Goal: Task Accomplishment & Management: Complete application form

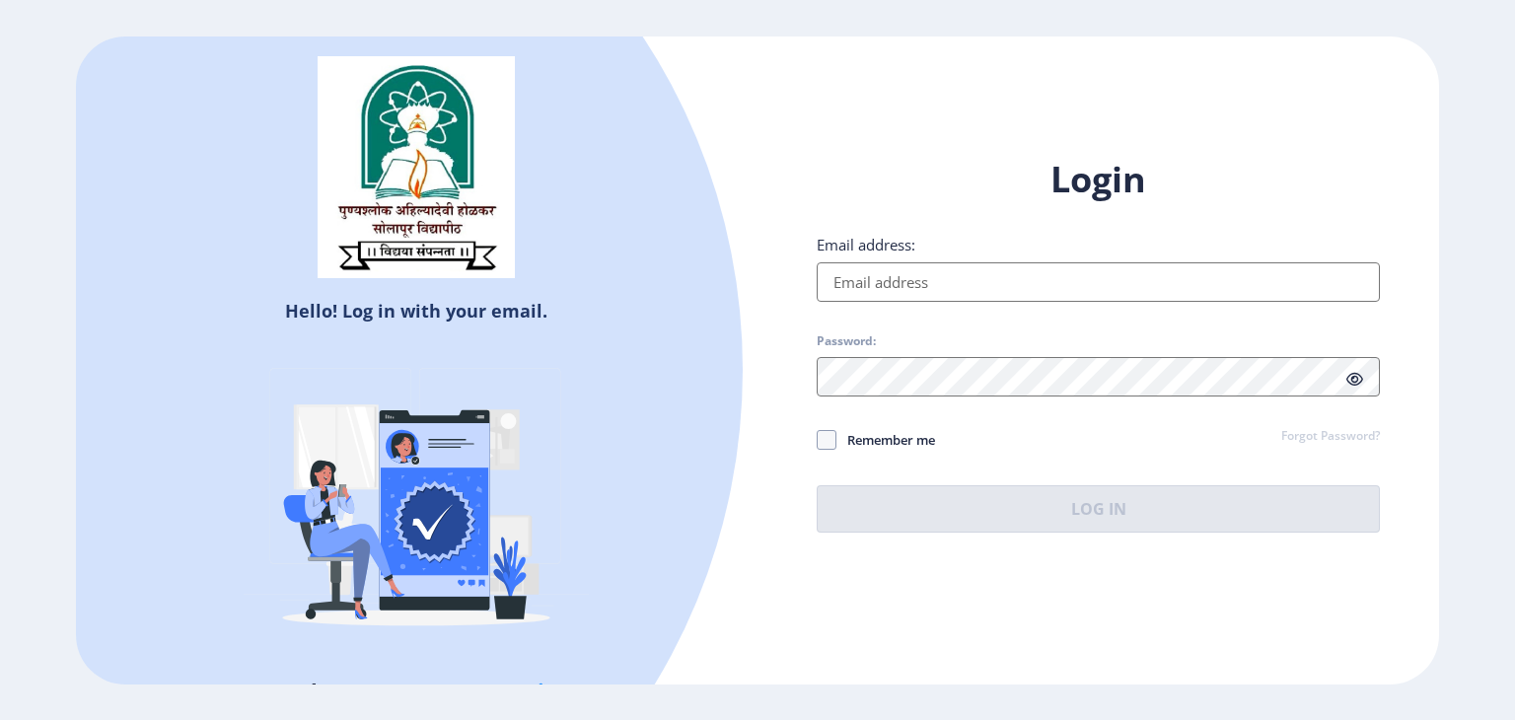
type input "[EMAIL_ADDRESS][DOMAIN_NAME]"
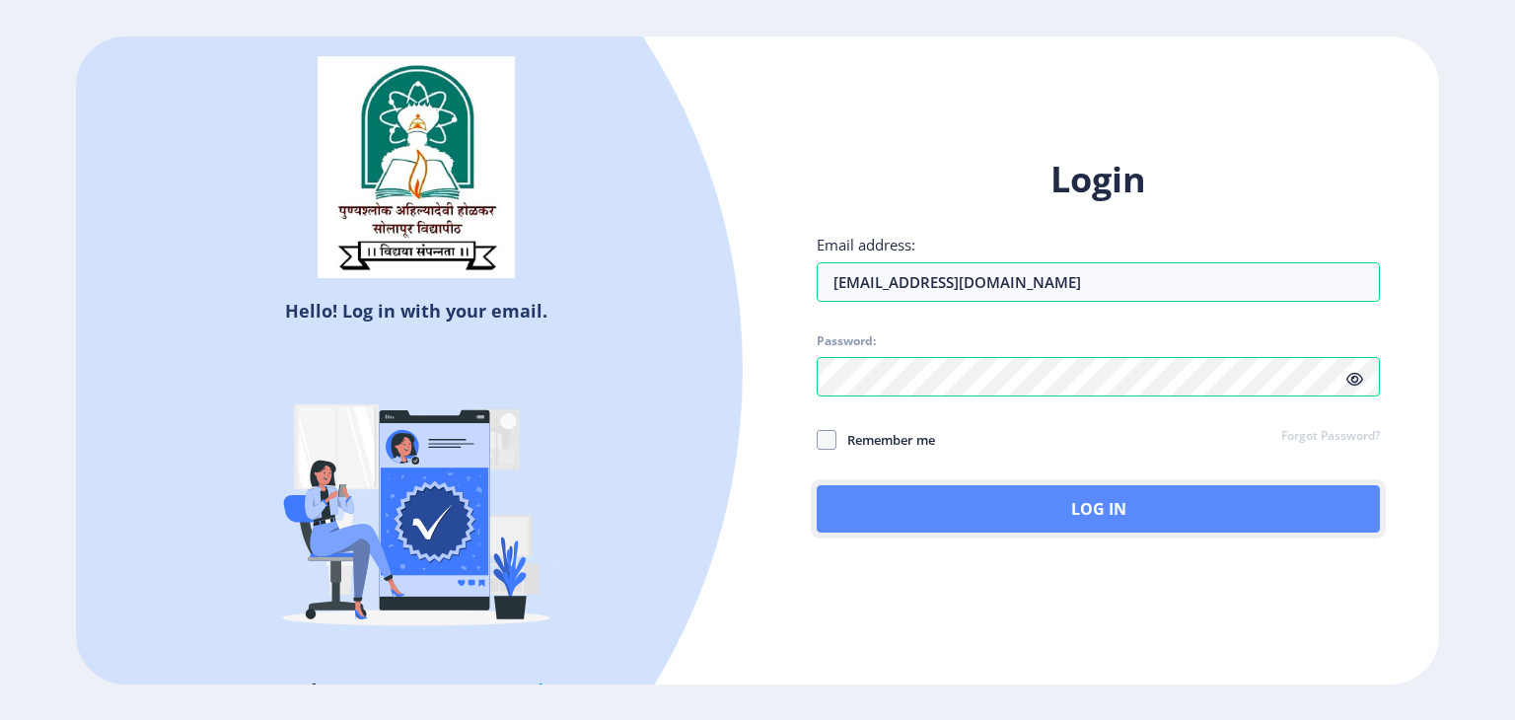
click at [951, 500] on button "Log In" at bounding box center [1098, 508] width 563 height 47
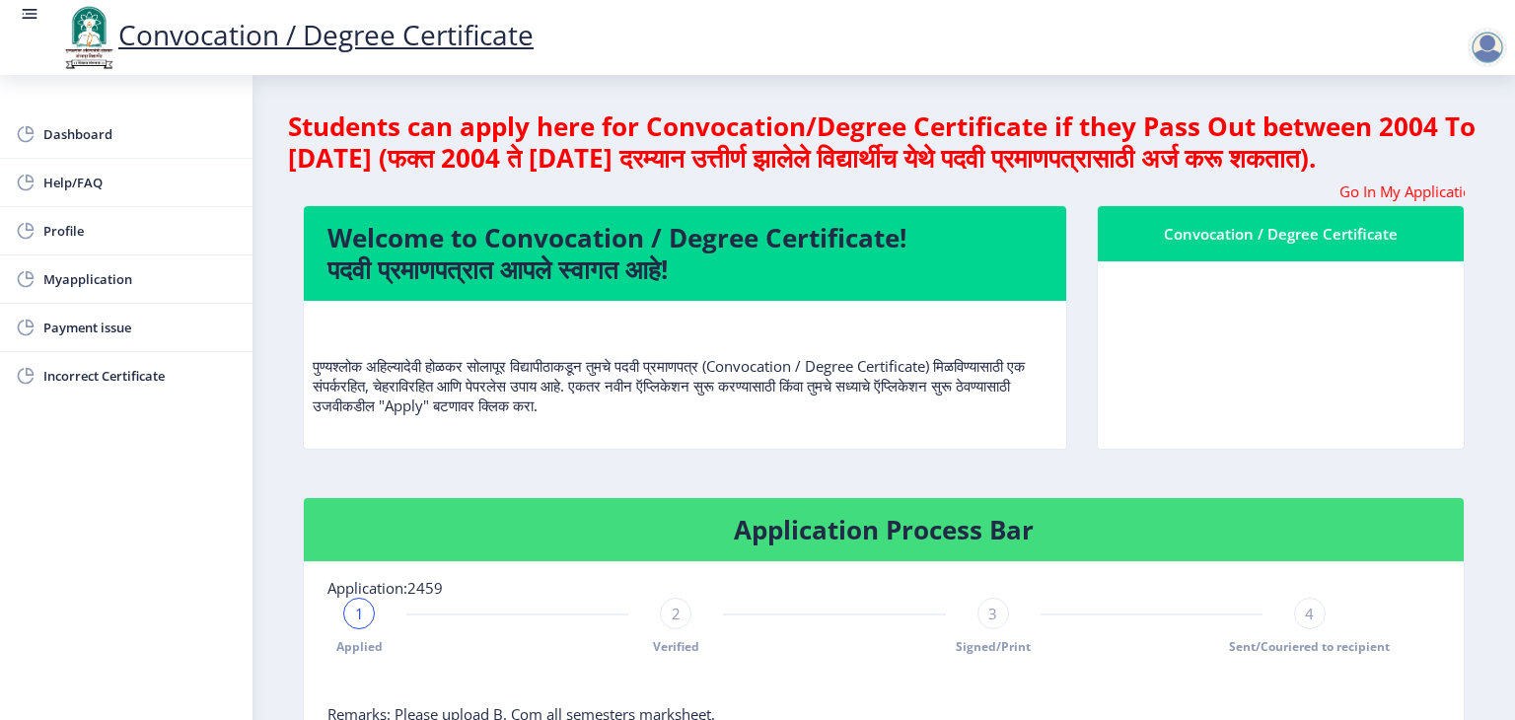
click at [1286, 246] on div "Convocation / Degree Certificate" at bounding box center [1281, 234] width 319 height 24
click at [1223, 292] on nb-card-body at bounding box center [1281, 354] width 366 height 187
click at [1241, 372] on nb-card-body at bounding box center [1281, 354] width 366 height 187
click at [1239, 261] on nb-card-header "Convocation / Degree Certificate" at bounding box center [1281, 233] width 366 height 55
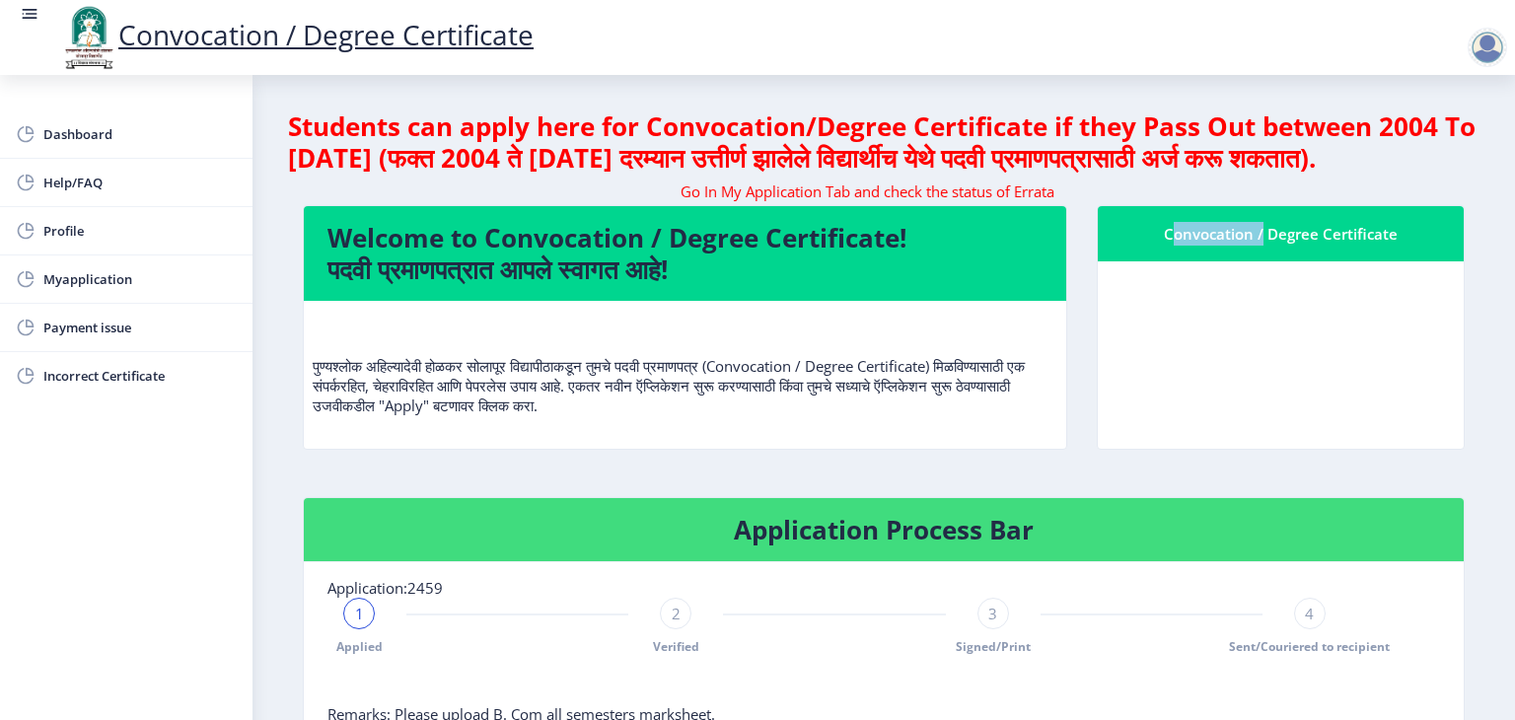
click at [1239, 261] on nb-card-header "Convocation / Degree Certificate" at bounding box center [1281, 233] width 366 height 55
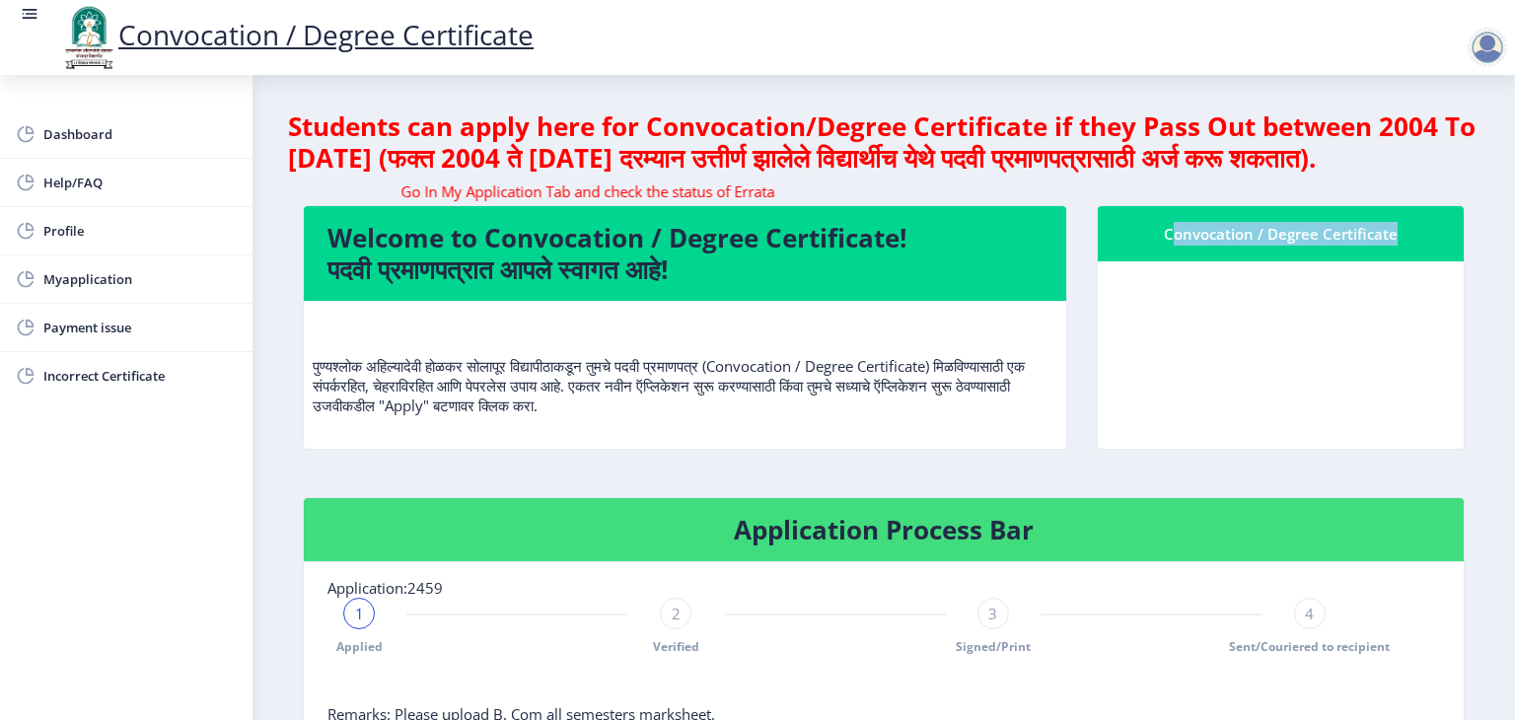
click at [1239, 261] on nb-card-header "Convocation / Degree Certificate" at bounding box center [1281, 233] width 366 height 55
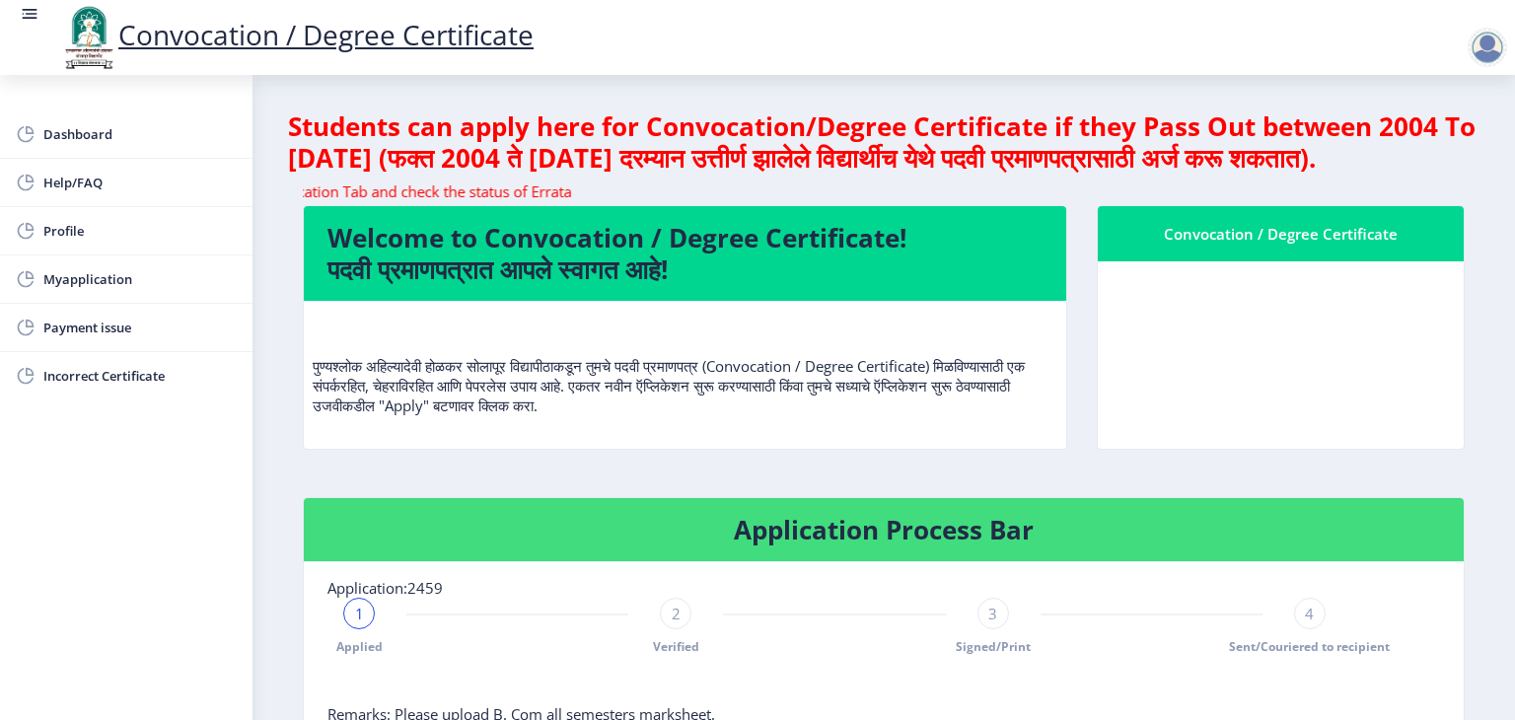
click at [1258, 388] on nb-card-body at bounding box center [1281, 354] width 366 height 187
click at [1377, 201] on marquee "Go In My Application Tab and check the status of Errata" at bounding box center [884, 192] width 1162 height 20
click at [1255, 392] on nb-card-body at bounding box center [1281, 354] width 366 height 187
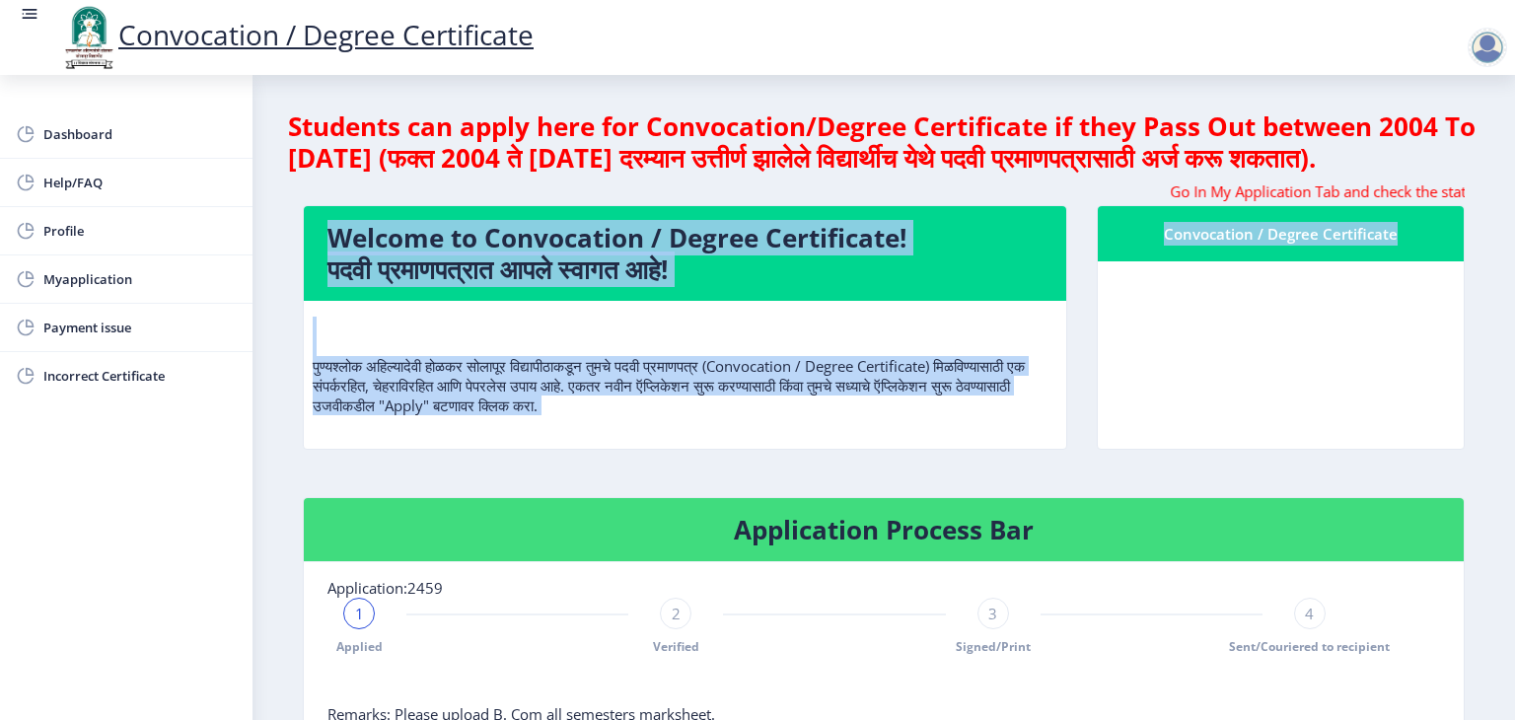
click at [1255, 392] on nb-card-body at bounding box center [1281, 354] width 366 height 187
click at [1250, 387] on nb-card-body at bounding box center [1281, 354] width 366 height 187
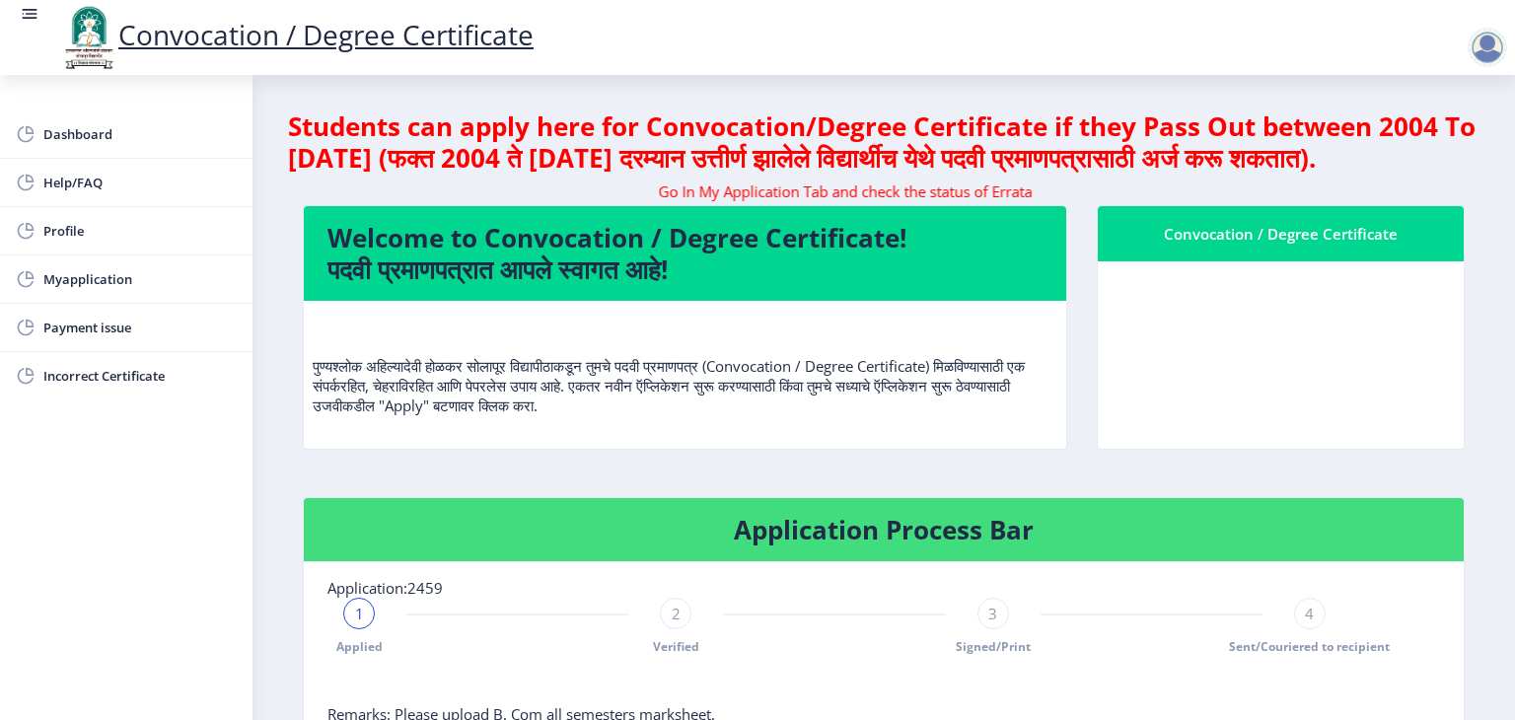
click at [269, 40] on link "Convocation / Degree Certificate" at bounding box center [296, 34] width 475 height 37
click at [270, 50] on link "Convocation / Degree Certificate" at bounding box center [296, 34] width 475 height 37
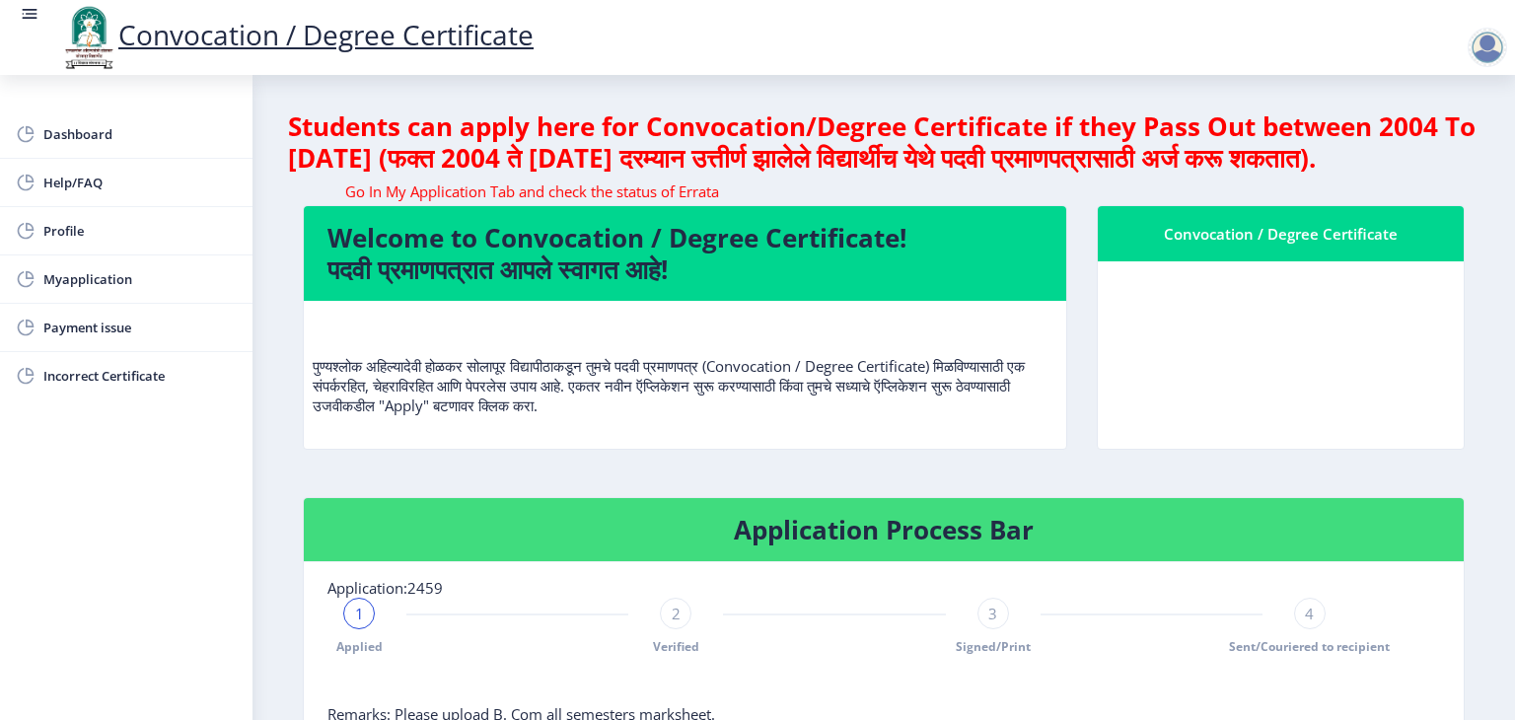
click at [261, 48] on link "Convocation / Degree Certificate" at bounding box center [296, 34] width 475 height 37
click at [345, 26] on link "Convocation / Degree Certificate" at bounding box center [296, 34] width 475 height 37
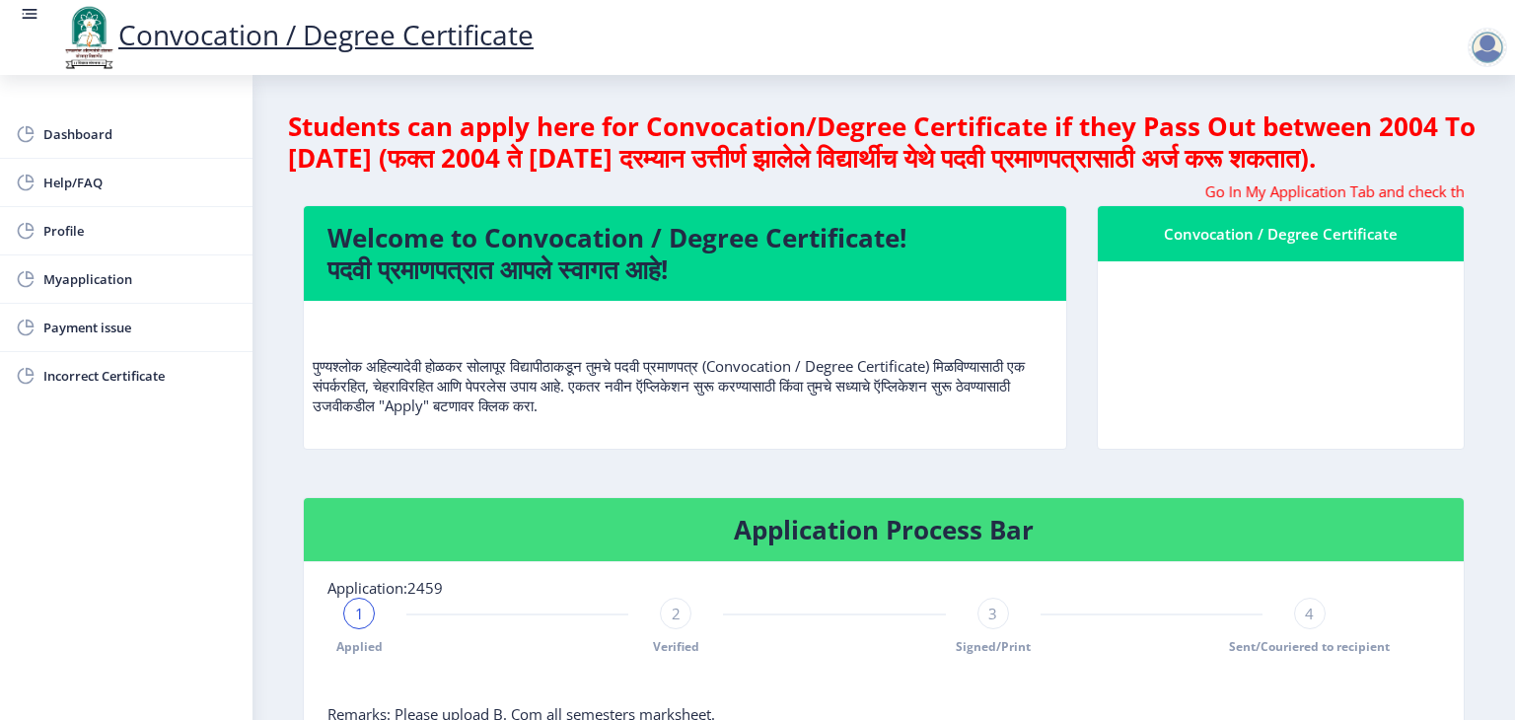
click at [1248, 373] on nb-card-body at bounding box center [1281, 354] width 366 height 187
click at [1457, 309] on nb-card-body at bounding box center [1281, 354] width 366 height 187
click at [1361, 246] on div "Convocation / Degree Certificate" at bounding box center [1281, 234] width 319 height 24
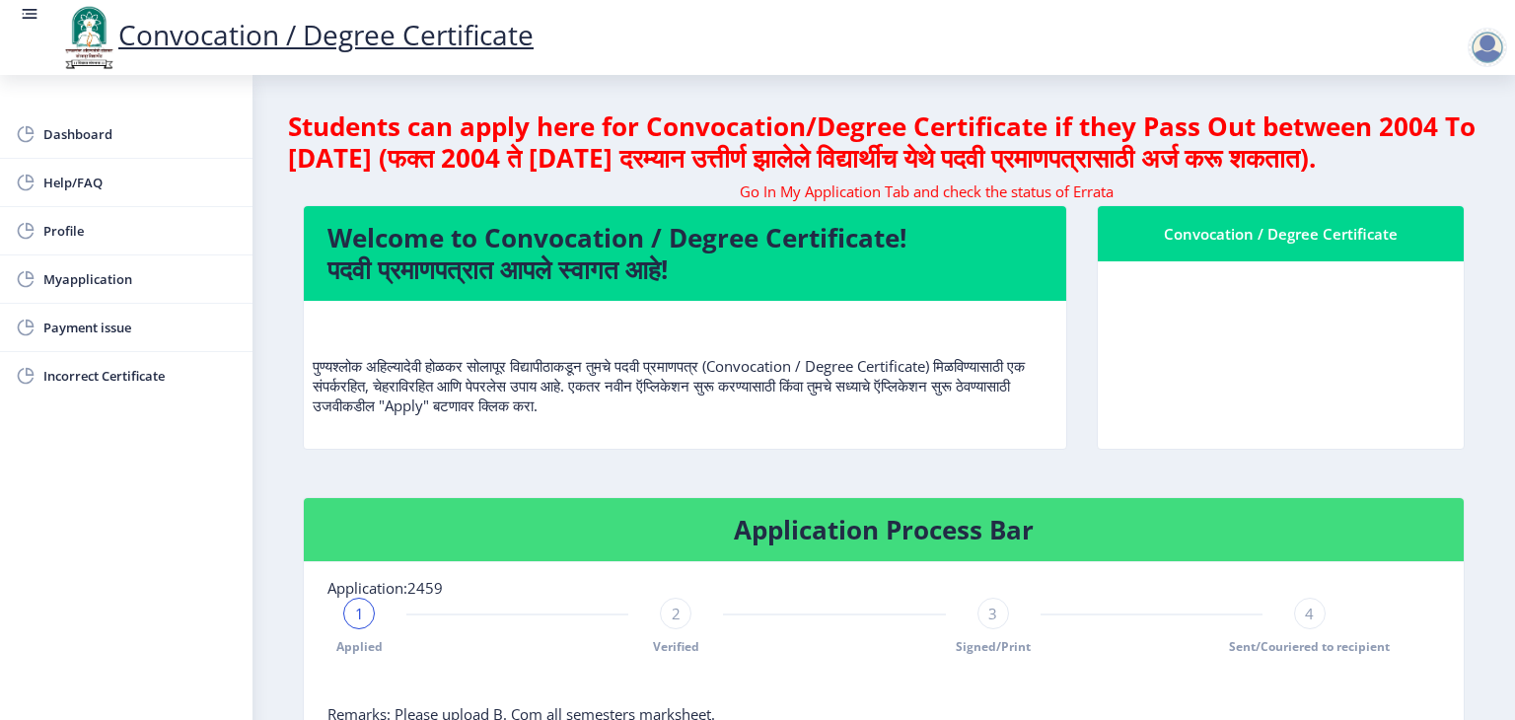
click at [1361, 246] on div "Convocation / Degree Certificate" at bounding box center [1281, 234] width 319 height 24
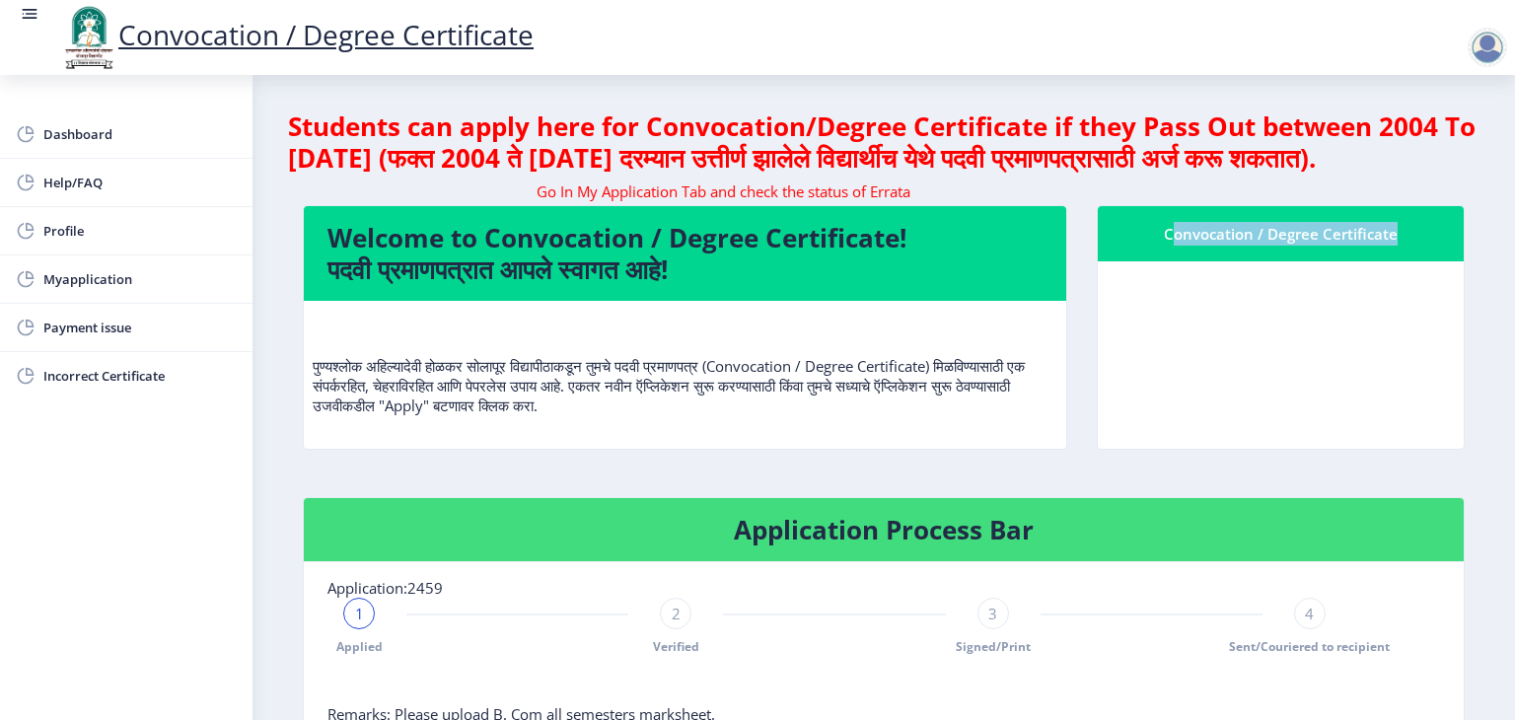
click at [1212, 293] on nb-card-body at bounding box center [1281, 354] width 366 height 187
click at [1214, 261] on nb-card-header "Convocation / Degree Certificate" at bounding box center [1281, 233] width 366 height 55
click at [1209, 246] on div "Convocation / Degree Certificate" at bounding box center [1281, 234] width 319 height 24
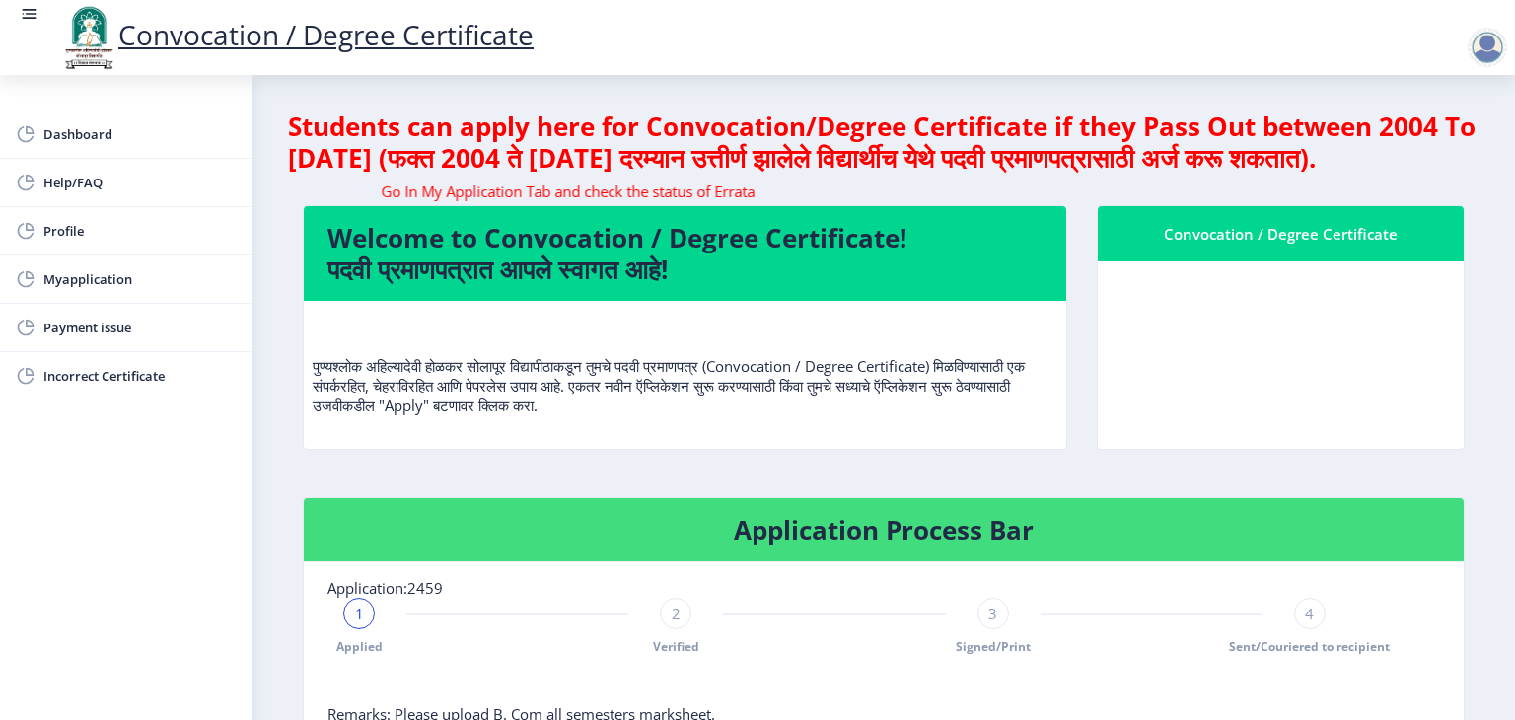
click at [1264, 416] on nb-card-body at bounding box center [1281, 354] width 366 height 187
click at [1244, 347] on nb-card-body at bounding box center [1281, 354] width 366 height 187
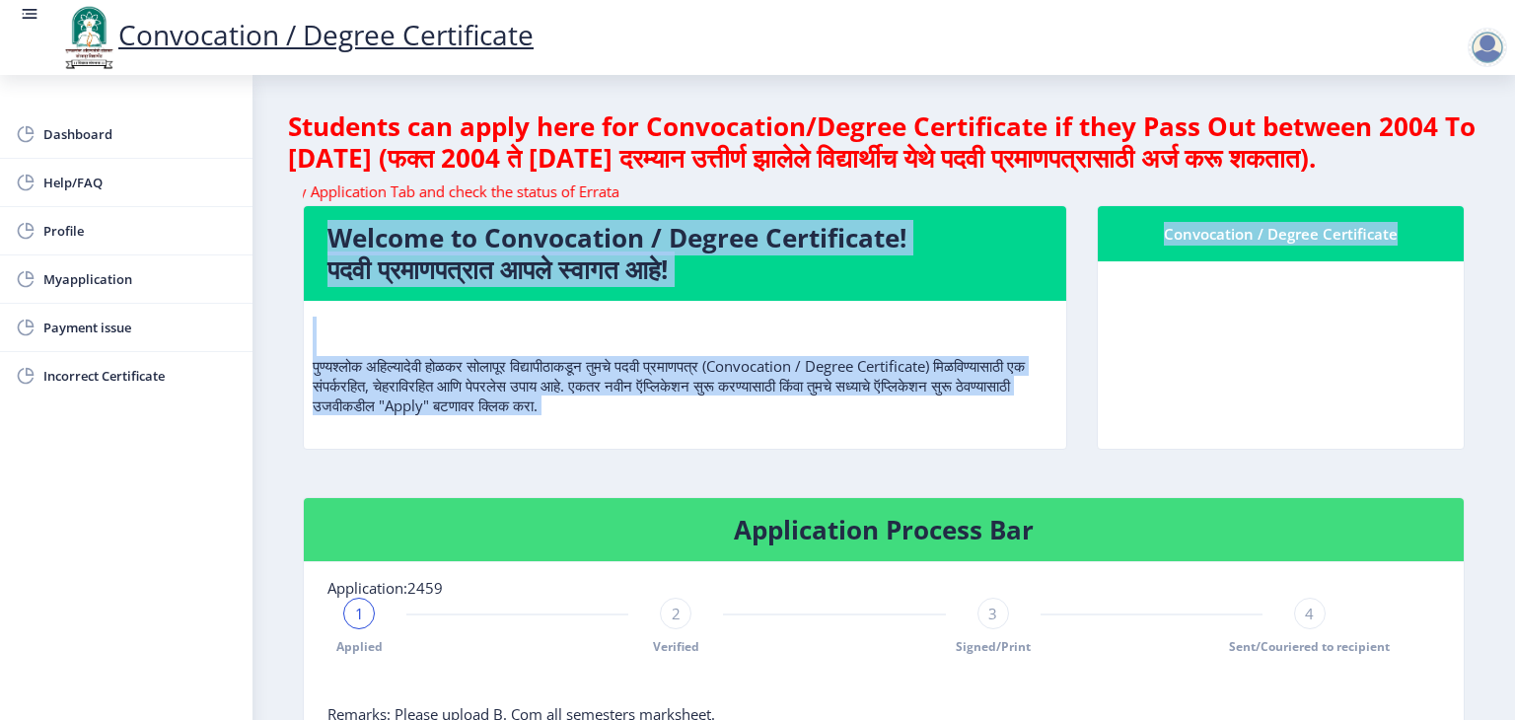
click at [1244, 347] on nb-card-body at bounding box center [1281, 354] width 366 height 187
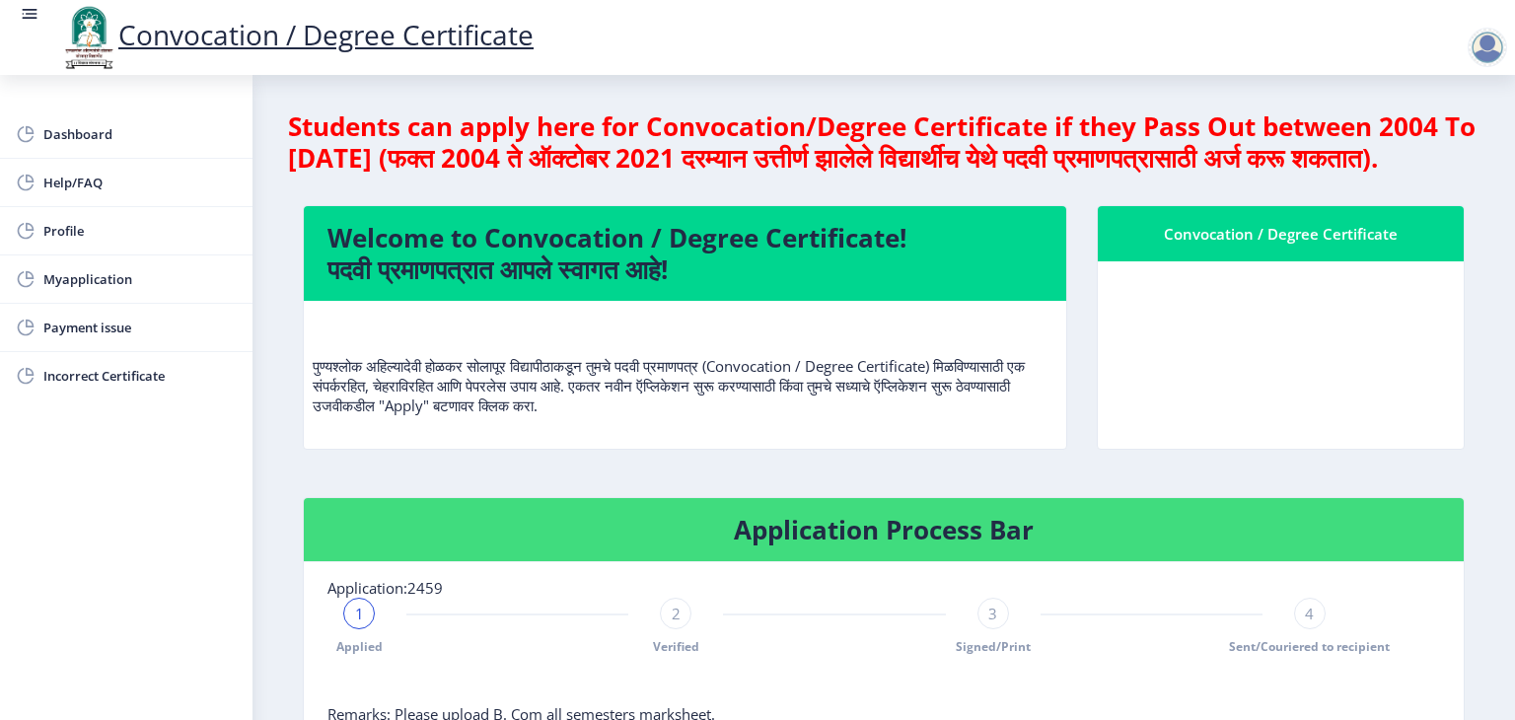
click at [1483, 177] on nb-layout-column "Students can apply here for Convocation/Degree Certificate if they Pass Out bet…" at bounding box center [884, 618] width 1263 height 1086
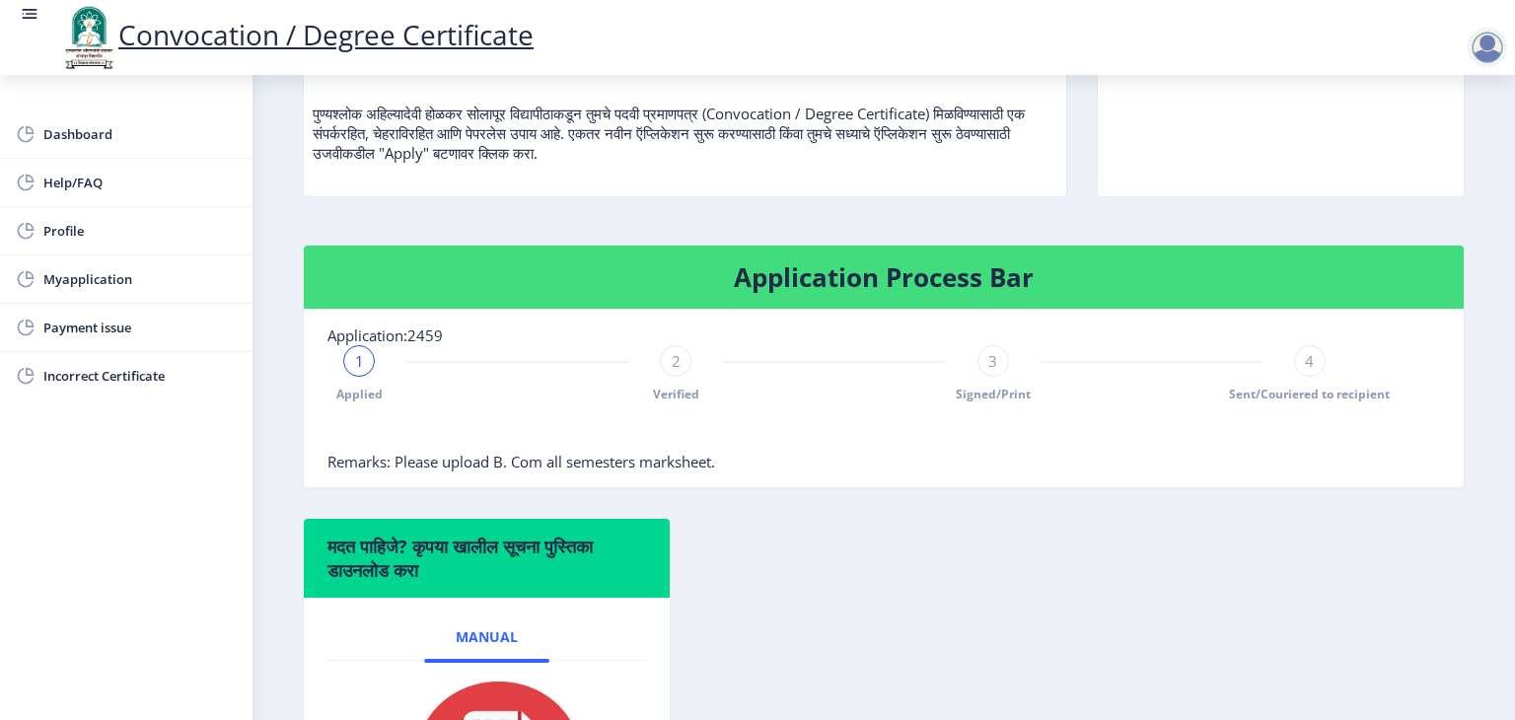
scroll to position [395, 0]
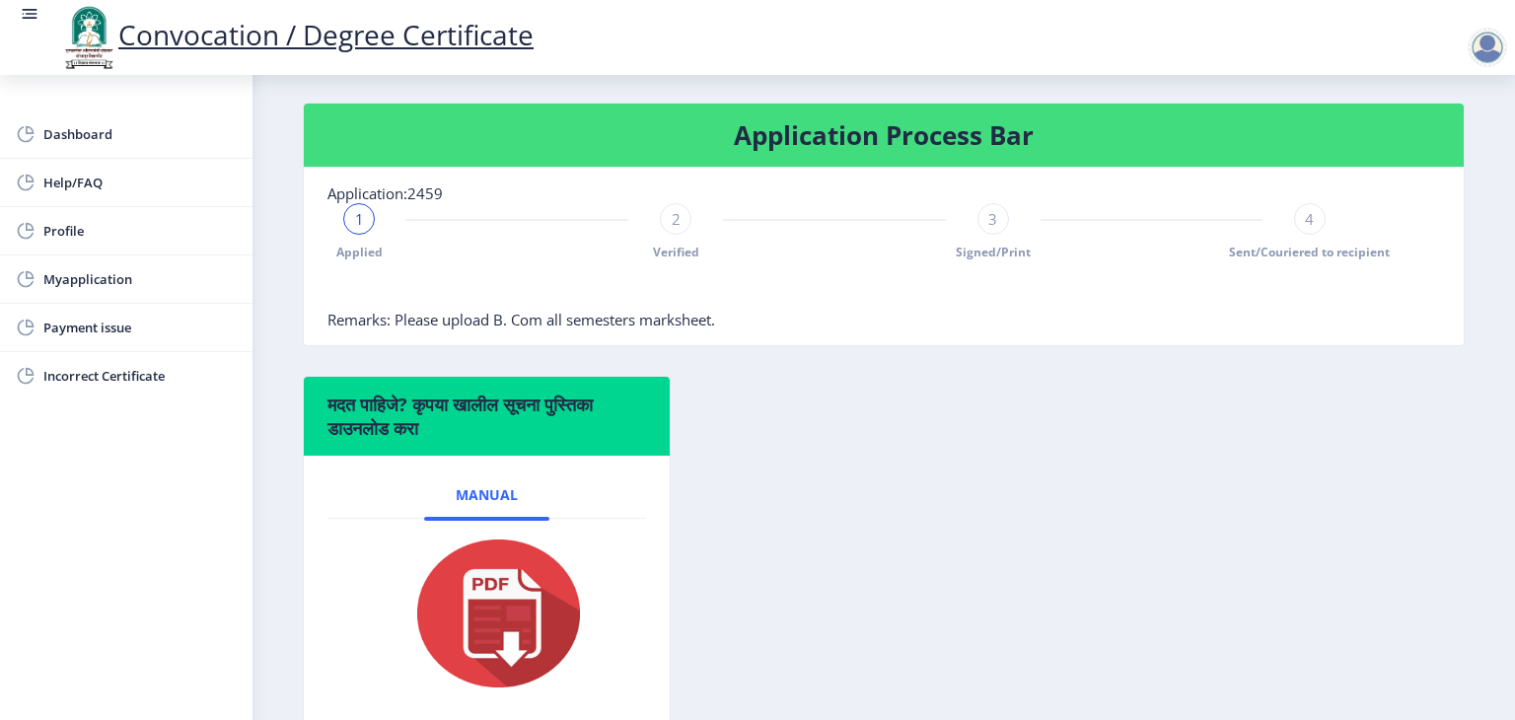
click at [355, 229] on span "1" at bounding box center [359, 219] width 9 height 20
click at [370, 260] on span "Applied" at bounding box center [359, 252] width 46 height 17
click at [351, 235] on div "1" at bounding box center [359, 219] width 32 height 32
click at [432, 330] on span "Remarks: Please upload B. Com all semesters marksheet." at bounding box center [522, 320] width 388 height 20
click at [677, 229] on span "2" at bounding box center [676, 219] width 9 height 20
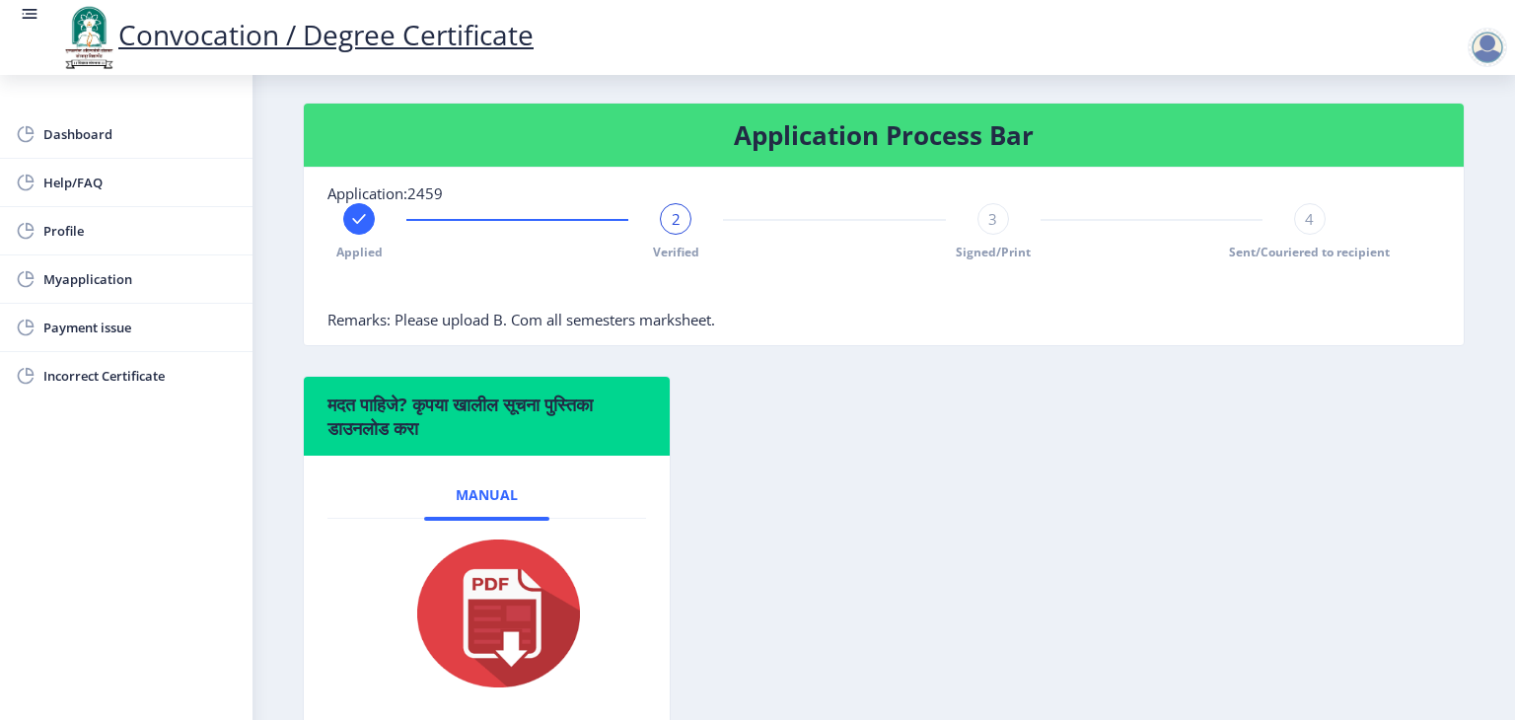
click at [990, 229] on span "3" at bounding box center [993, 219] width 9 height 20
click at [1311, 235] on div "4" at bounding box center [1310, 219] width 32 height 32
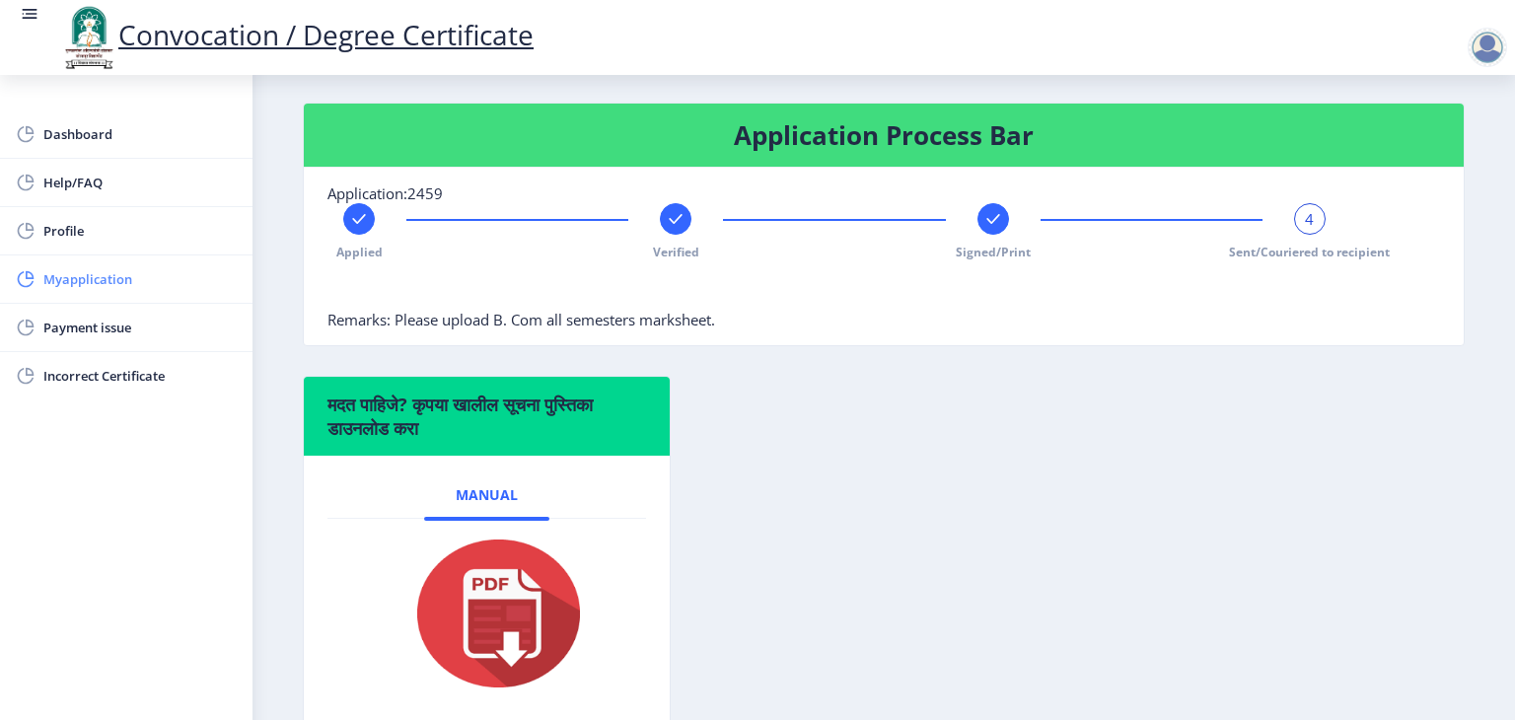
click at [126, 281] on span "Myapplication" at bounding box center [139, 279] width 193 height 24
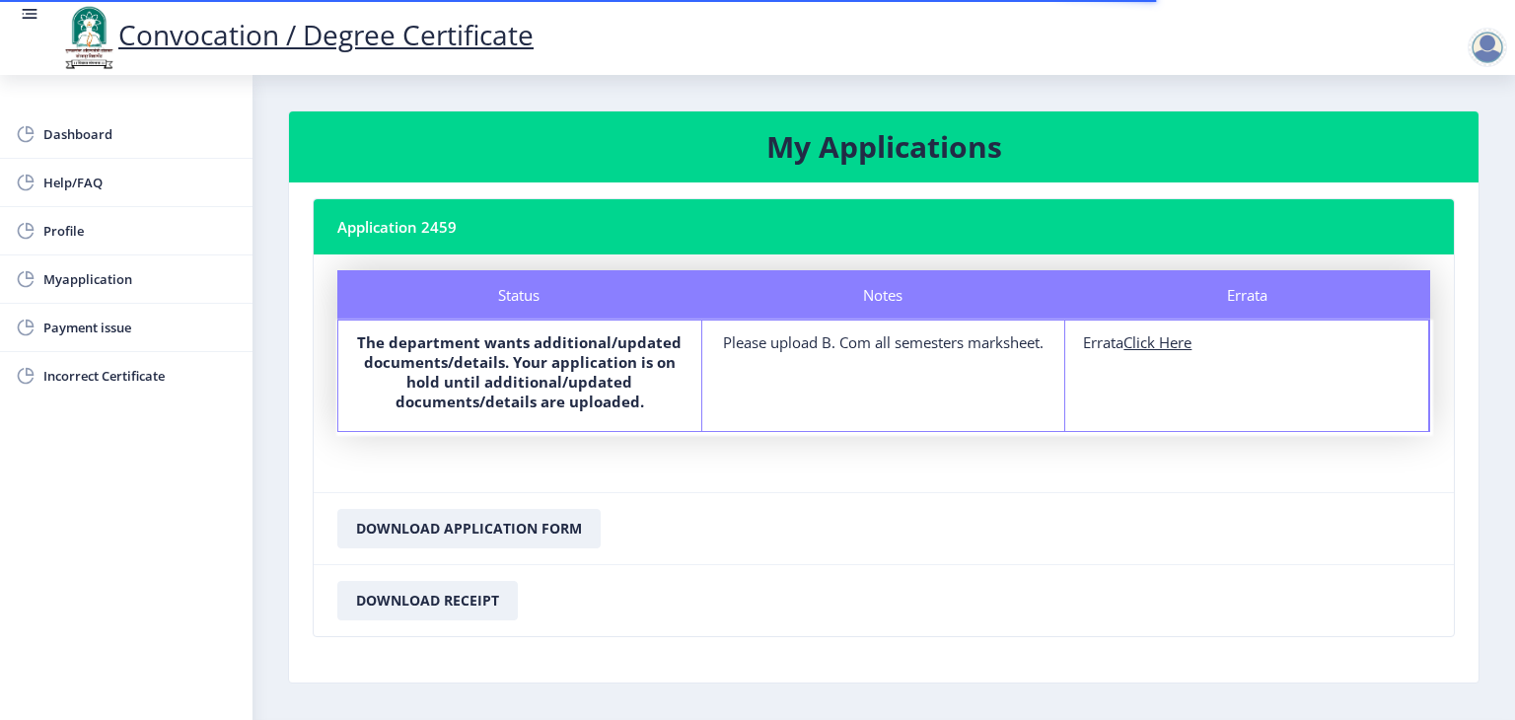
click at [755, 344] on div "Please upload B. Com all semesters marksheet." at bounding box center [884, 342] width 328 height 20
click at [1169, 348] on u "Click Here" at bounding box center [1158, 342] width 68 height 20
select select
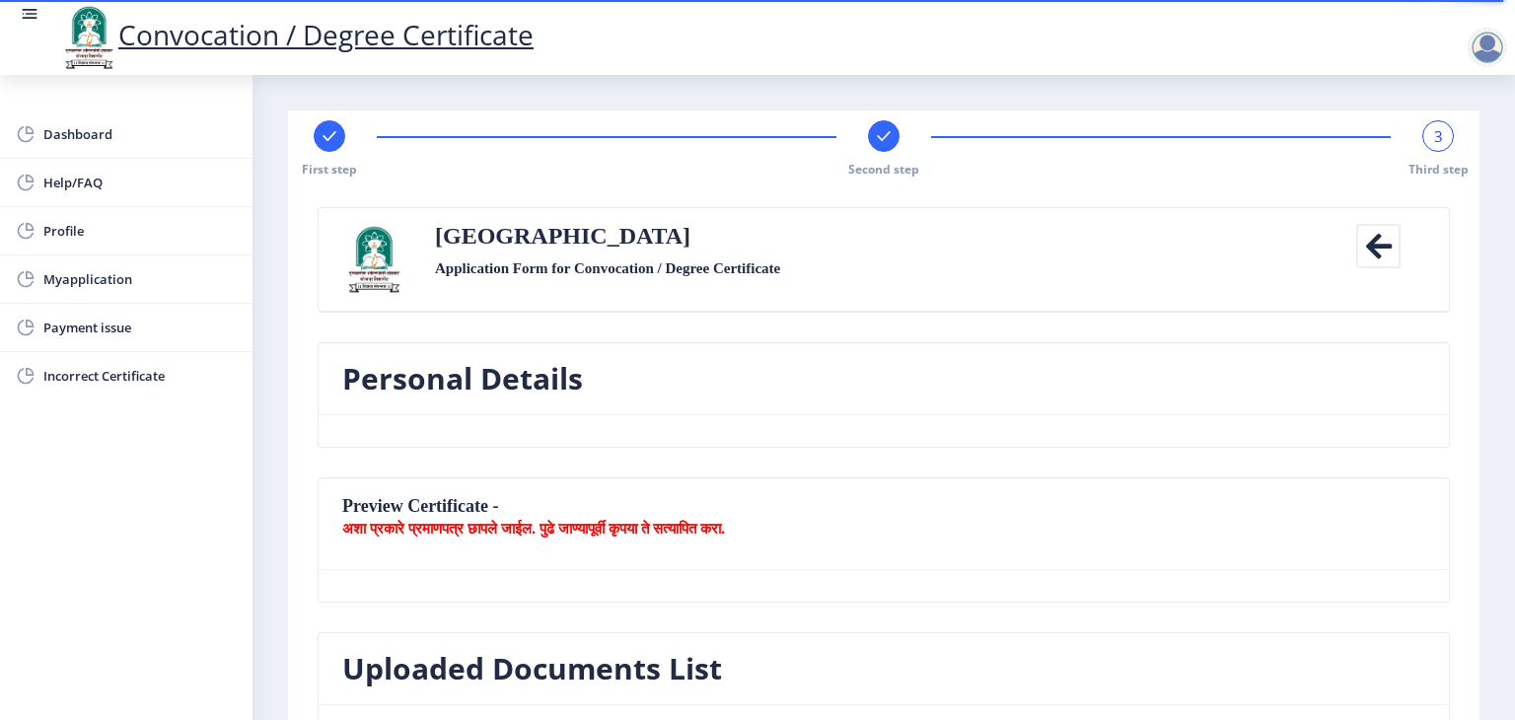
click at [1371, 248] on icon at bounding box center [1379, 246] width 44 height 44
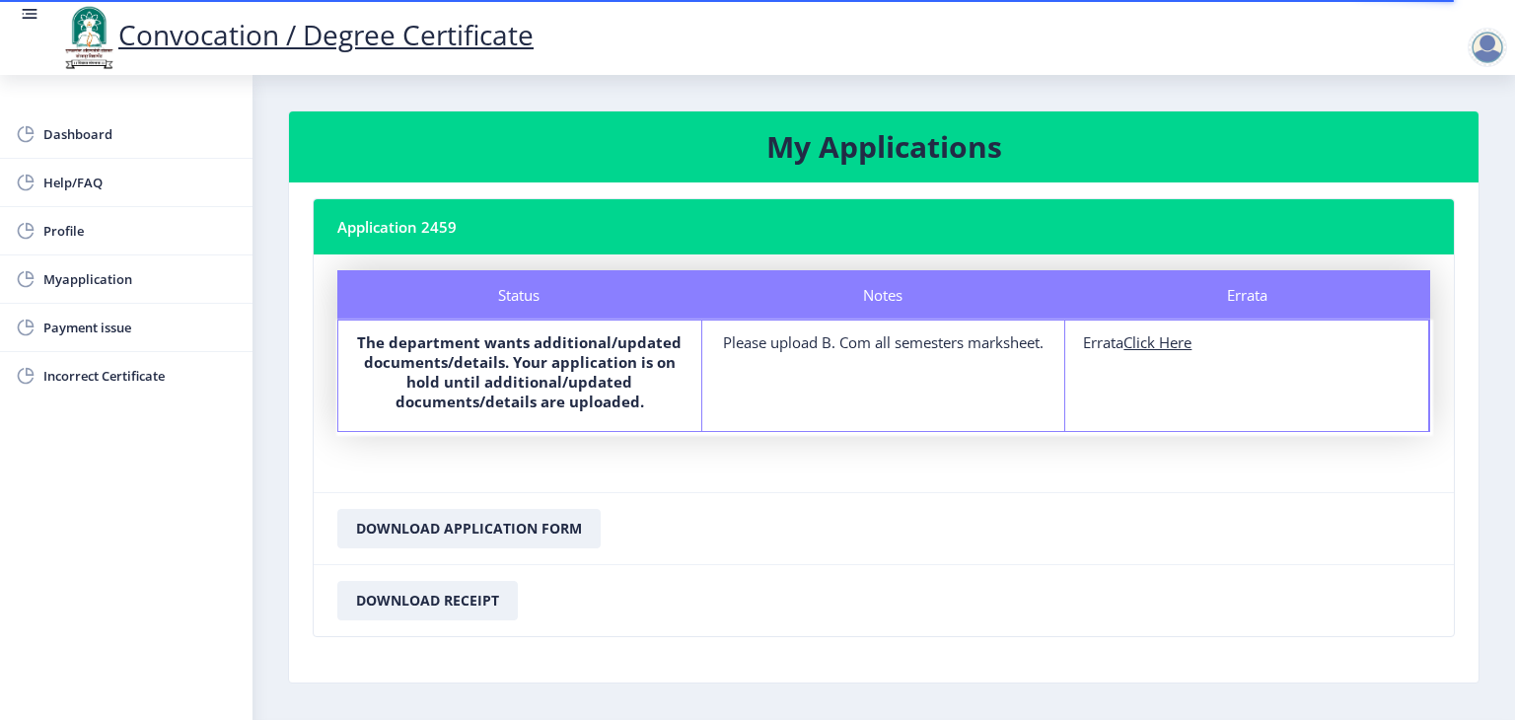
click at [1161, 349] on u "Click Here" at bounding box center [1158, 342] width 68 height 20
select select
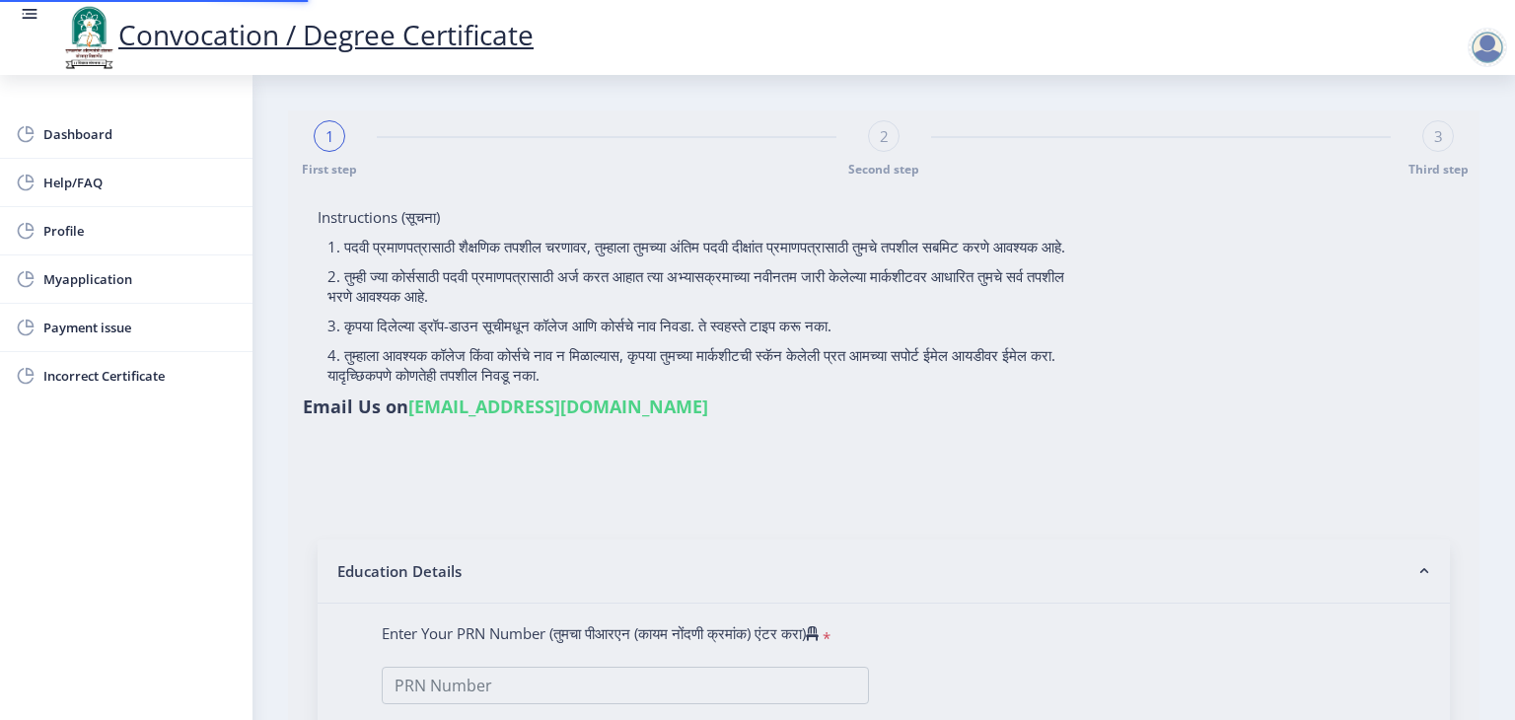
type input "2013032500123254"
select select "Regular"
select select "2016"
select select "October"
select select "SECOND CLASS"
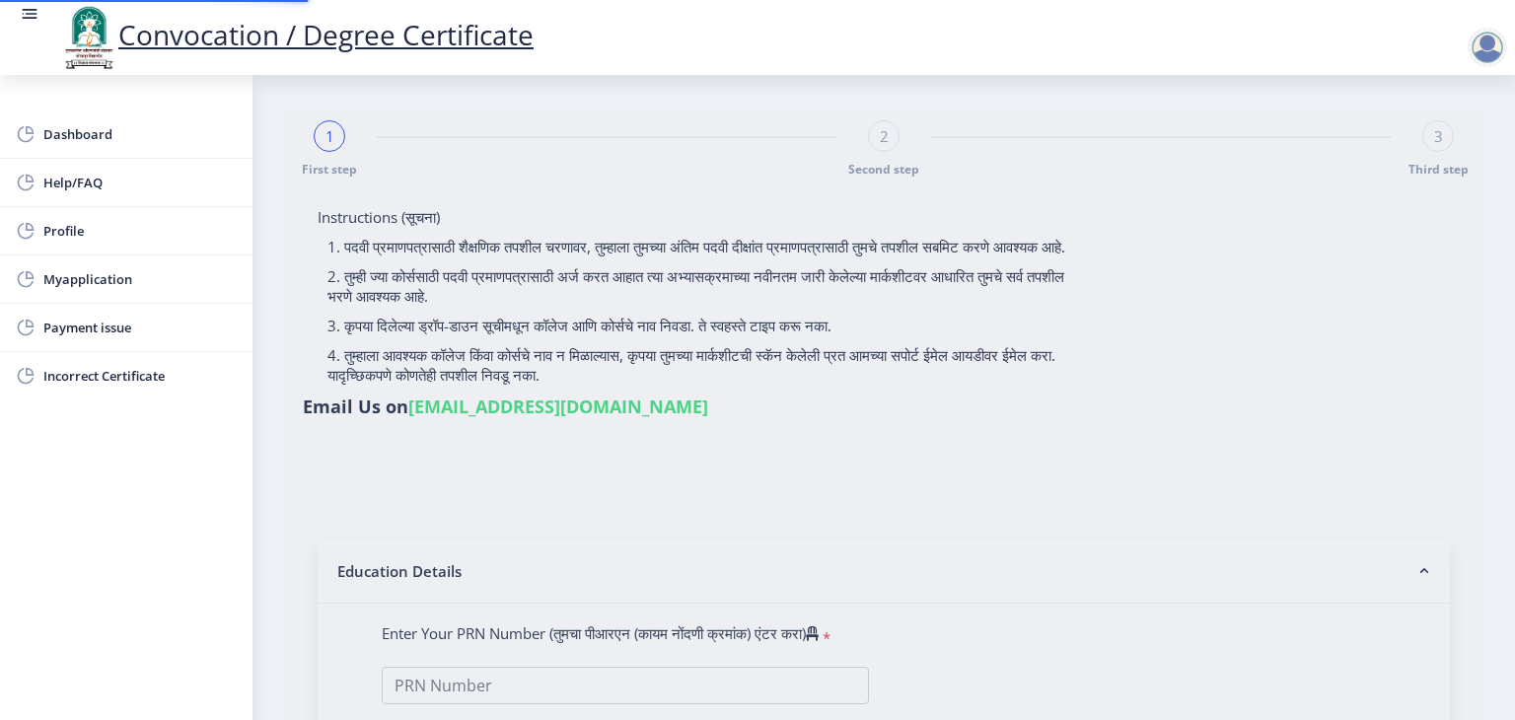
type input "531346"
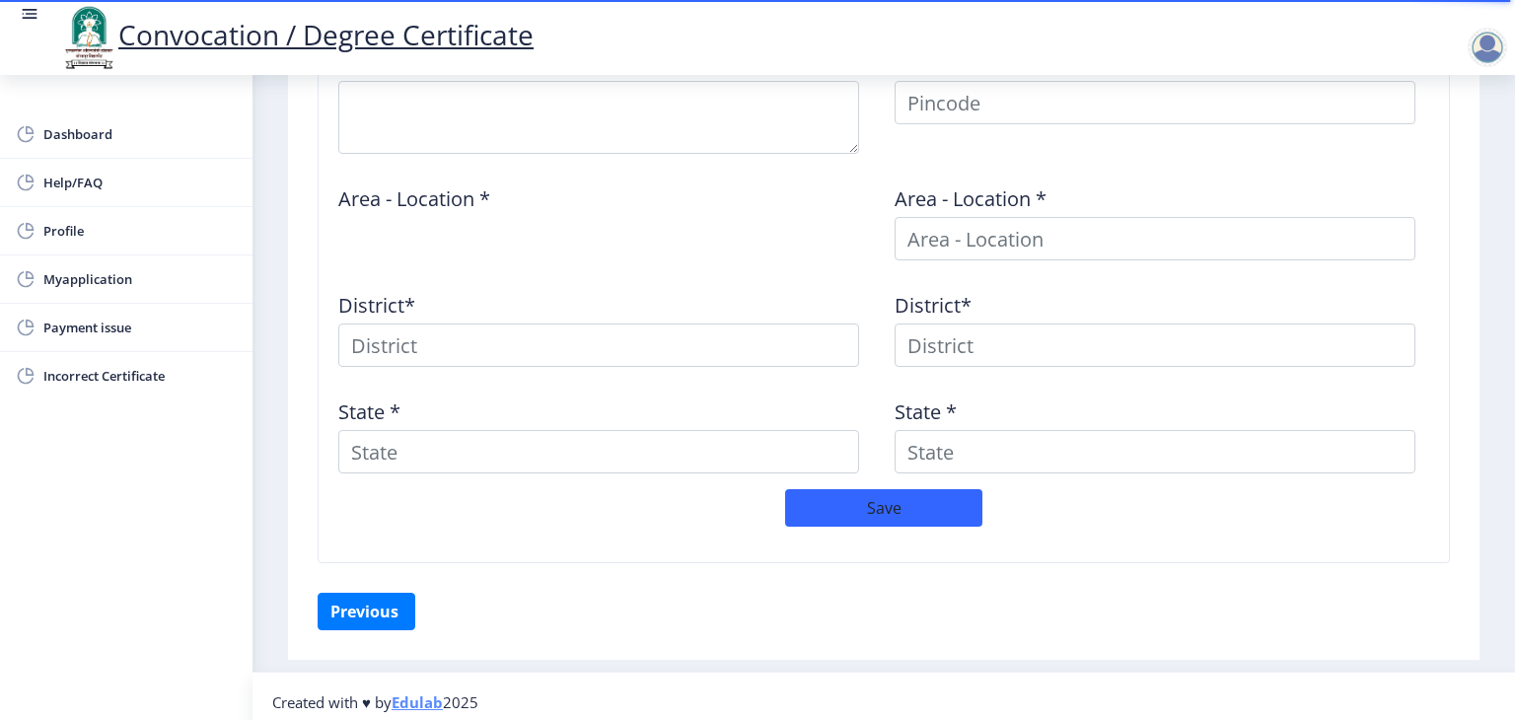
scroll to position [892, 0]
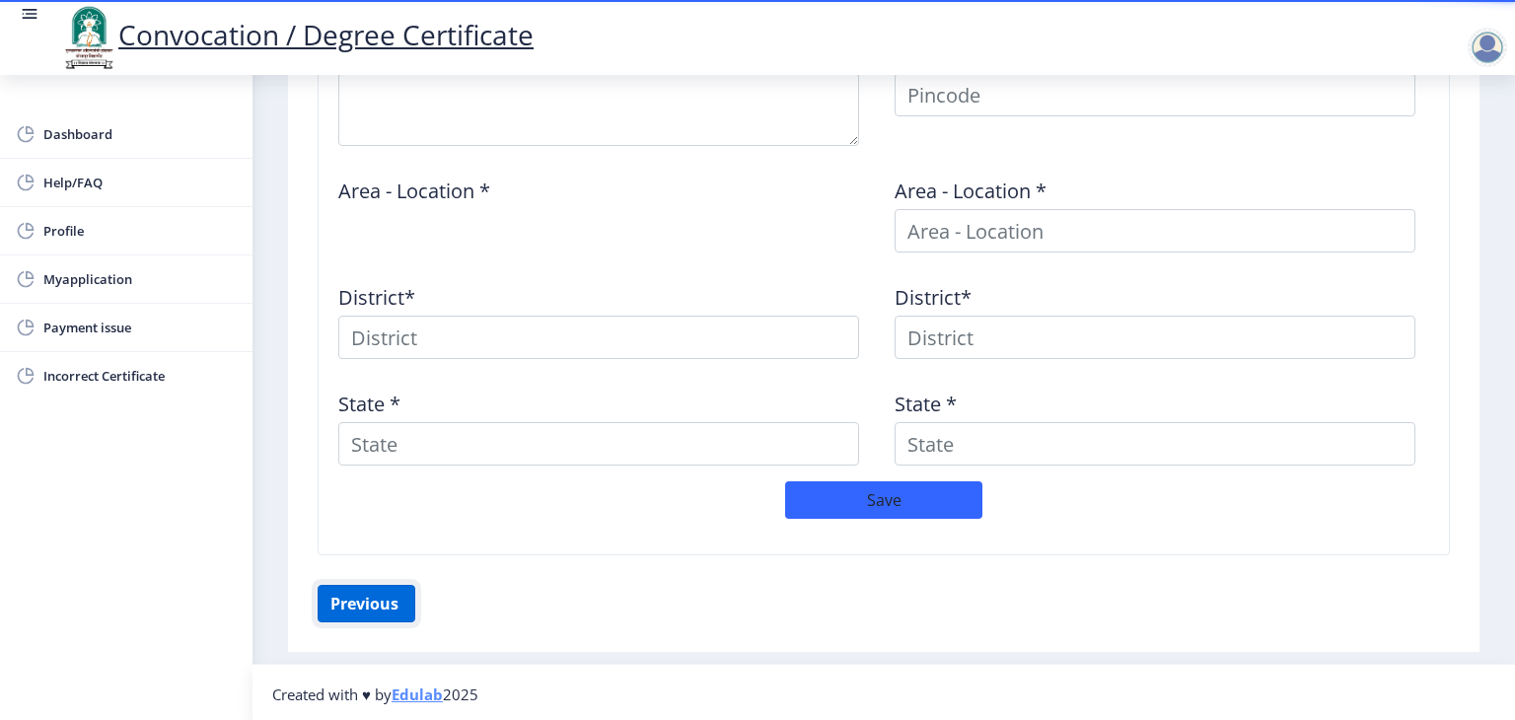
click at [399, 598] on button "Previous ‍" at bounding box center [367, 603] width 98 height 37
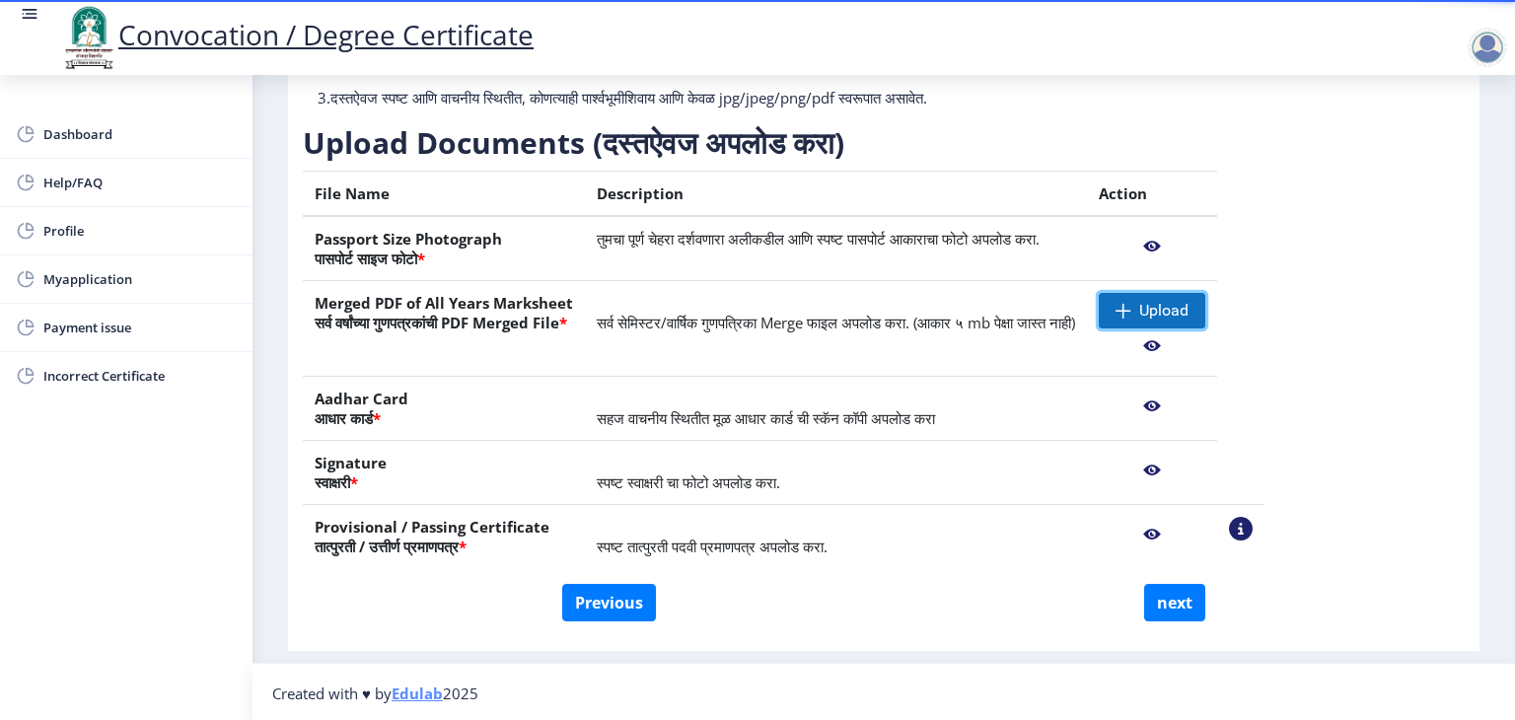
click at [1189, 310] on span "Upload" at bounding box center [1163, 311] width 49 height 20
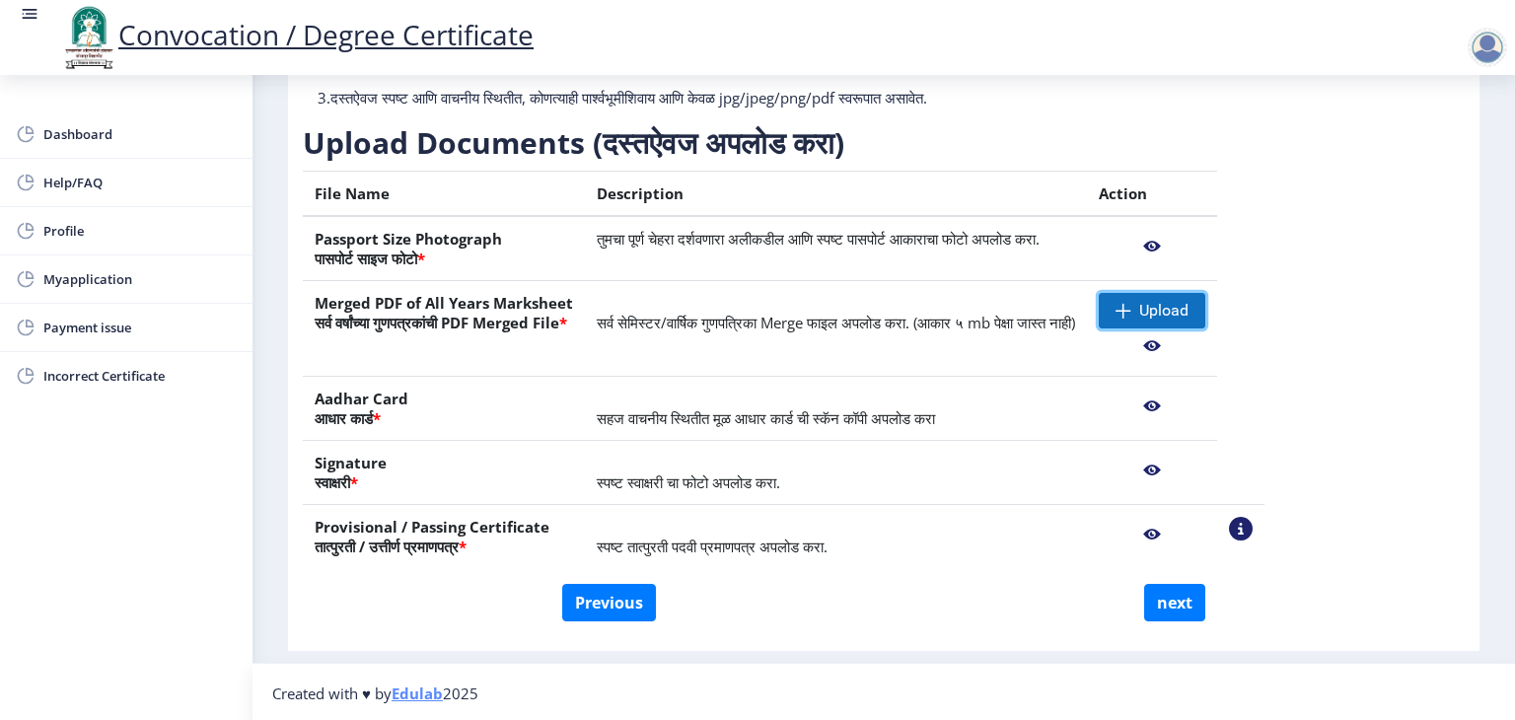
click at [1172, 321] on span "Upload" at bounding box center [1152, 311] width 107 height 36
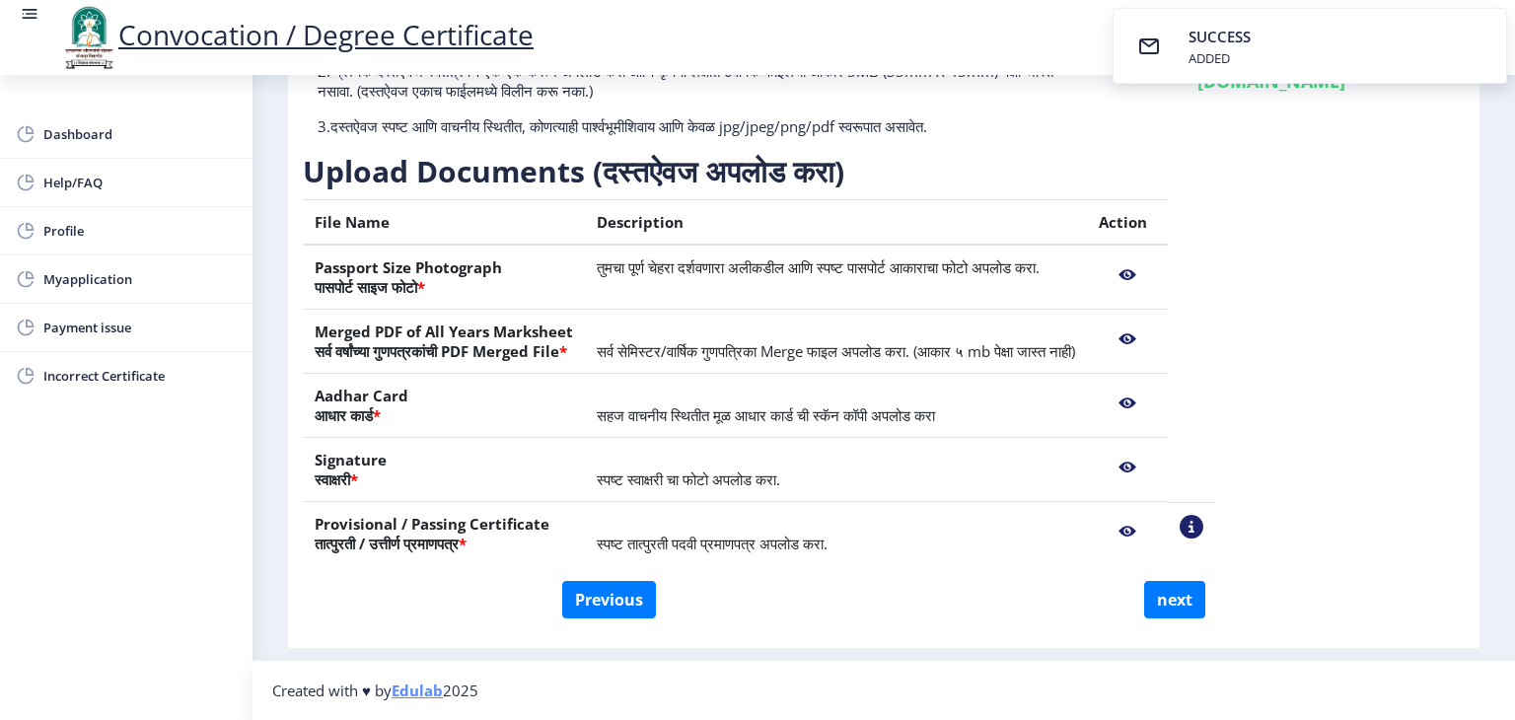
scroll to position [215, 0]
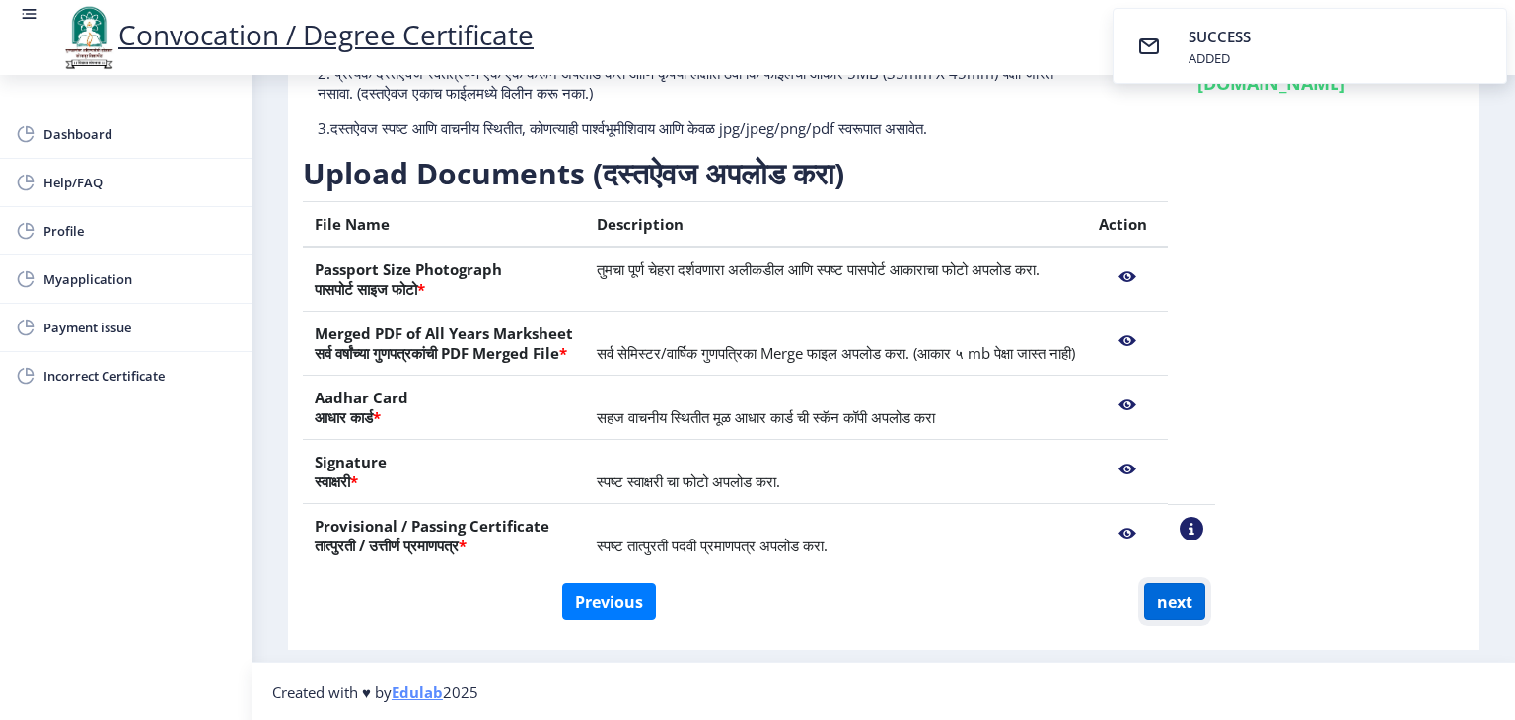
click at [1166, 597] on button "next" at bounding box center [1174, 601] width 61 height 37
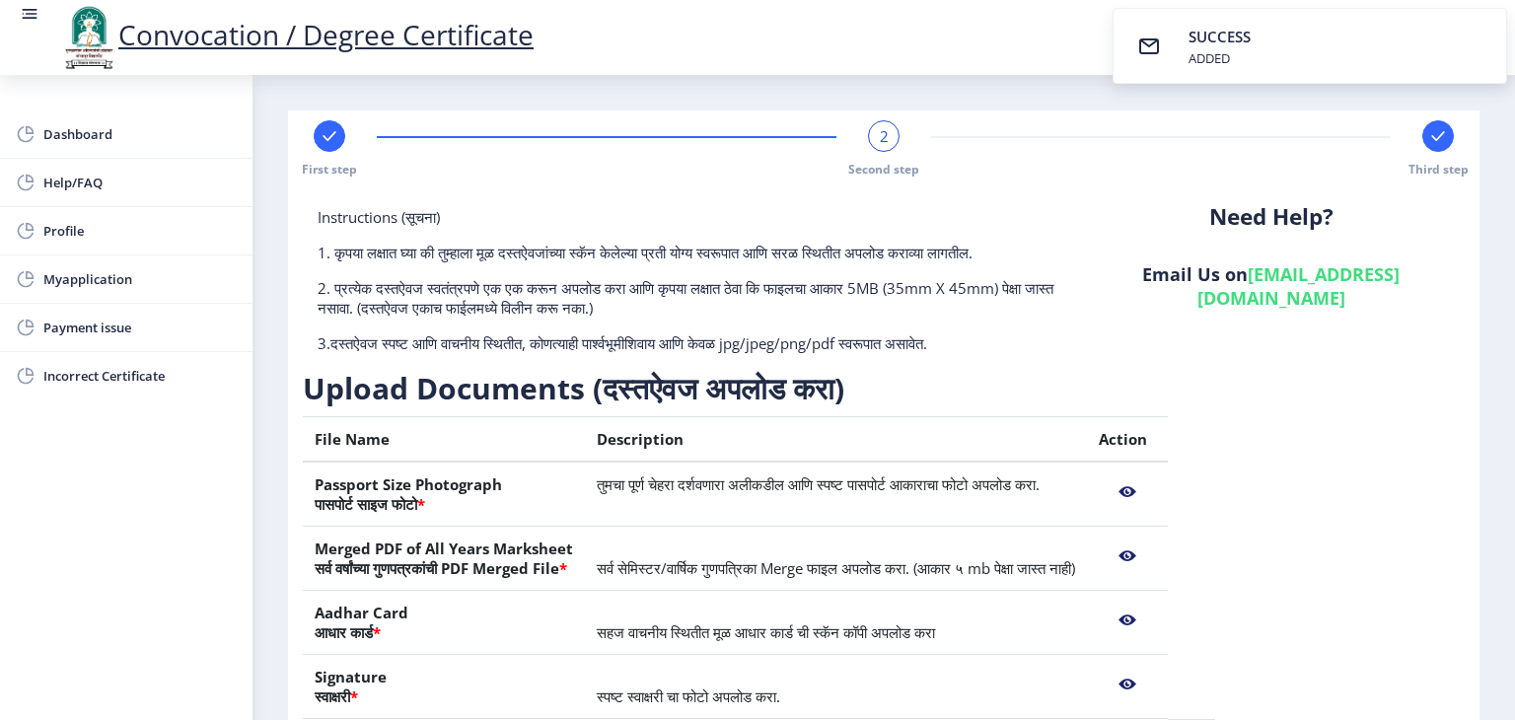
select select
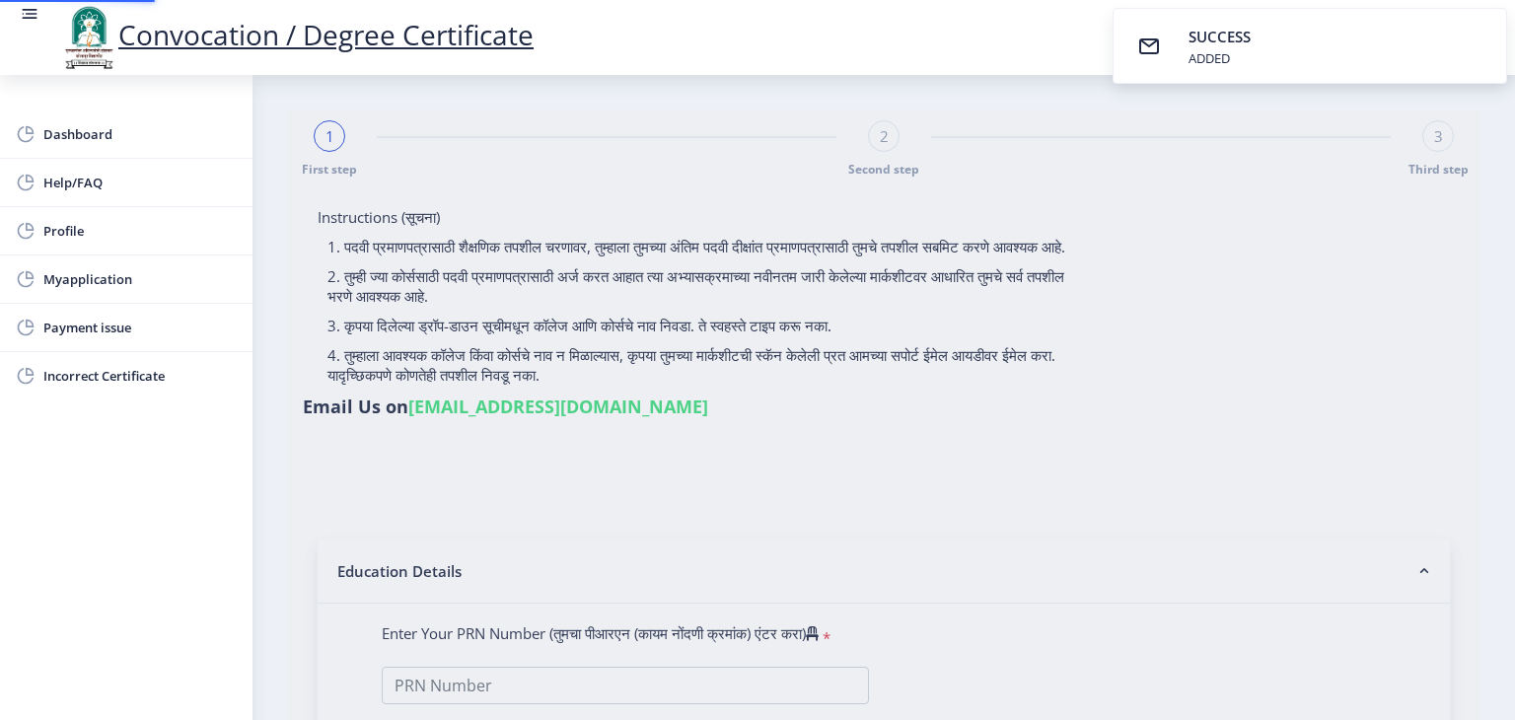
select select
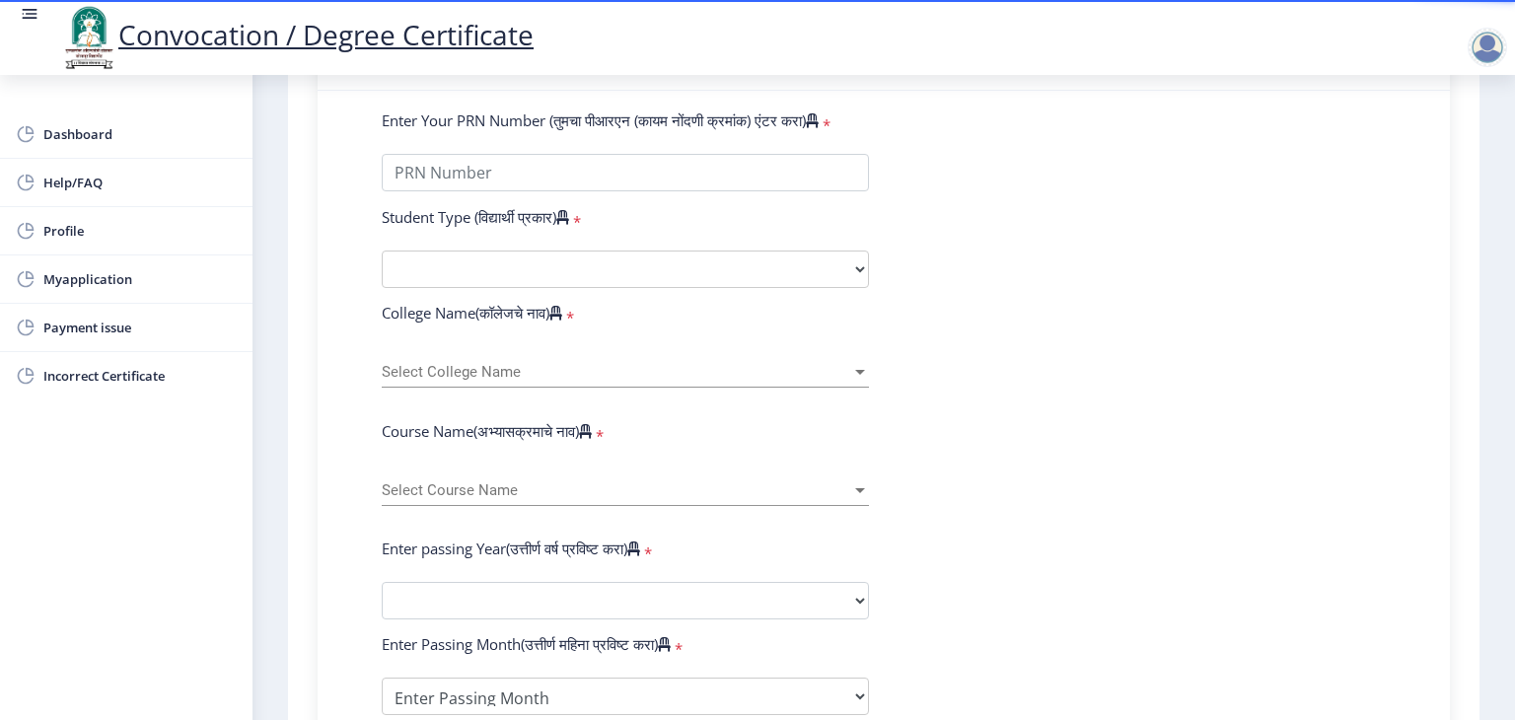
scroll to position [474, 0]
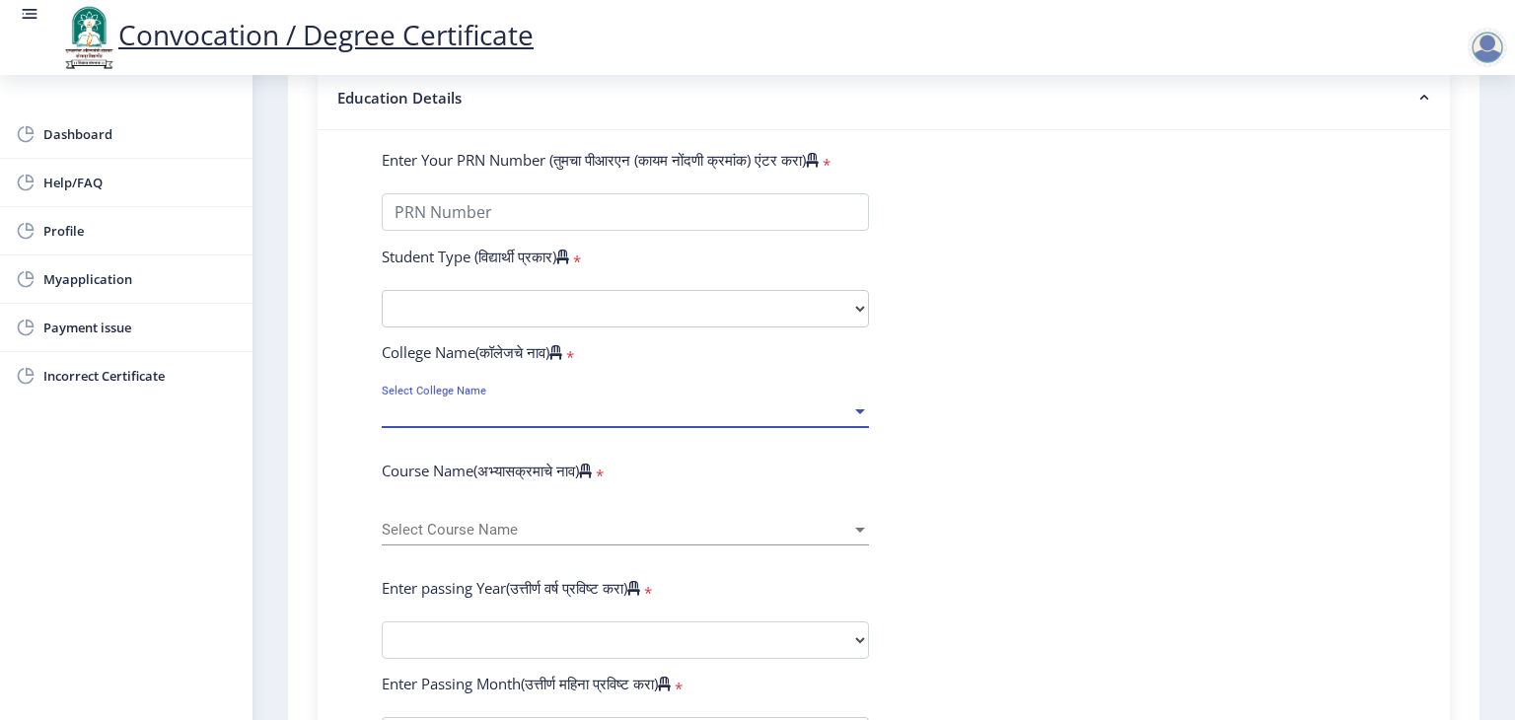
click at [474, 404] on span "Select College Name" at bounding box center [617, 412] width 470 height 17
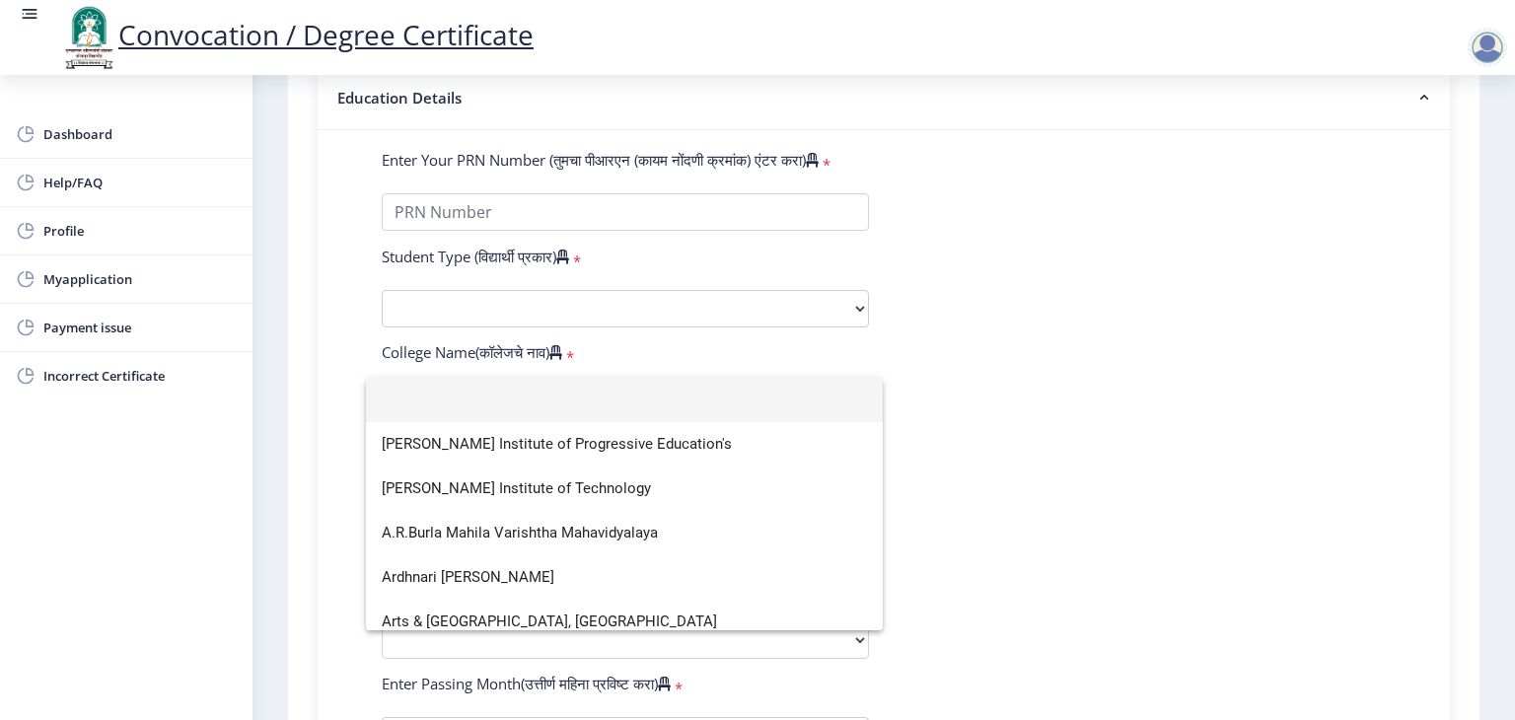
click at [508, 200] on div at bounding box center [757, 360] width 1515 height 720
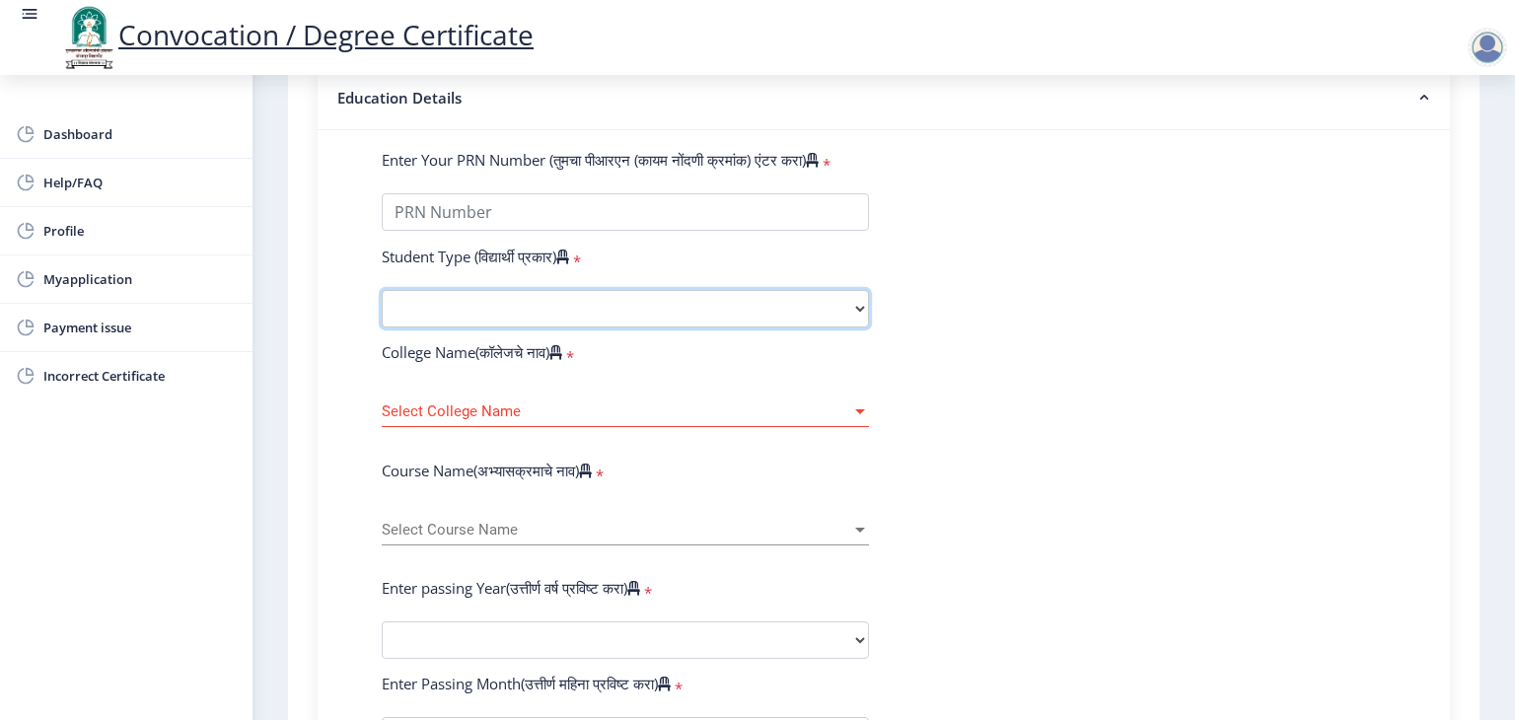
click at [456, 301] on select "Select Student Type Regular External" at bounding box center [625, 308] width 487 height 37
select select "Regular"
click at [382, 290] on select "Select Student Type Regular External" at bounding box center [625, 308] width 487 height 37
click at [1304, 280] on form "Enter Your PRN Number (तुमचा पीआरएन (कायम नोंदणी क्रमांक) एंटर करा) * Student T…" at bounding box center [884, 645] width 1034 height 991
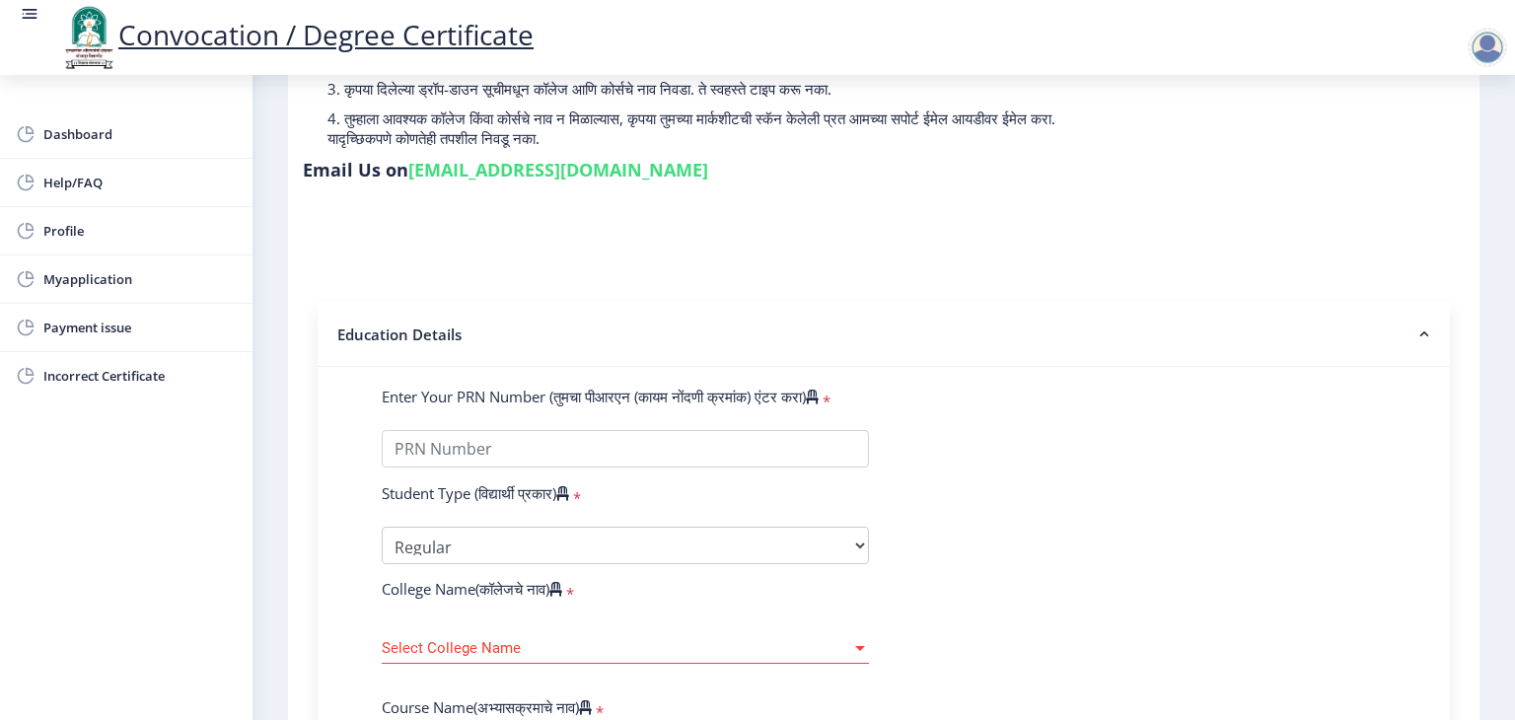
scroll to position [316, 0]
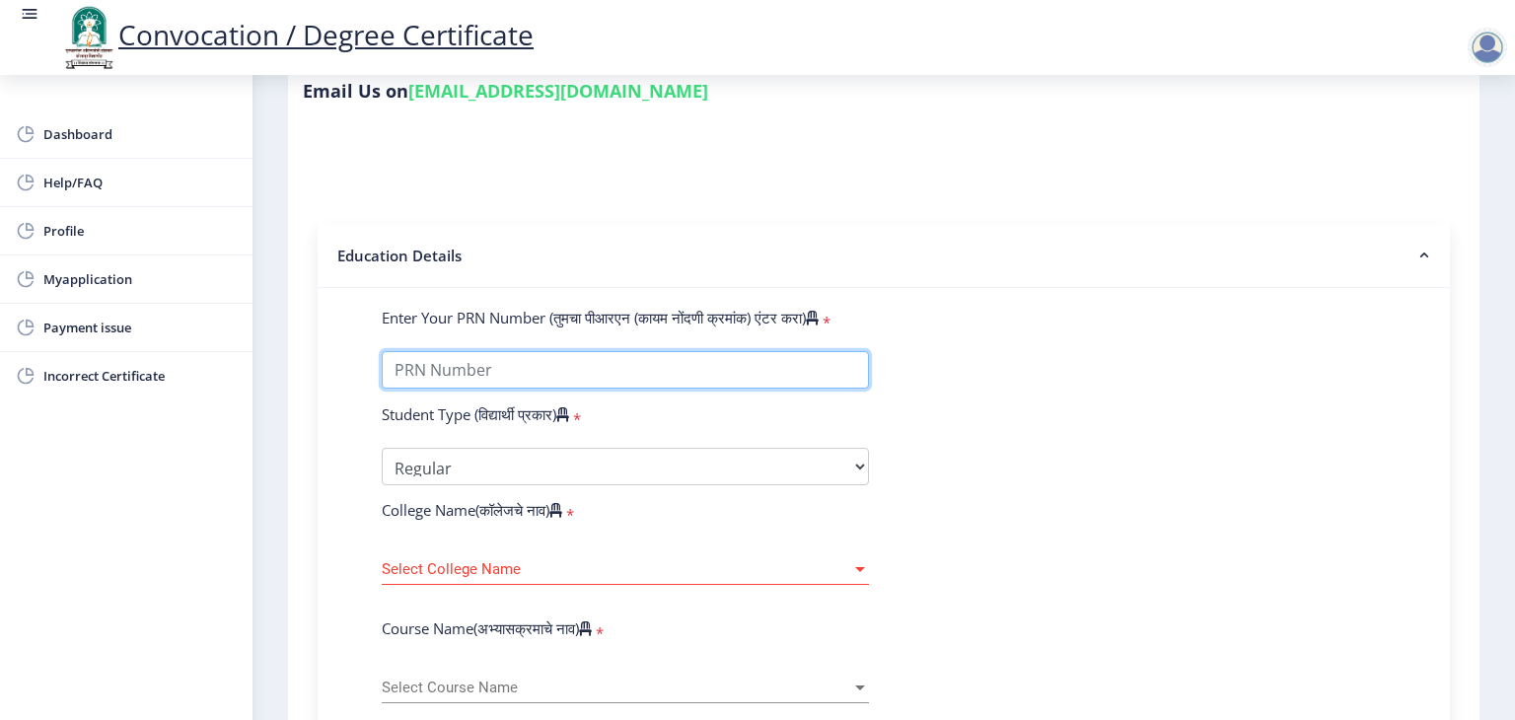
click at [666, 351] on input "Enter Your PRN Number (तुमचा पीआरएन (कायम नोंदणी क्रमांक) एंटर करा)" at bounding box center [625, 369] width 487 height 37
type input "2013032500123254"
click at [539, 570] on div "Select College Name Select College Name" at bounding box center [625, 564] width 487 height 41
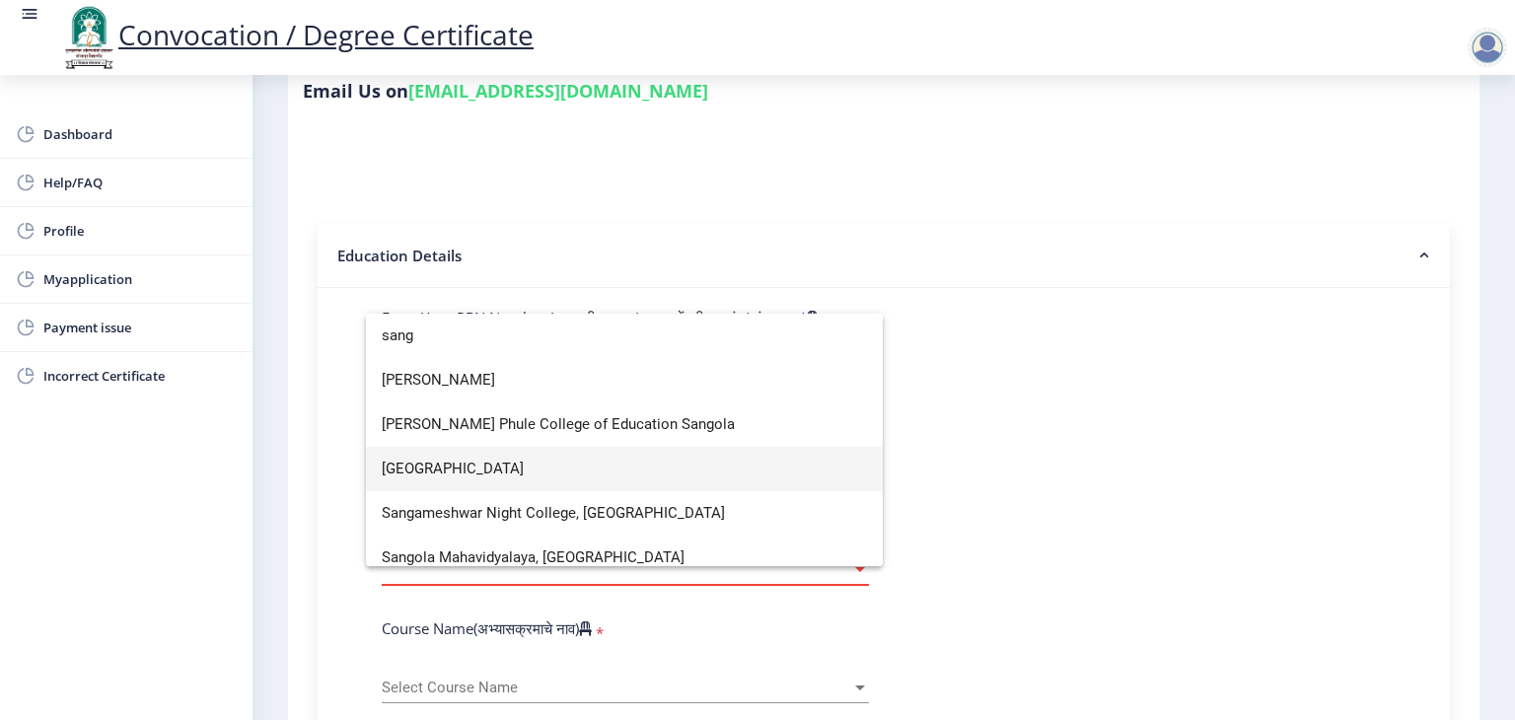
type input "sang"
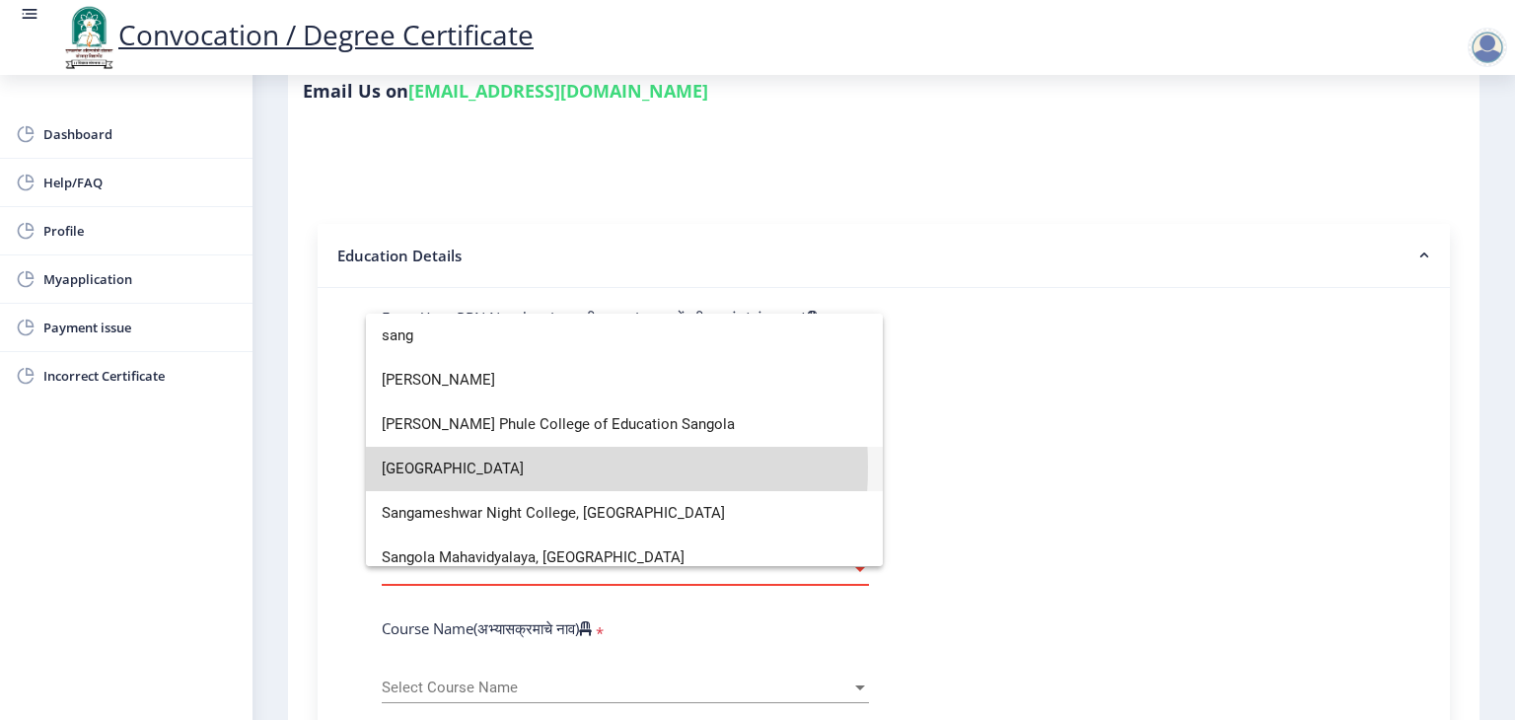
click at [511, 467] on span "[GEOGRAPHIC_DATA]" at bounding box center [624, 469] width 485 height 44
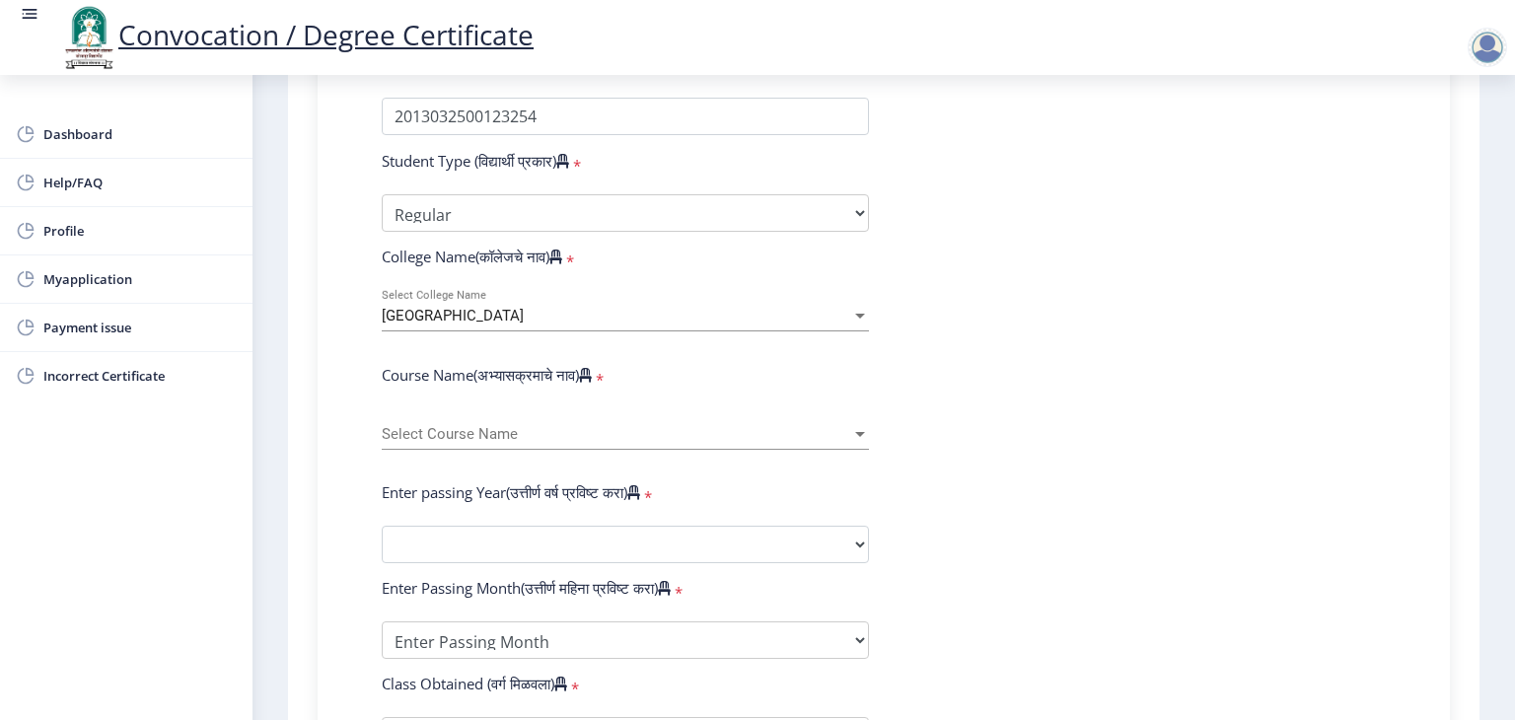
scroll to position [631, 0]
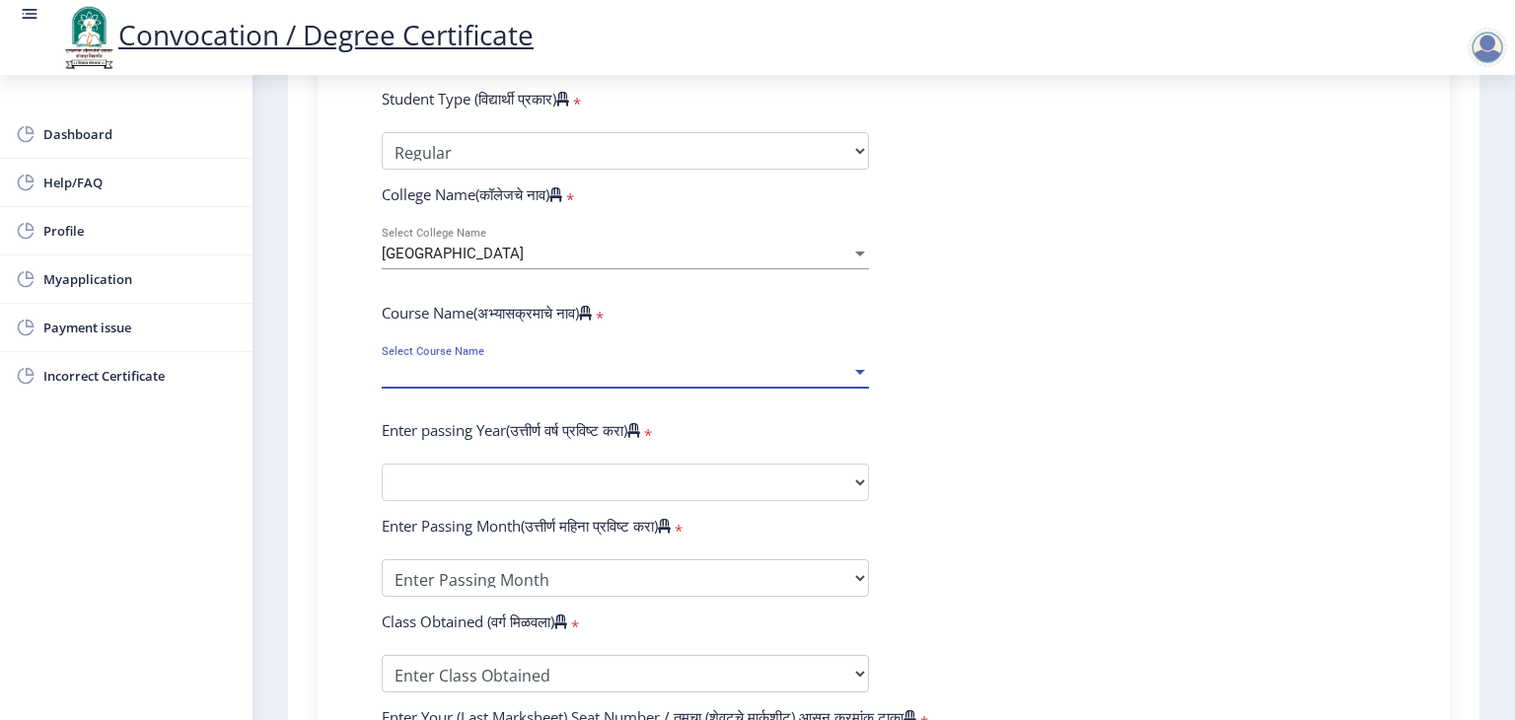
click at [597, 364] on span "Select Course Name" at bounding box center [617, 372] width 470 height 17
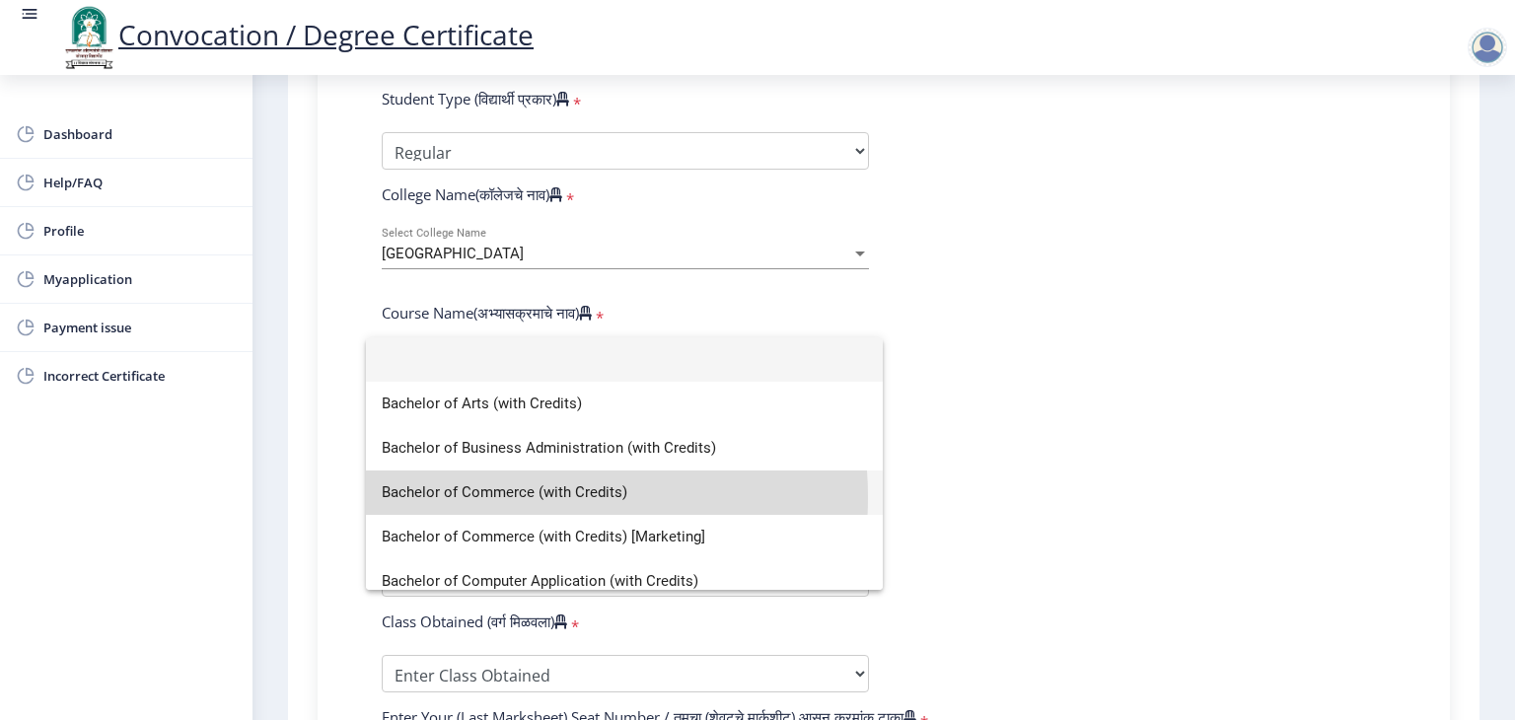
click at [504, 497] on span "Bachelor of Commerce (with Credits)" at bounding box center [624, 493] width 485 height 44
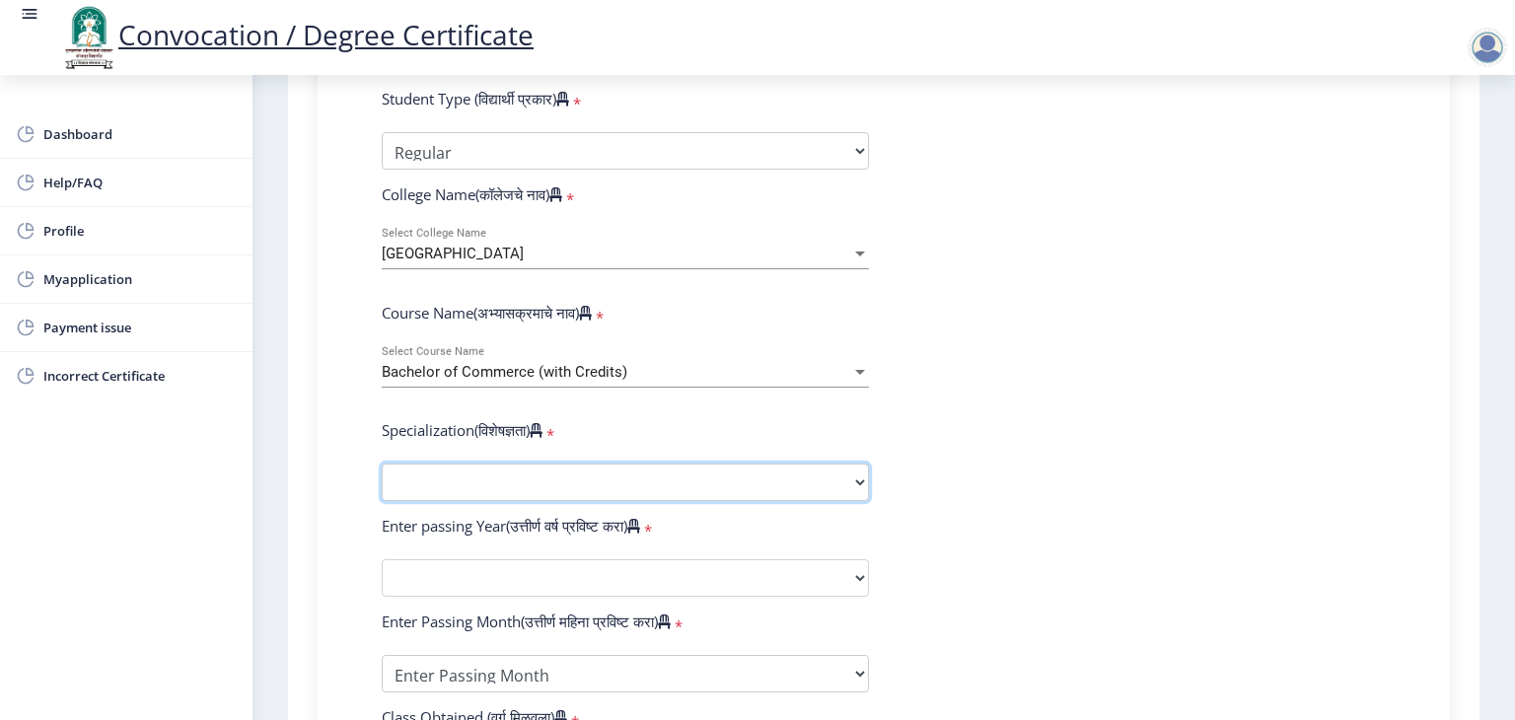
click at [525, 471] on select "Specialization Banking Advanced Accountancy Advanced Banking Advanced Cost Acco…" at bounding box center [625, 482] width 487 height 37
select select "Advanced Accountancy"
click at [382, 464] on select "Specialization Banking Advanced Accountancy Advanced Banking Advanced Cost Acco…" at bounding box center [625, 482] width 487 height 37
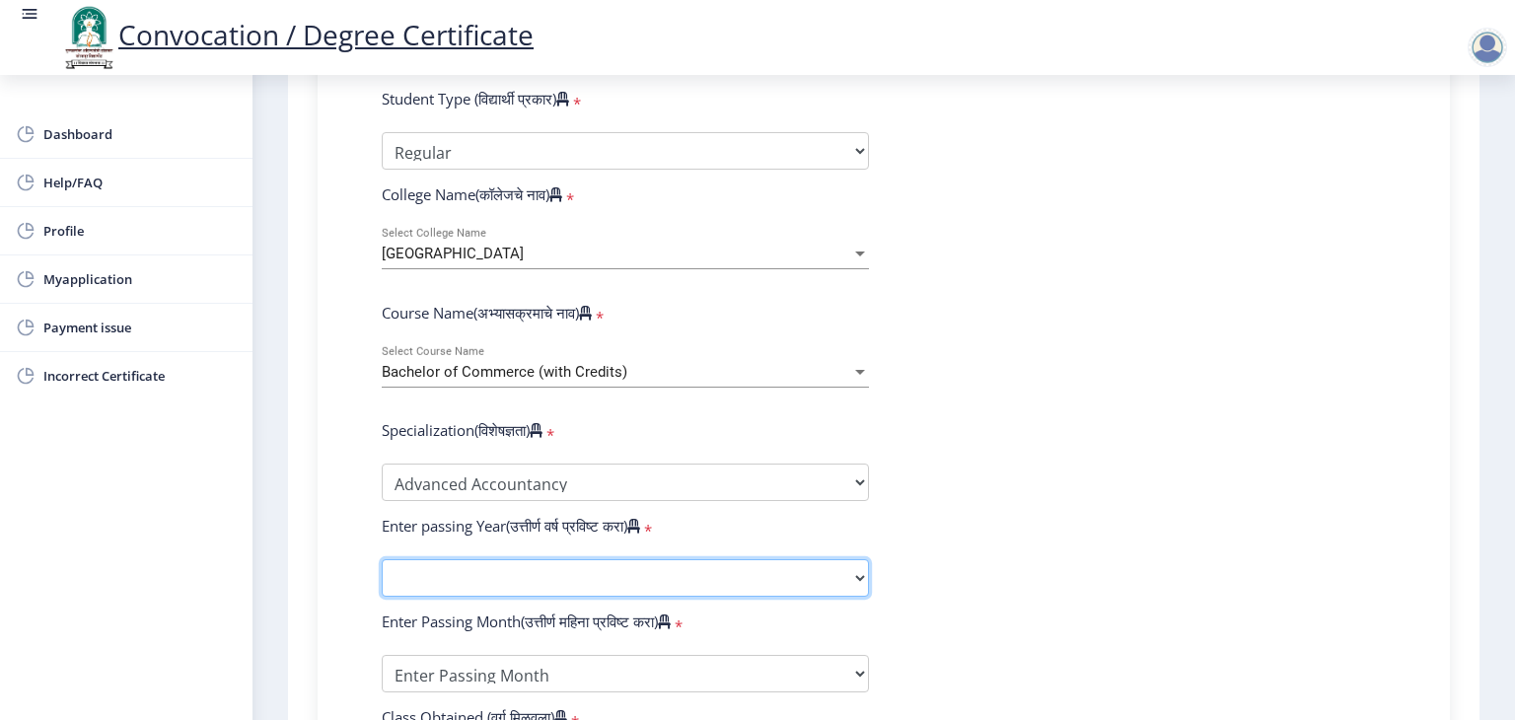
click at [492, 567] on select "2025 2024 2023 2022 2021 2020 2019 2018 2017 2016 2015 2014 2013 2012 2011 2010…" at bounding box center [625, 577] width 487 height 37
select select "2016"
click at [382, 559] on select "2025 2024 2023 2022 2021 2020 2019 2018 2017 2016 2015 2014 2013 2012 2011 2010…" at bounding box center [625, 577] width 487 height 37
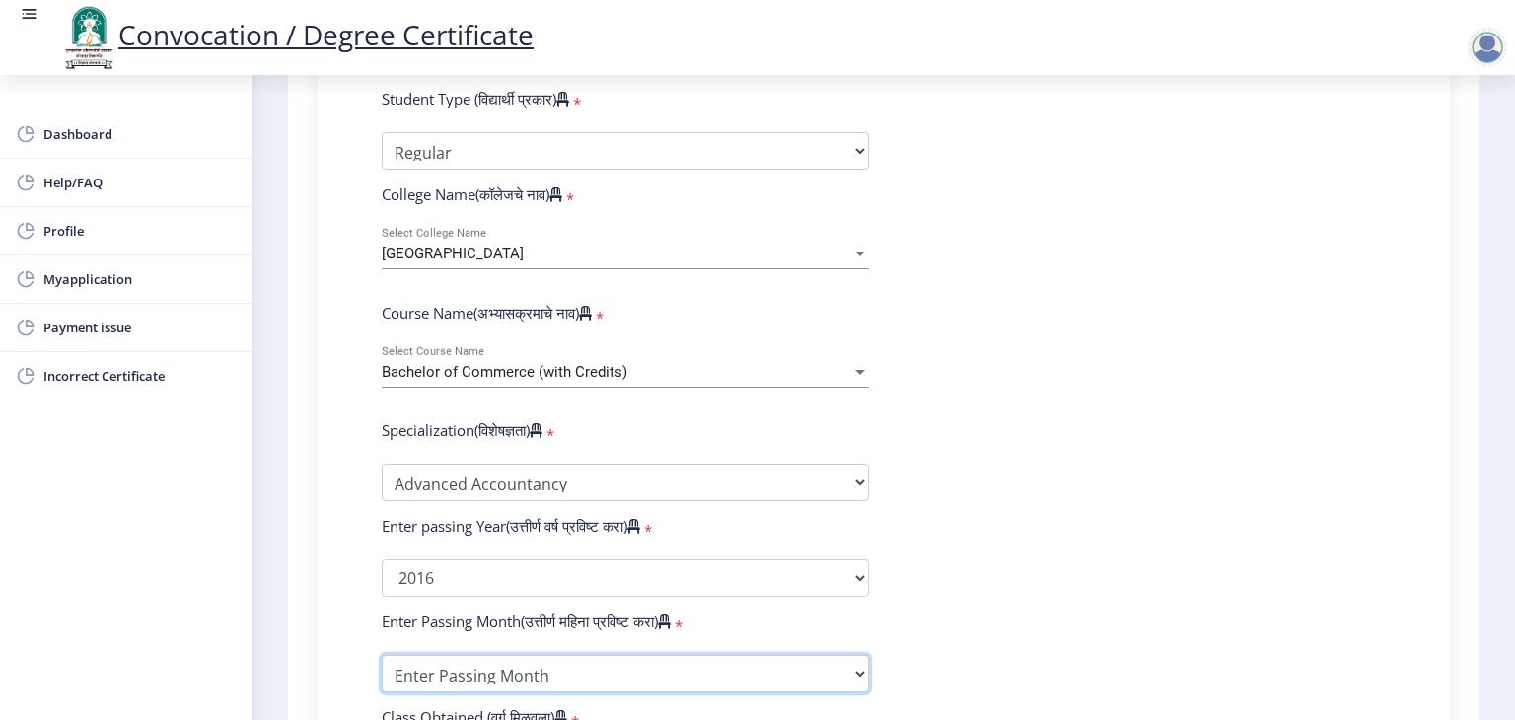
click at [499, 679] on select "Enter Passing Month March April May October November December" at bounding box center [625, 673] width 487 height 37
select select "October"
click at [382, 655] on select "Enter Passing Month March April May October November December" at bounding box center [625, 673] width 487 height 37
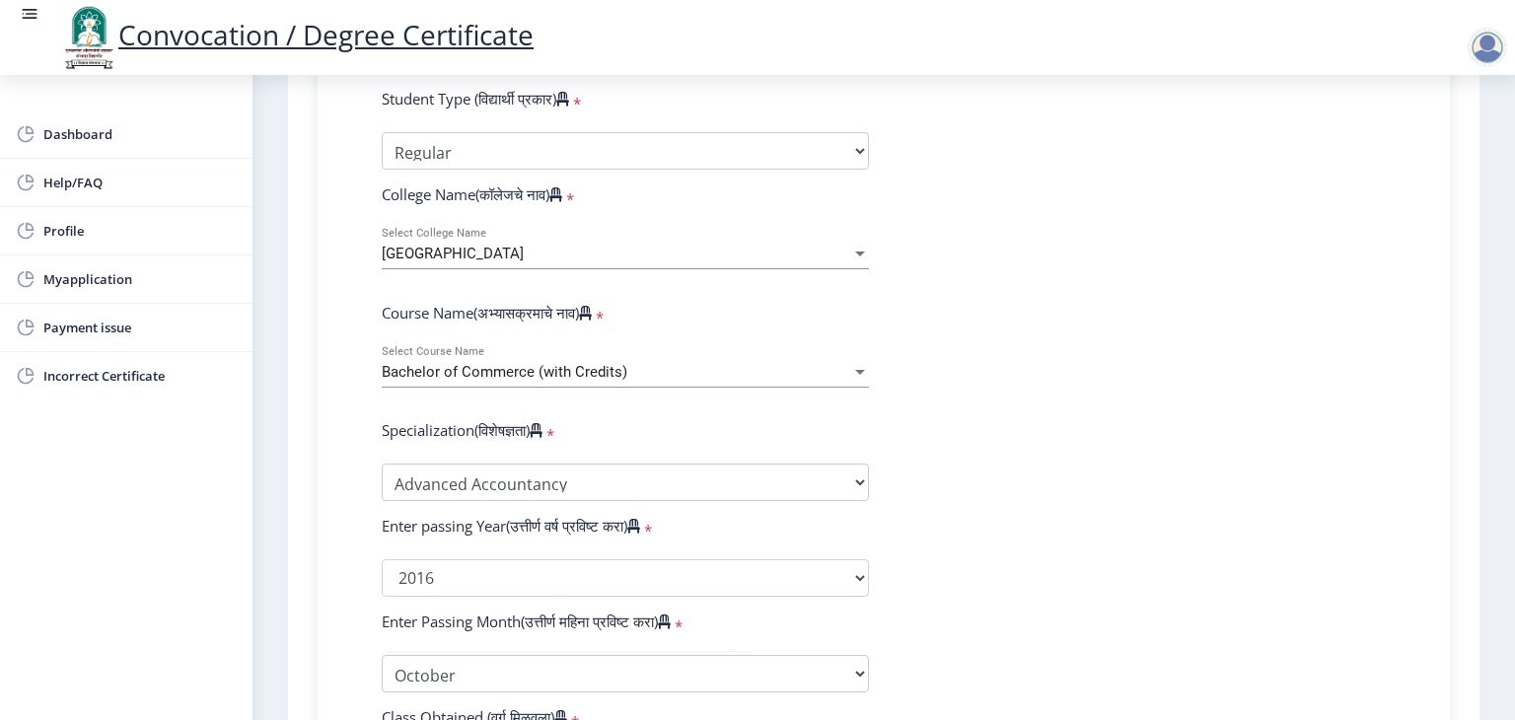
click at [1326, 509] on form "Enter Your PRN Number (तुमचा पीआरएन (कायम नोंदणी क्रमांक) एंटर करा) * Student T…" at bounding box center [884, 535] width 1034 height 1086
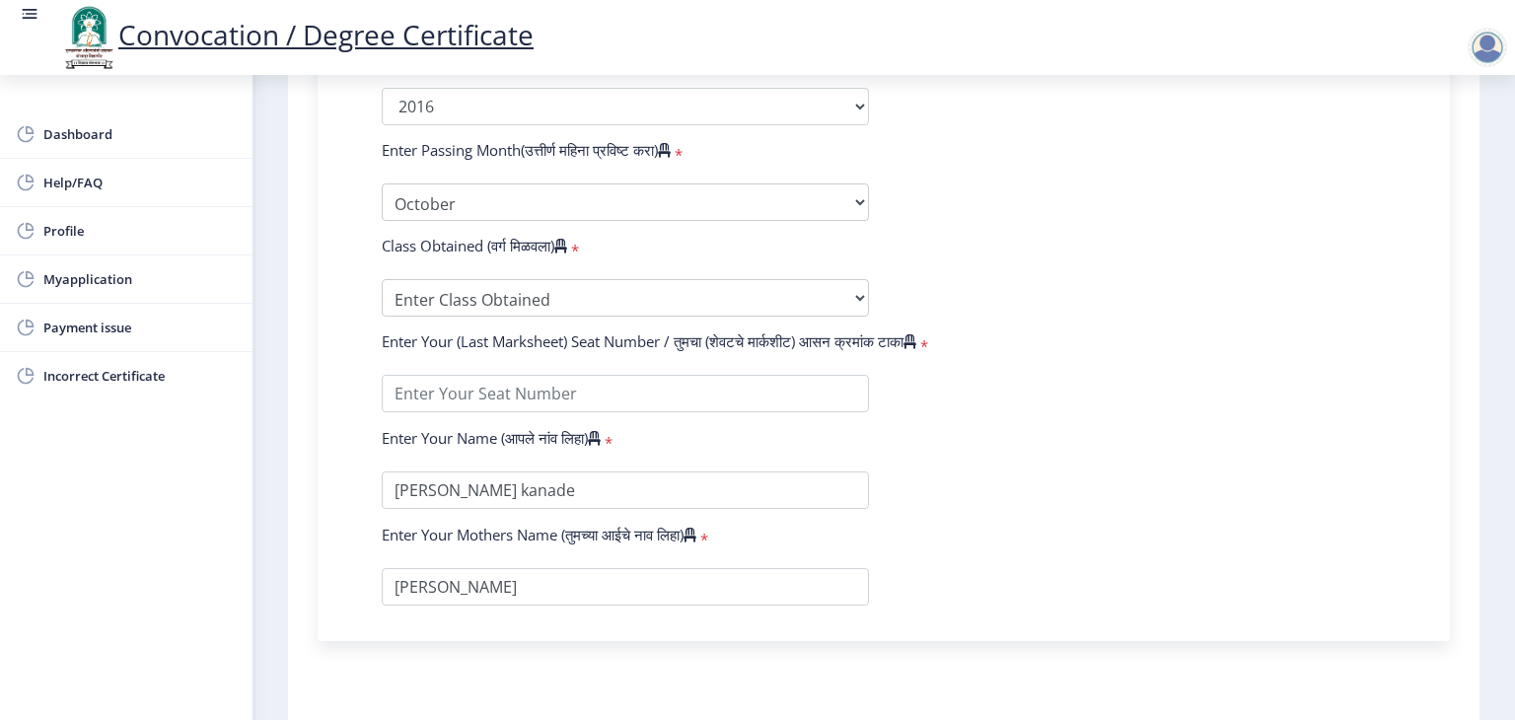
scroll to position [1105, 0]
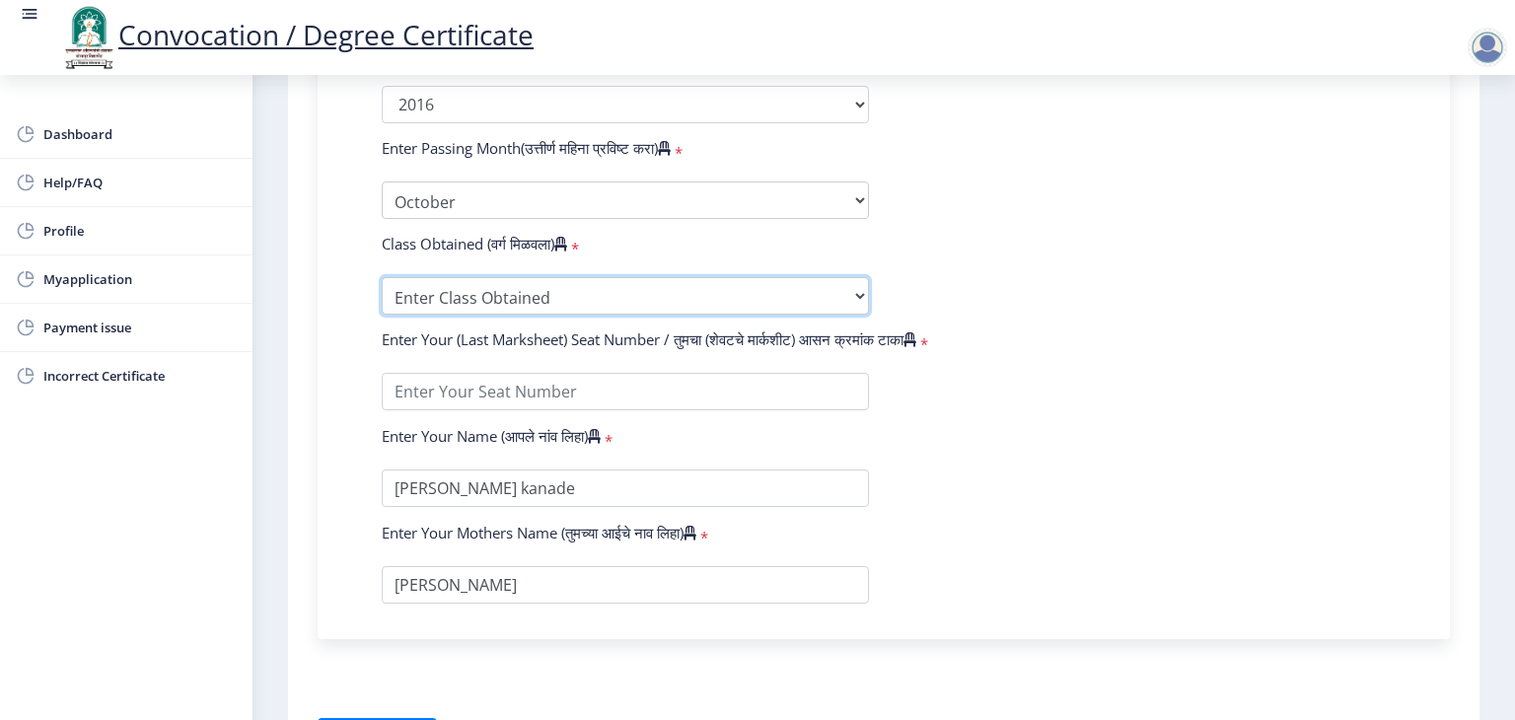
click at [683, 285] on select "Enter Class Obtained FIRST CLASS WITH DISTINCTION FIRST CLASS HIGHER SECOND CLA…" at bounding box center [625, 295] width 487 height 37
select select "SECOND CLASS"
click at [382, 277] on select "Enter Class Obtained FIRST CLASS WITH DISTINCTION FIRST CLASS HIGHER SECOND CLA…" at bounding box center [625, 295] width 487 height 37
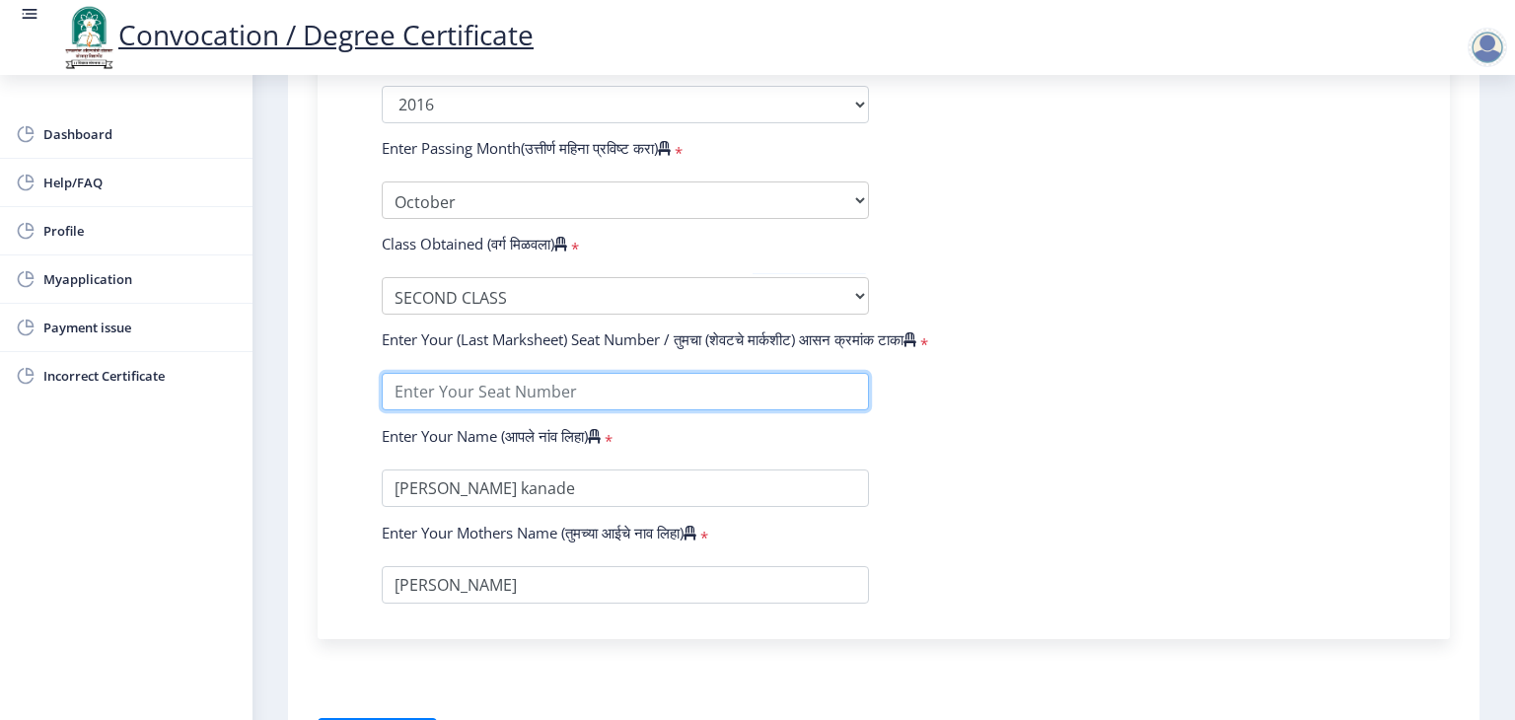
click at [525, 379] on input "textarea" at bounding box center [625, 391] width 487 height 37
type input "531346"
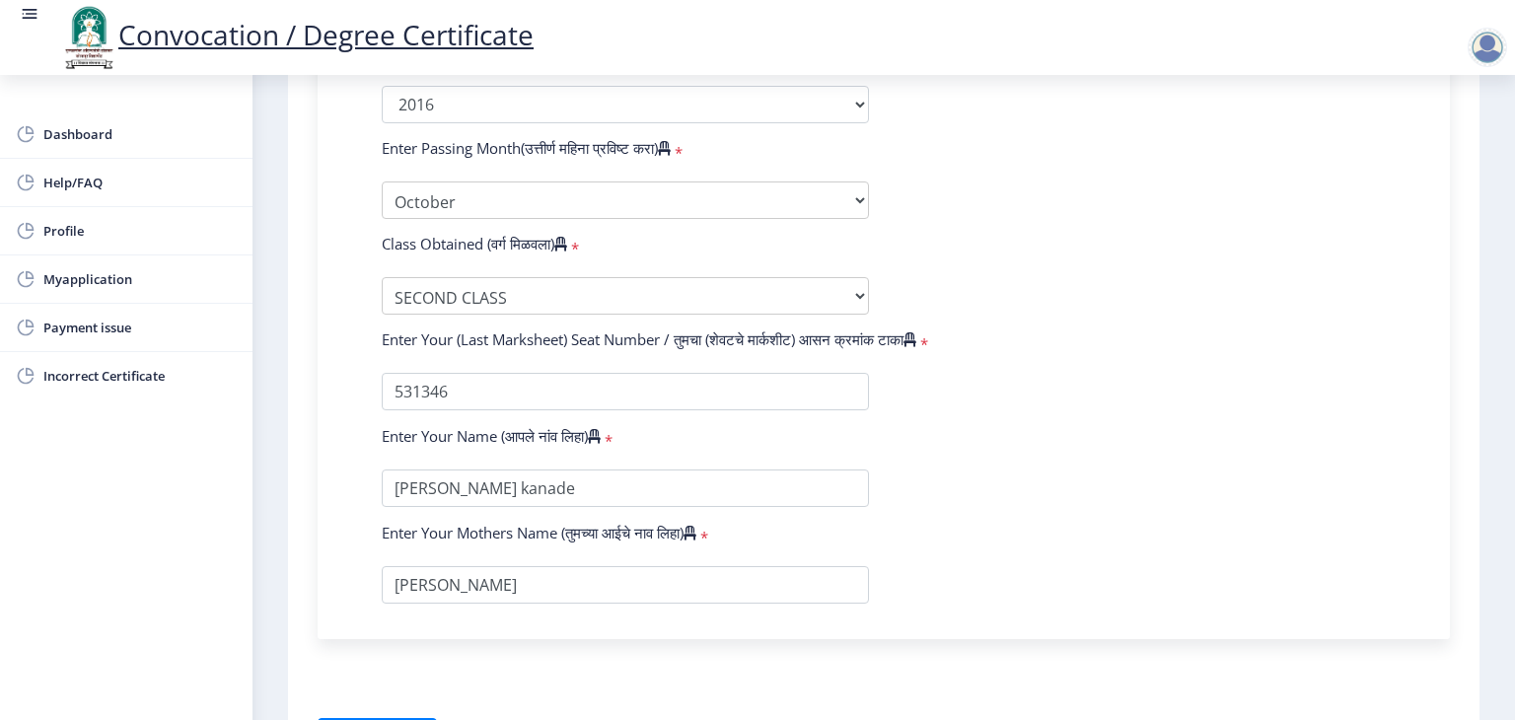
click at [1411, 427] on div "Enter Your PRN Number (तुमचा पीआरएन (कायम नोंदणी क्रमांक) एंटर करा) * Student T…" at bounding box center [883, 62] width 1093 height 1086
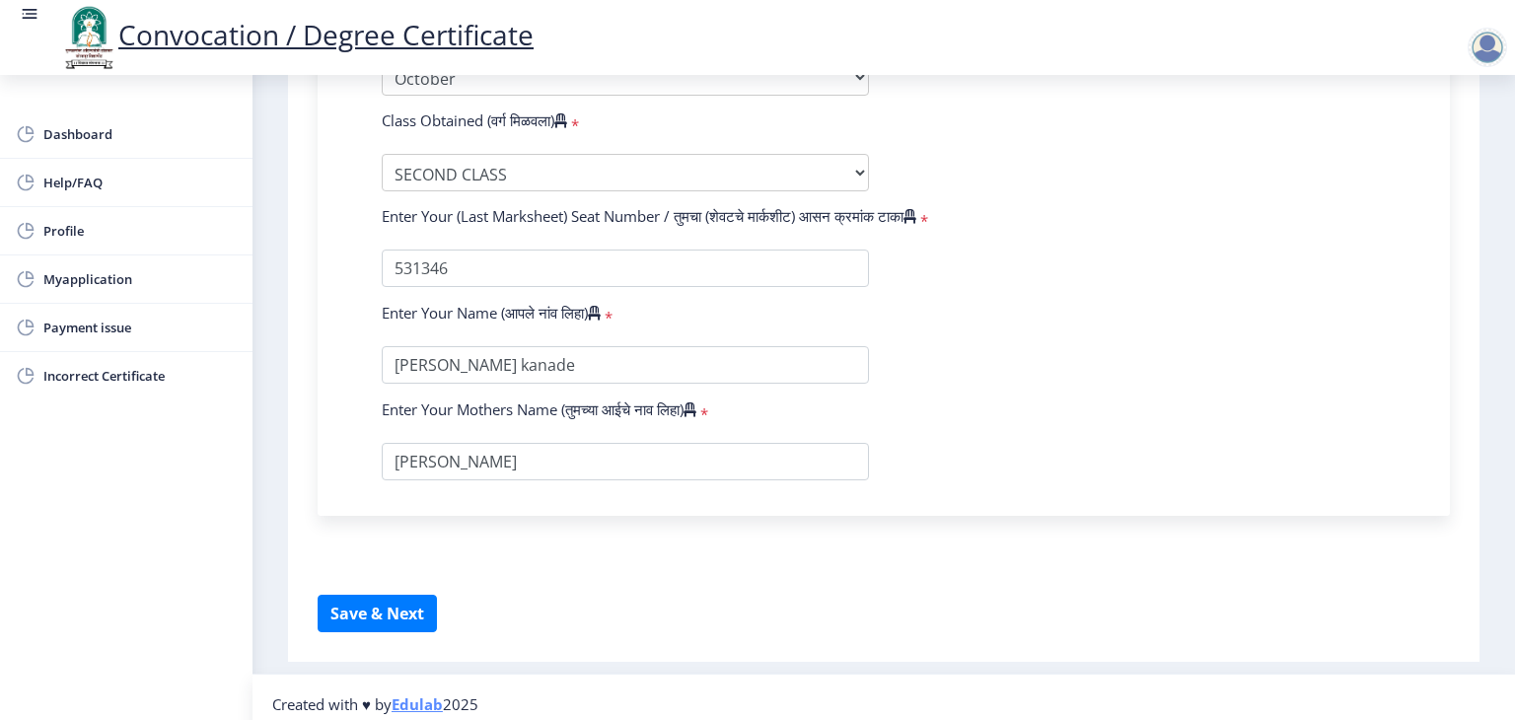
scroll to position [1229, 0]
click at [378, 605] on button "Save & Next" at bounding box center [377, 612] width 119 height 37
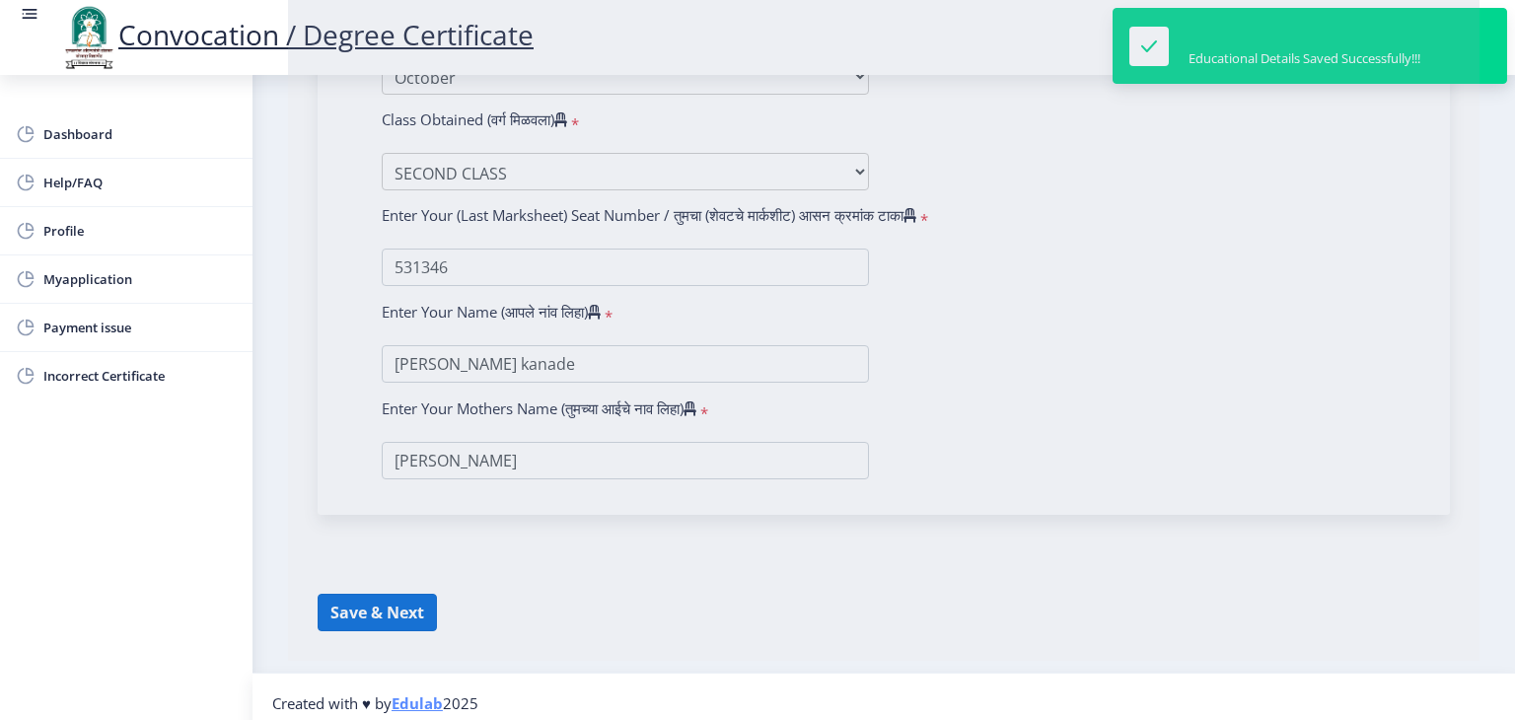
select select
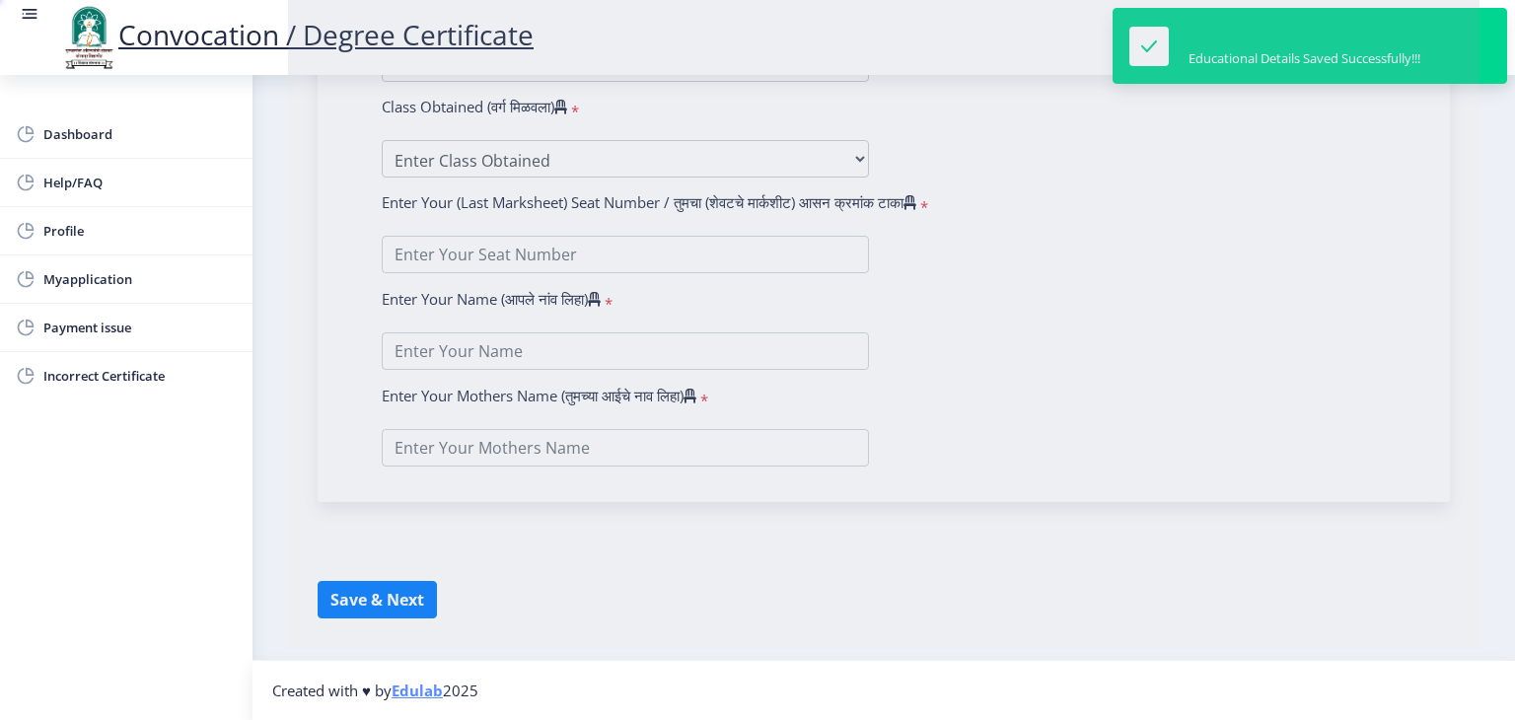
type input "[PERSON_NAME] kanade"
type input "[PERSON_NAME]"
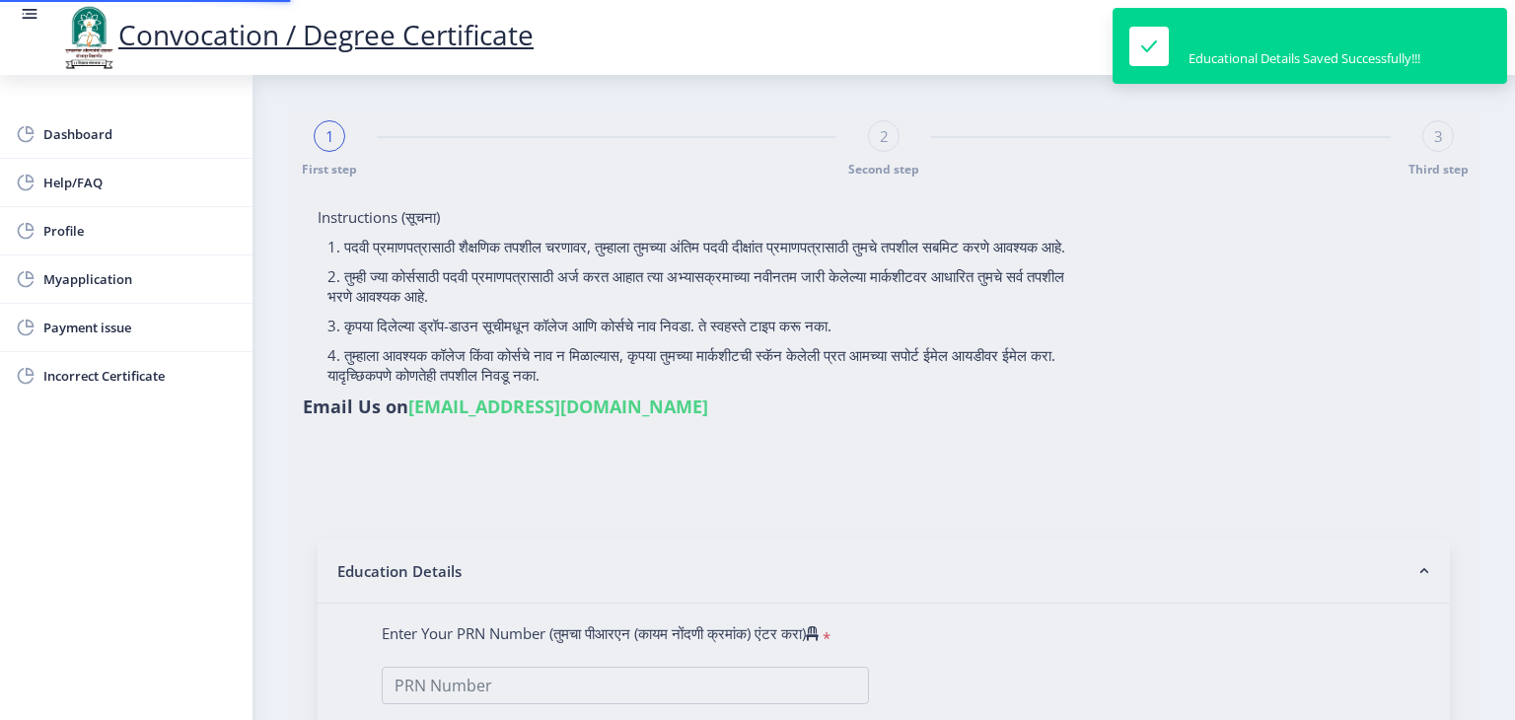
type input "2013032500123254"
select select "Regular"
select select "2016"
select select "October"
select select "SECOND CLASS"
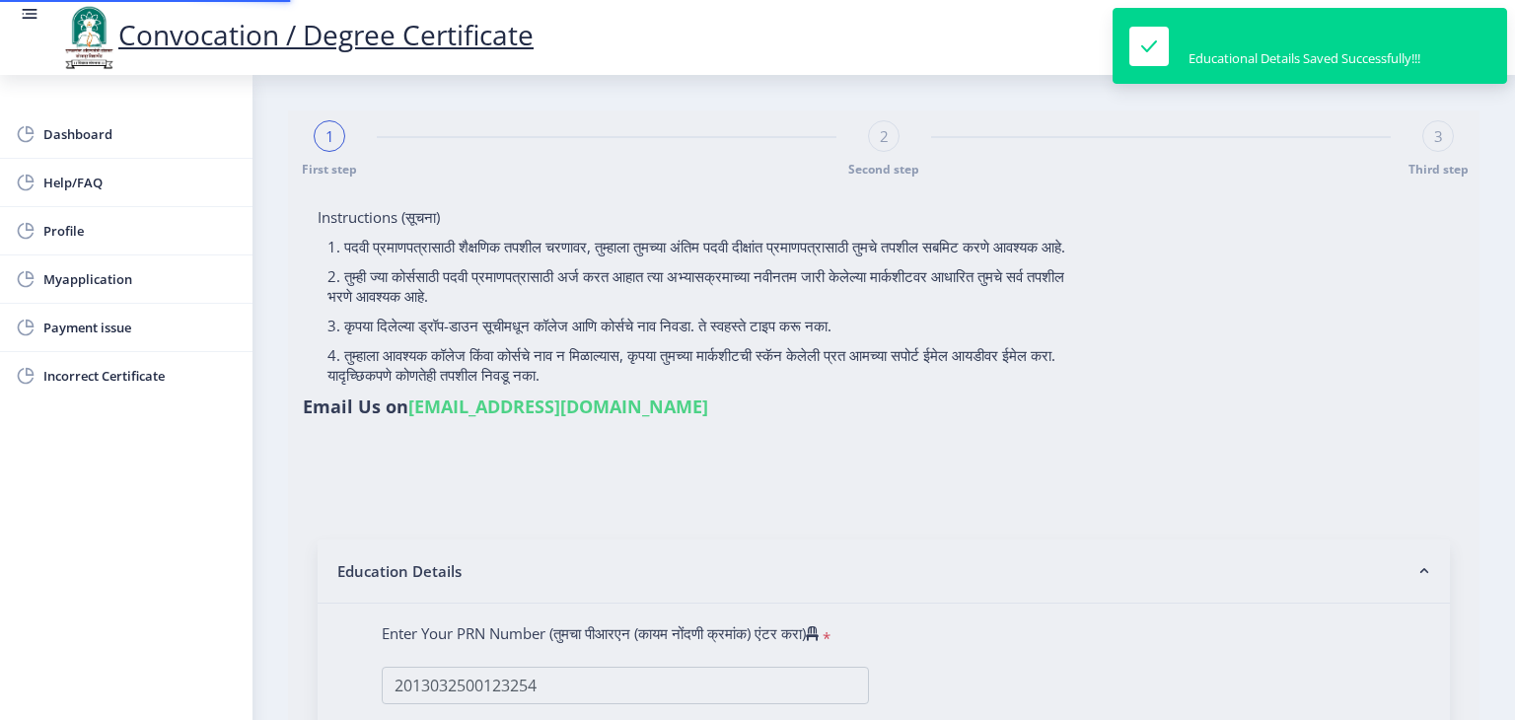
type input "531346"
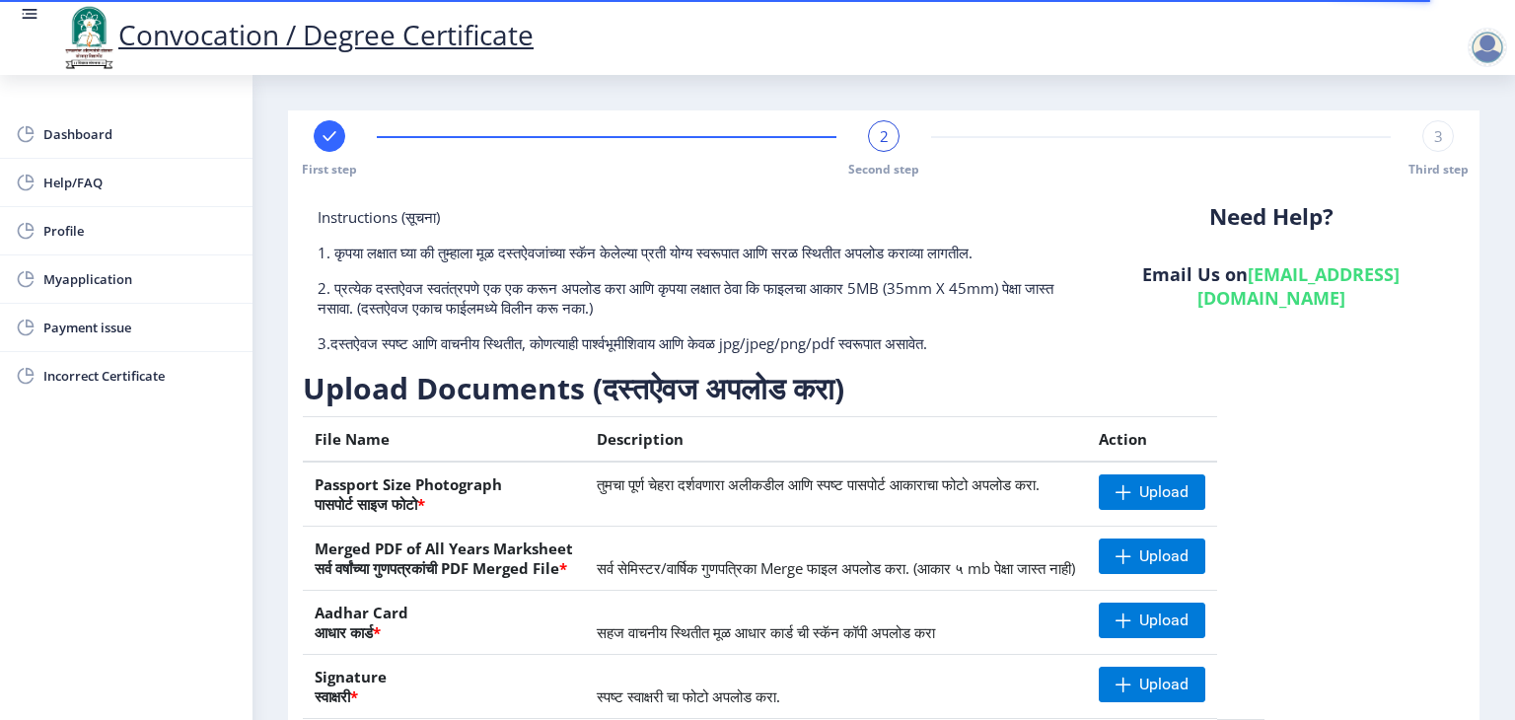
click at [1480, 286] on nb-layout-column "First step 2 Second step 3 Third step Instructions (सूचना) 1. कृपया लक्षात घ्या…" at bounding box center [884, 476] width 1263 height 802
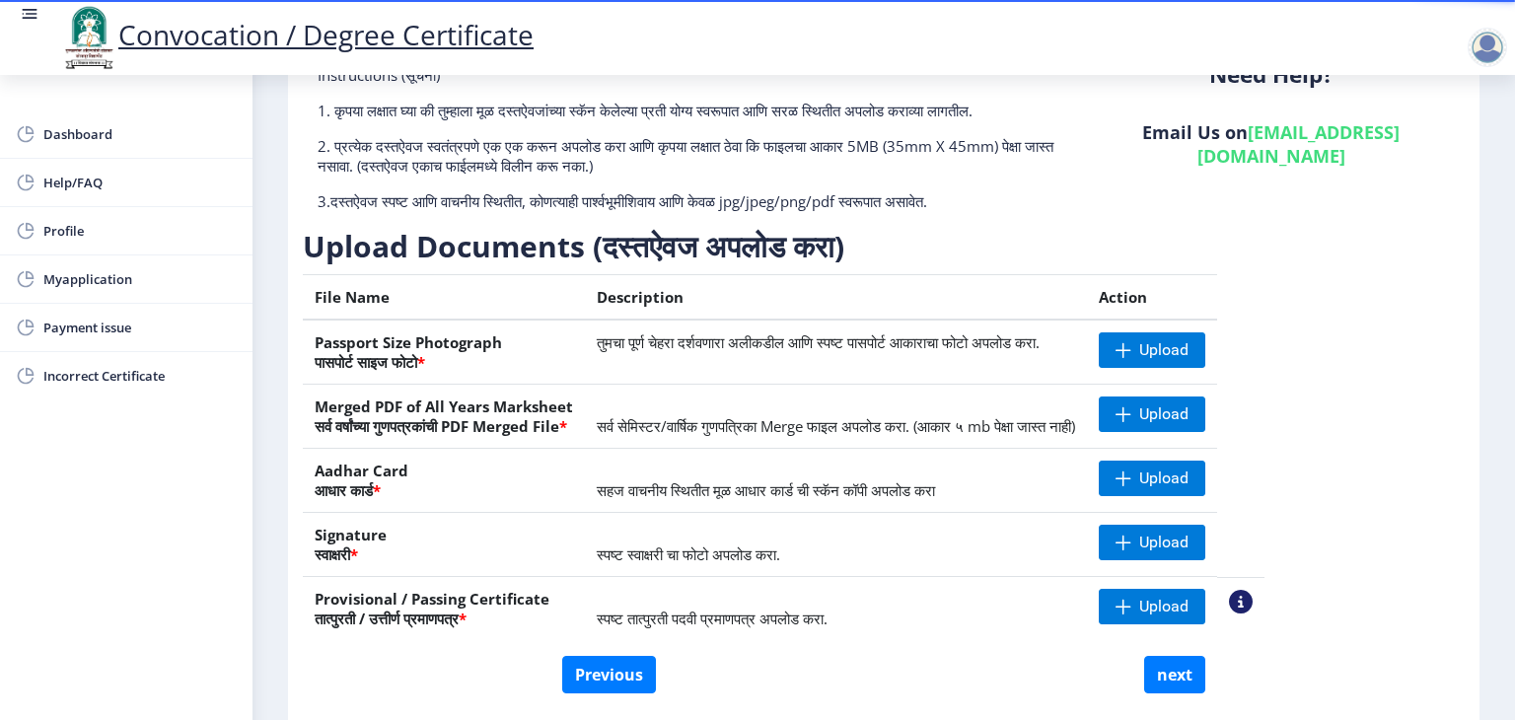
scroll to position [215, 0]
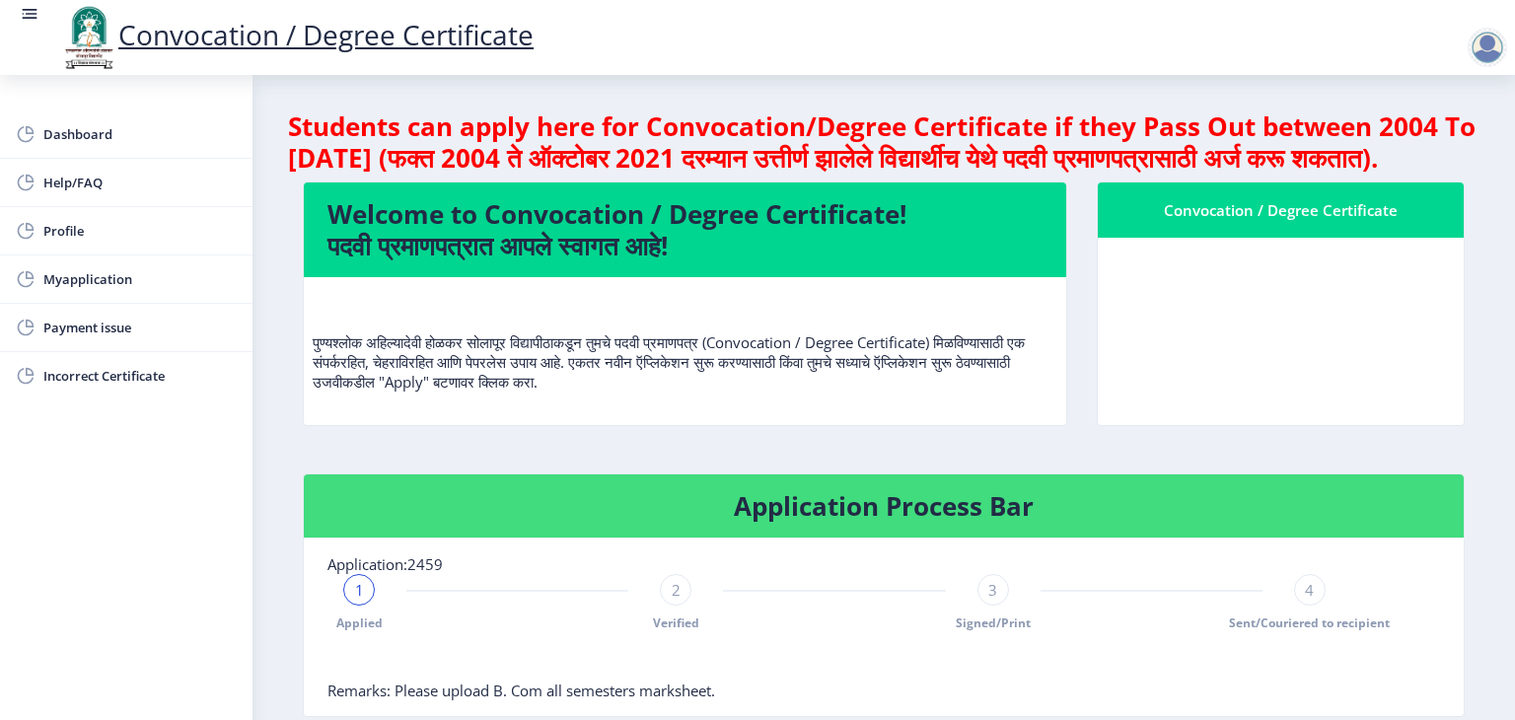
click at [1471, 363] on div "Convocation / Degree Certificate" at bounding box center [1281, 318] width 398 height 272
click at [89, 327] on span "Payment issue" at bounding box center [139, 328] width 193 height 24
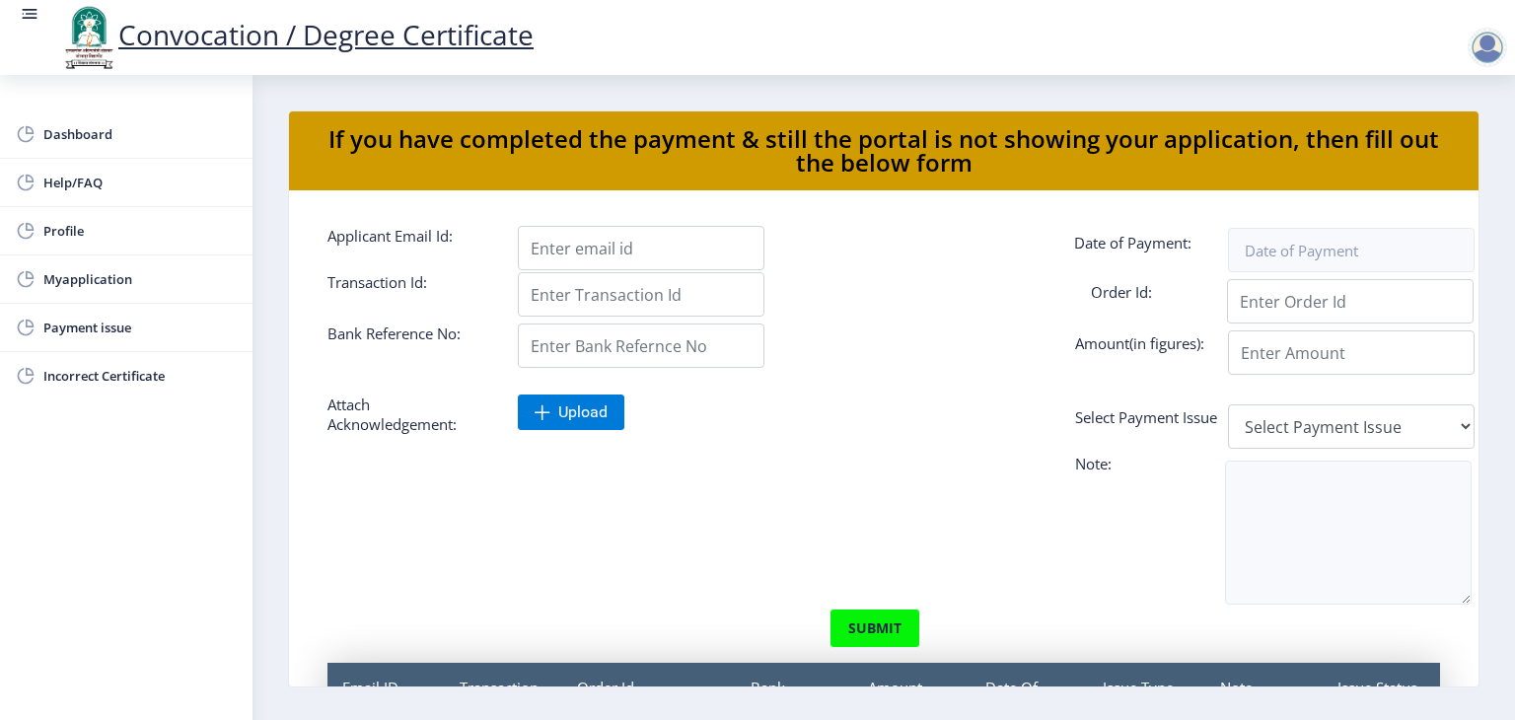
click at [444, 492] on div at bounding box center [789, 548] width 952 height 120
click at [82, 280] on span "Myapplication" at bounding box center [139, 279] width 193 height 24
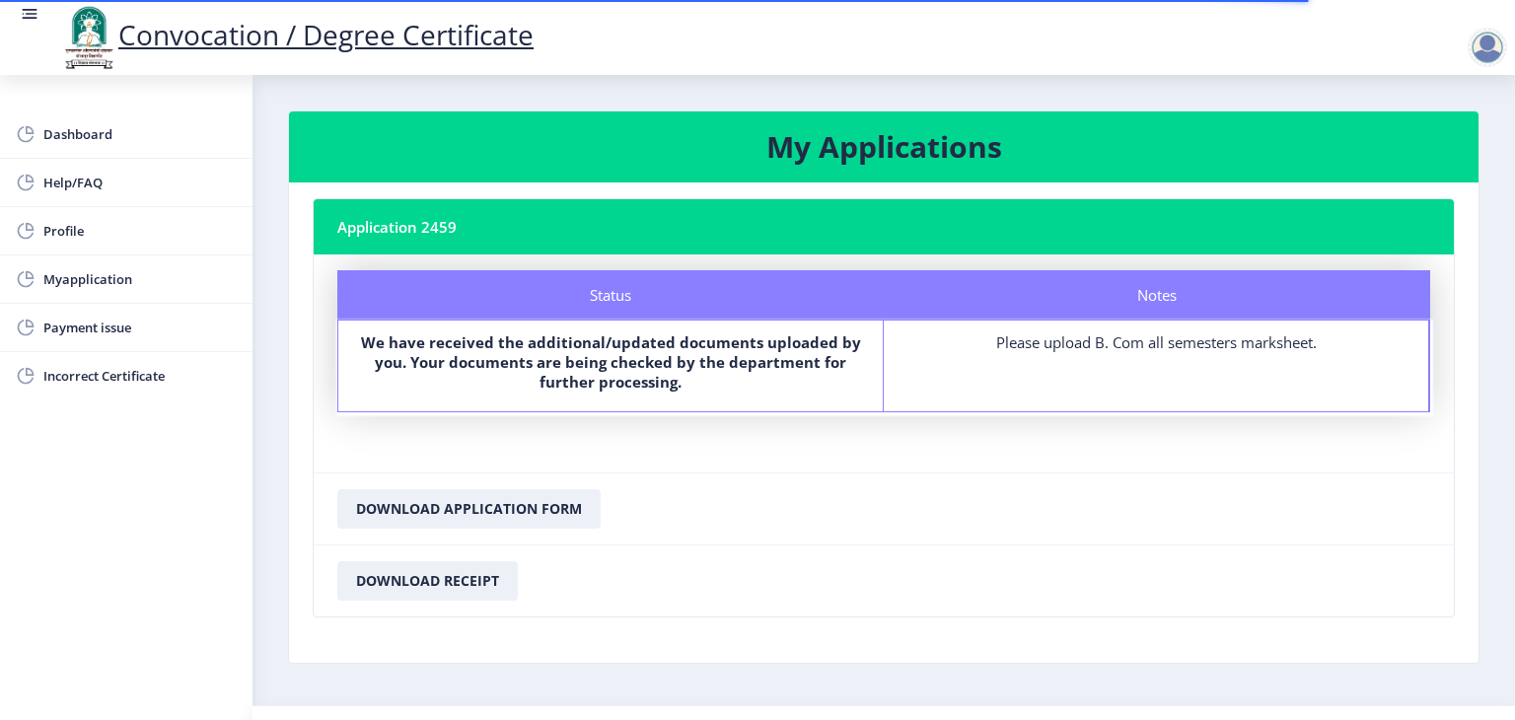
click at [1275, 344] on div "Please upload B. Com all semesters marksheet." at bounding box center [1156, 342] width 509 height 20
click at [1069, 344] on div "Please upload B. Com all semesters marksheet." at bounding box center [1156, 342] width 509 height 20
click at [1492, 257] on nb-layout-column "My Applications Application 2459 Status Notes Status We have received the addit…" at bounding box center [884, 390] width 1263 height 630
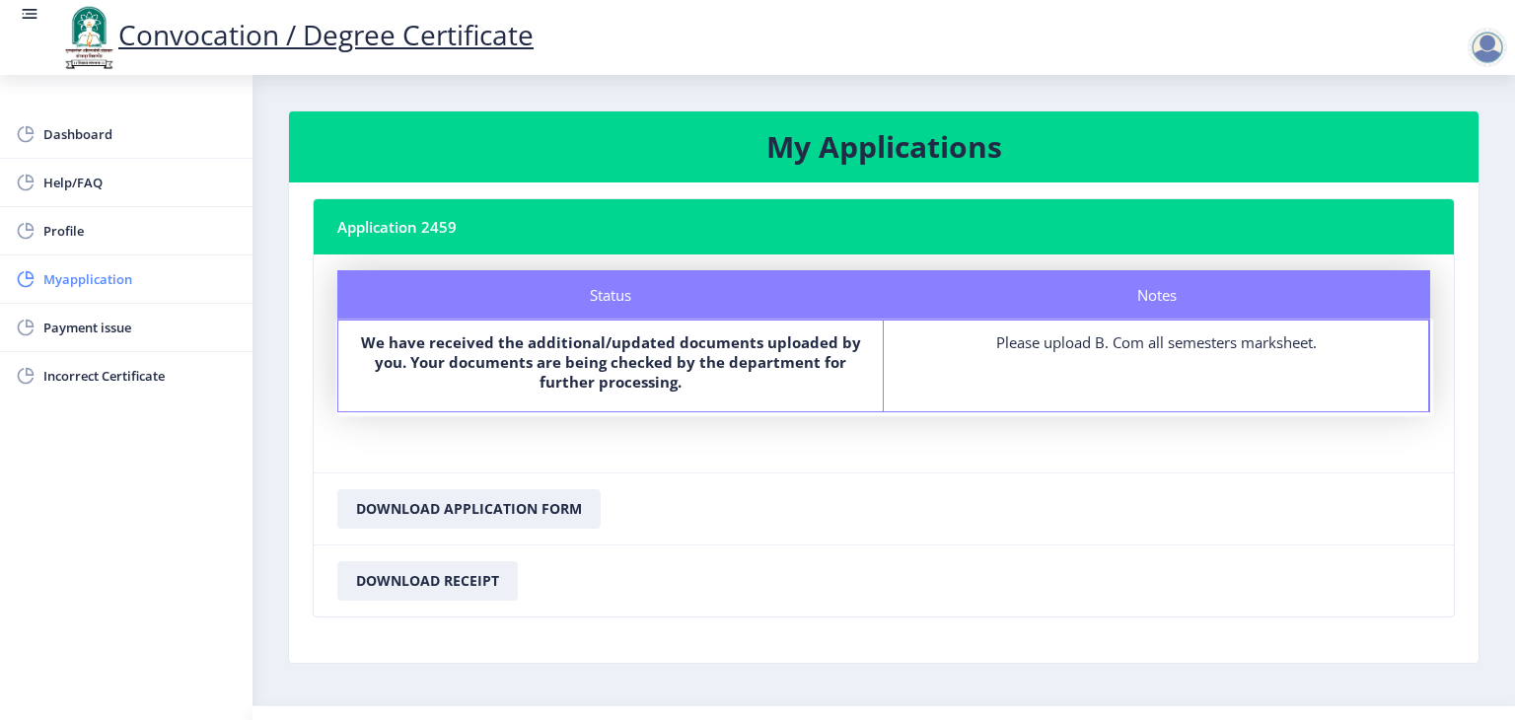
click at [87, 275] on span "Myapplication" at bounding box center [139, 279] width 193 height 24
click at [46, 228] on span "Profile" at bounding box center [139, 231] width 193 height 24
select select
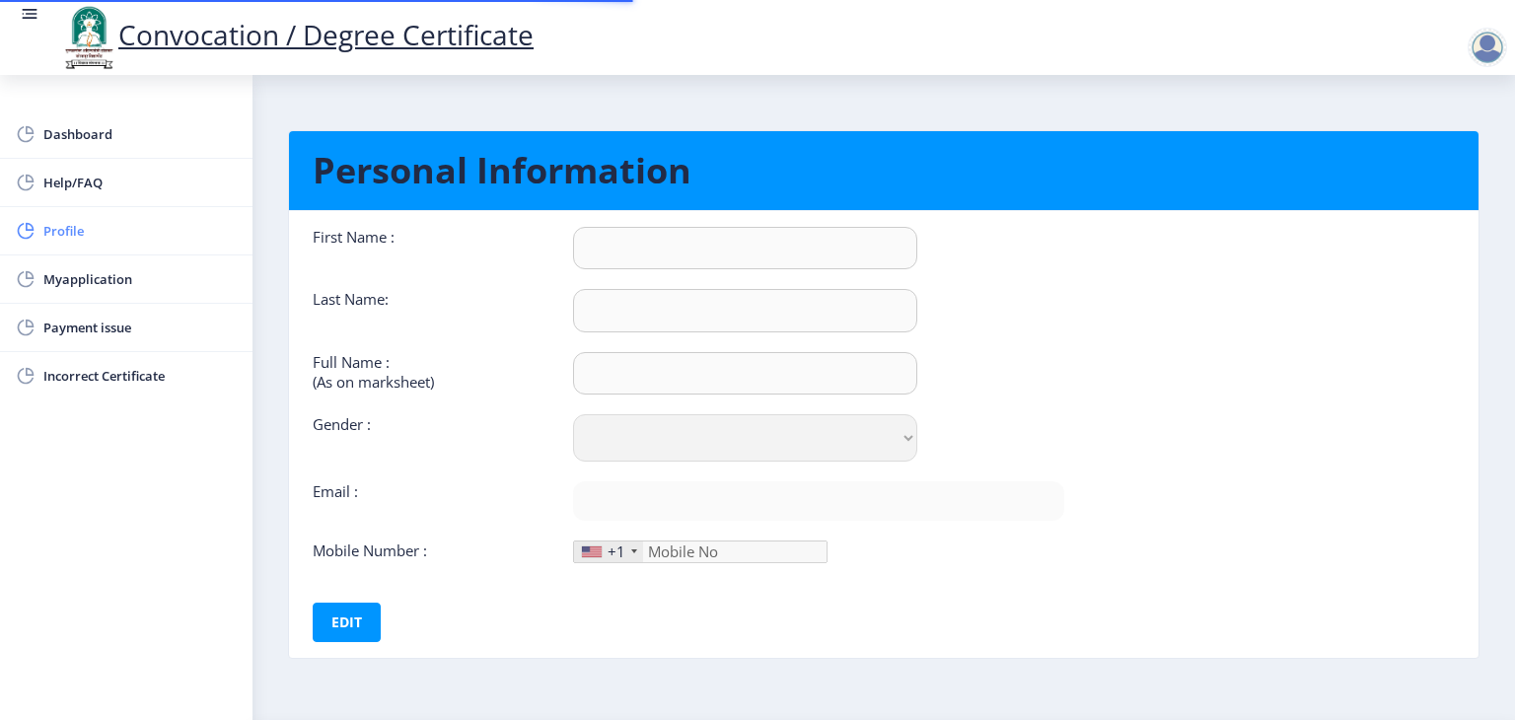
type input "[PERSON_NAME]"
type input "Kanade"
type input "[PERSON_NAME] kanade"
select select "[DEMOGRAPHIC_DATA]"
type input "[EMAIL_ADDRESS][DOMAIN_NAME]"
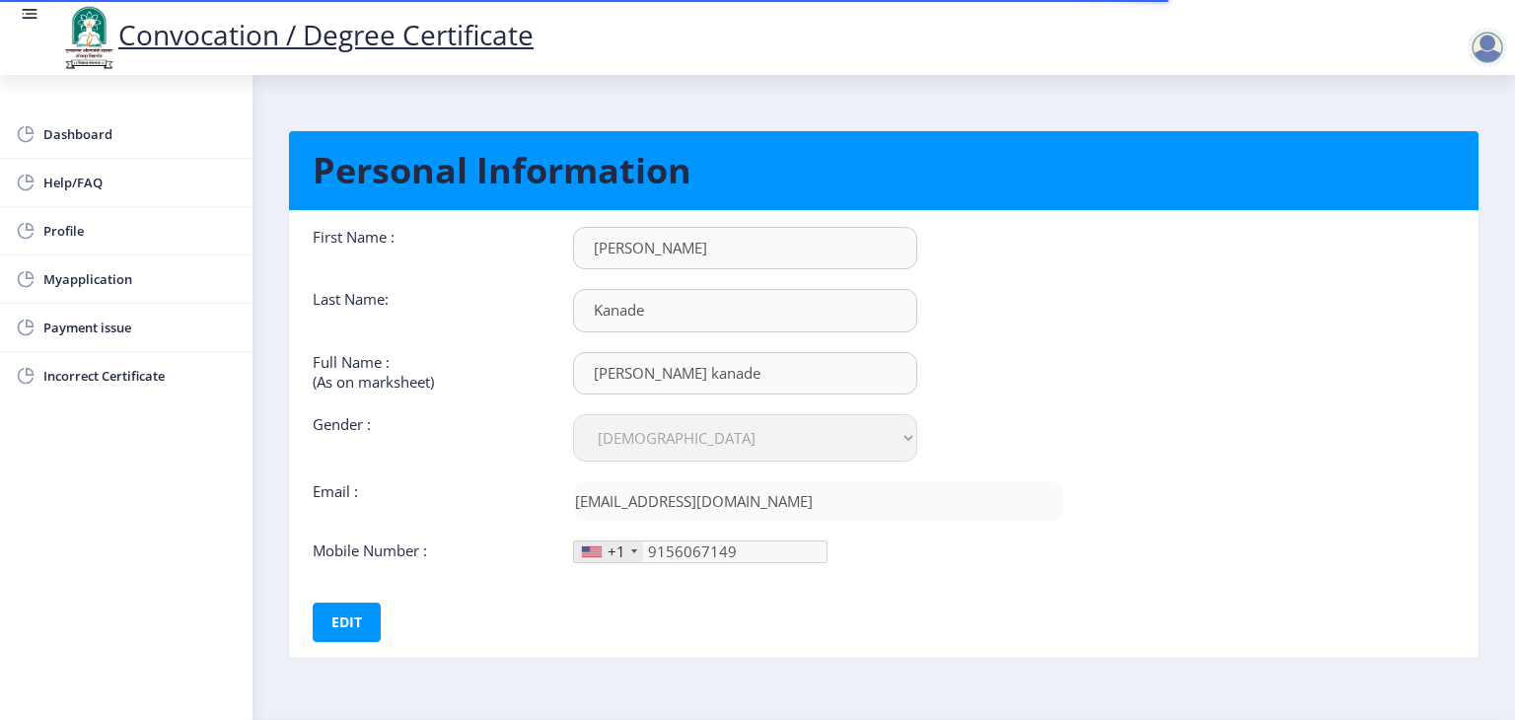
type input "[PHONE_NUMBER]"
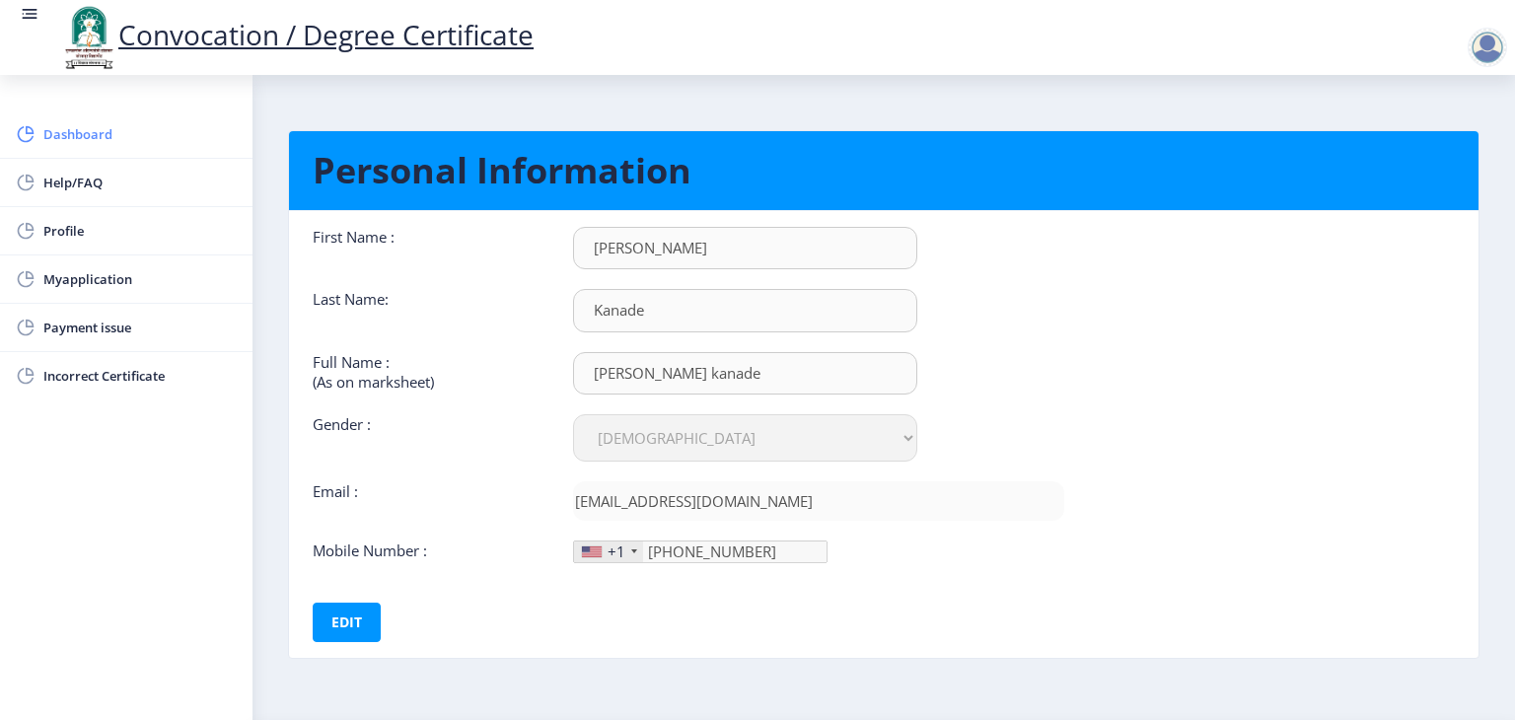
click at [104, 140] on span "Dashboard" at bounding box center [139, 134] width 193 height 24
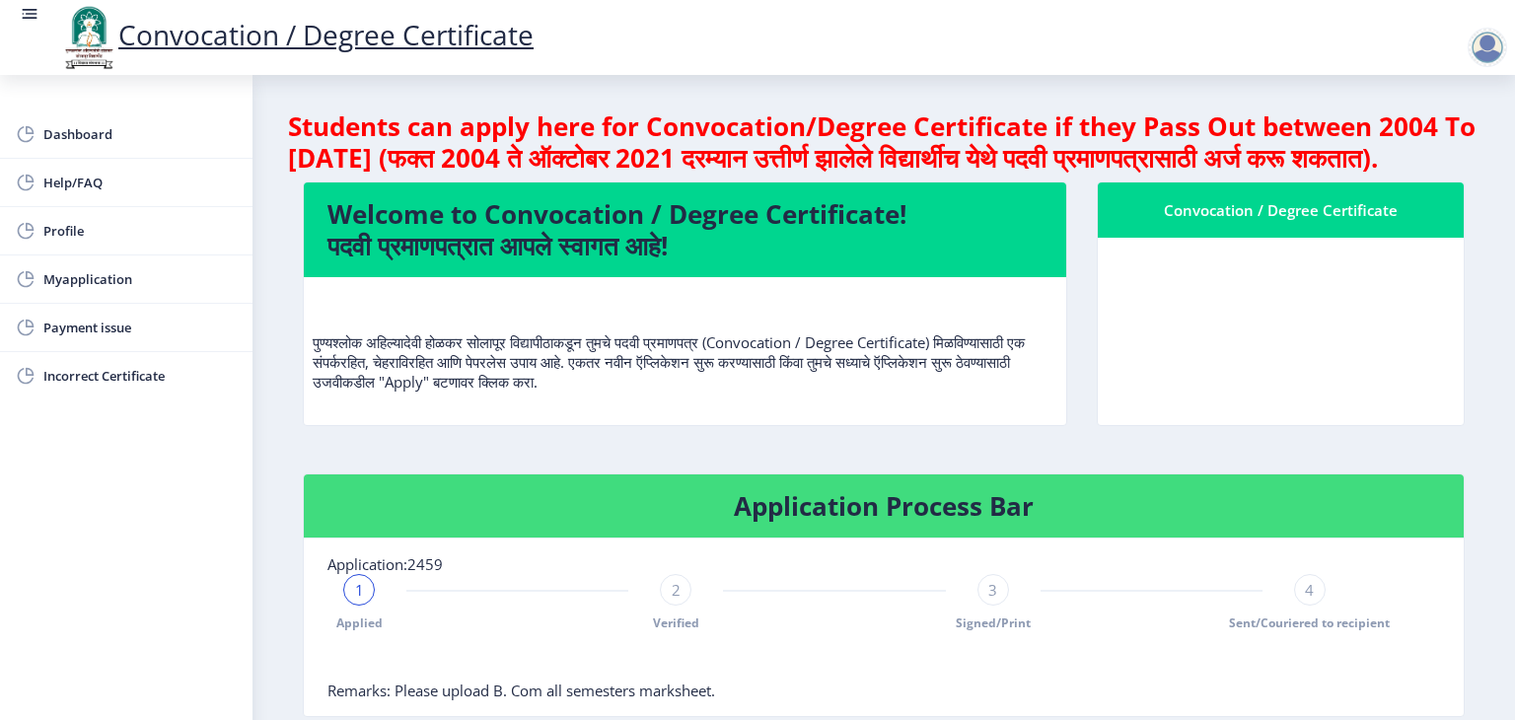
click at [1471, 443] on div "Convocation / Degree Certificate" at bounding box center [1281, 318] width 398 height 272
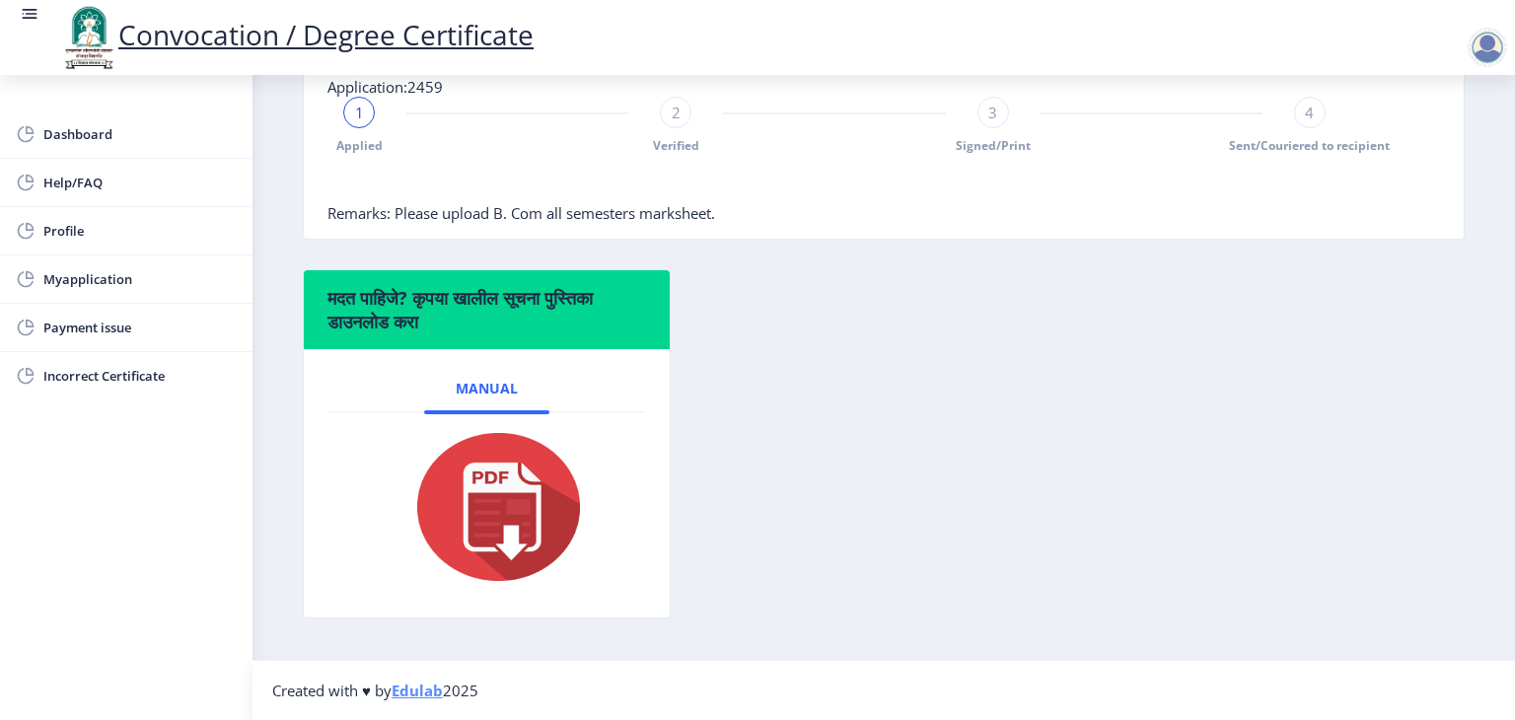
scroll to position [507, 0]
click at [84, 281] on span "Myapplication" at bounding box center [139, 279] width 193 height 24
